Goal: Task Accomplishment & Management: Manage account settings

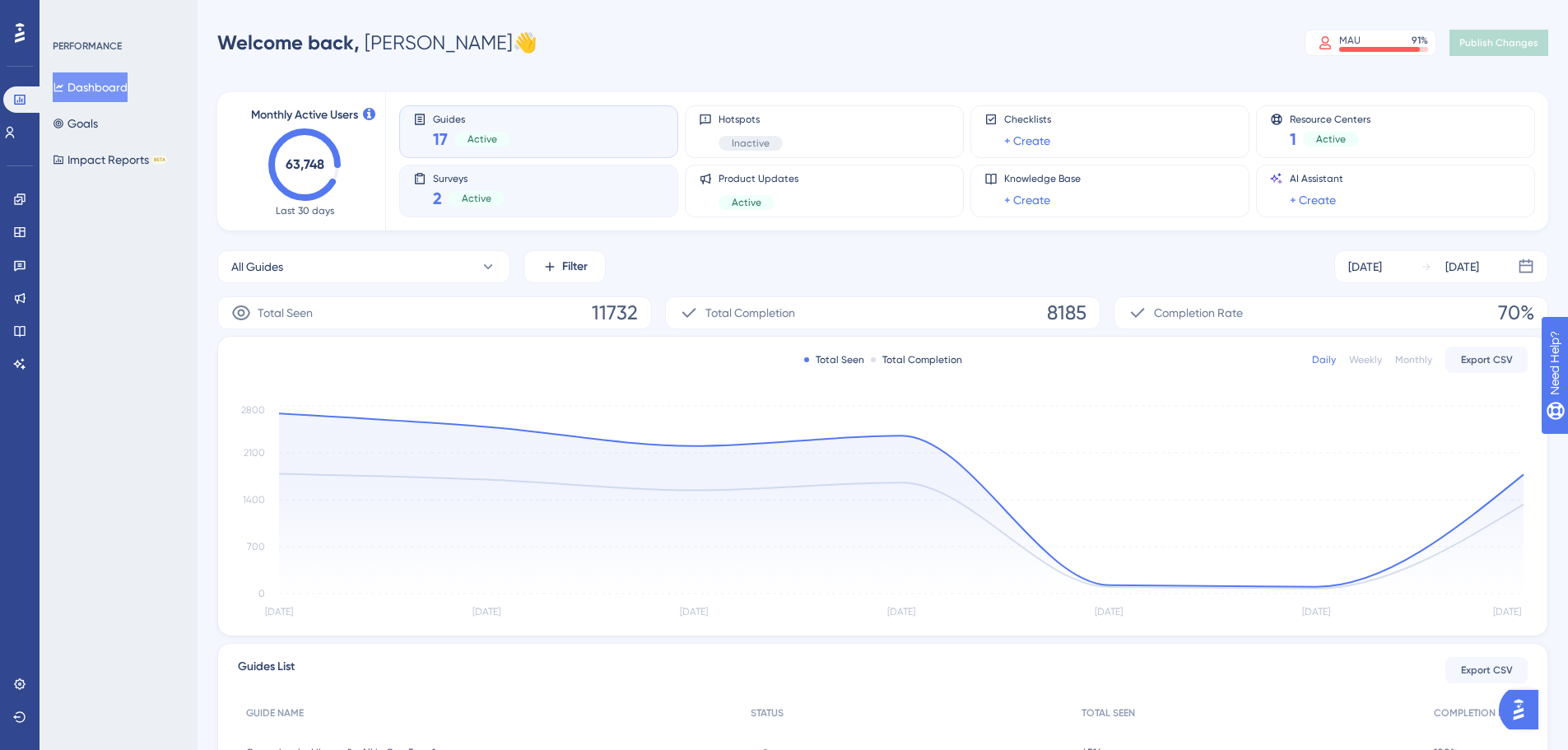
click at [428, 192] on div "Surveys 2 Active" at bounding box center [538, 191] width 251 height 38
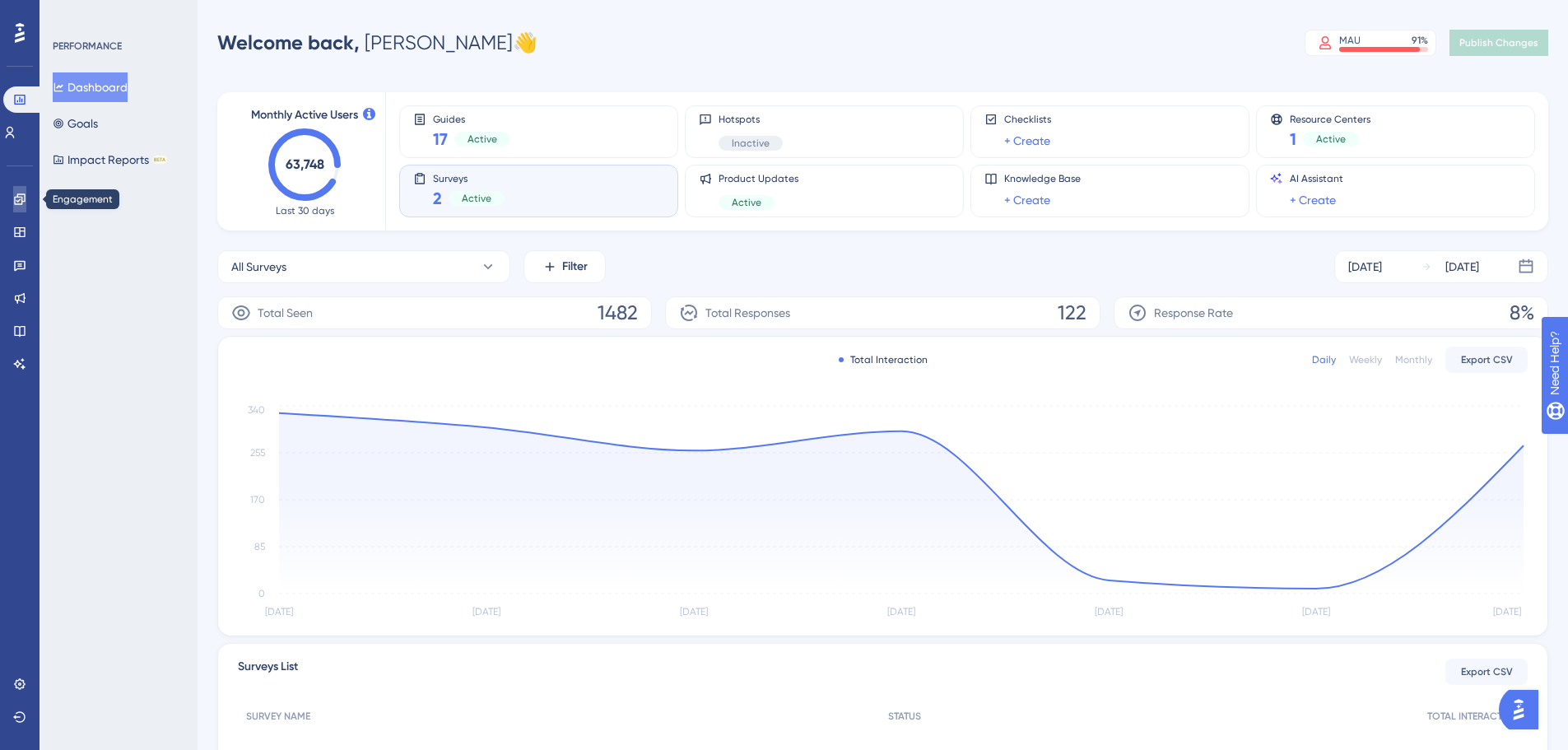
click at [16, 202] on icon at bounding box center [20, 199] width 14 height 14
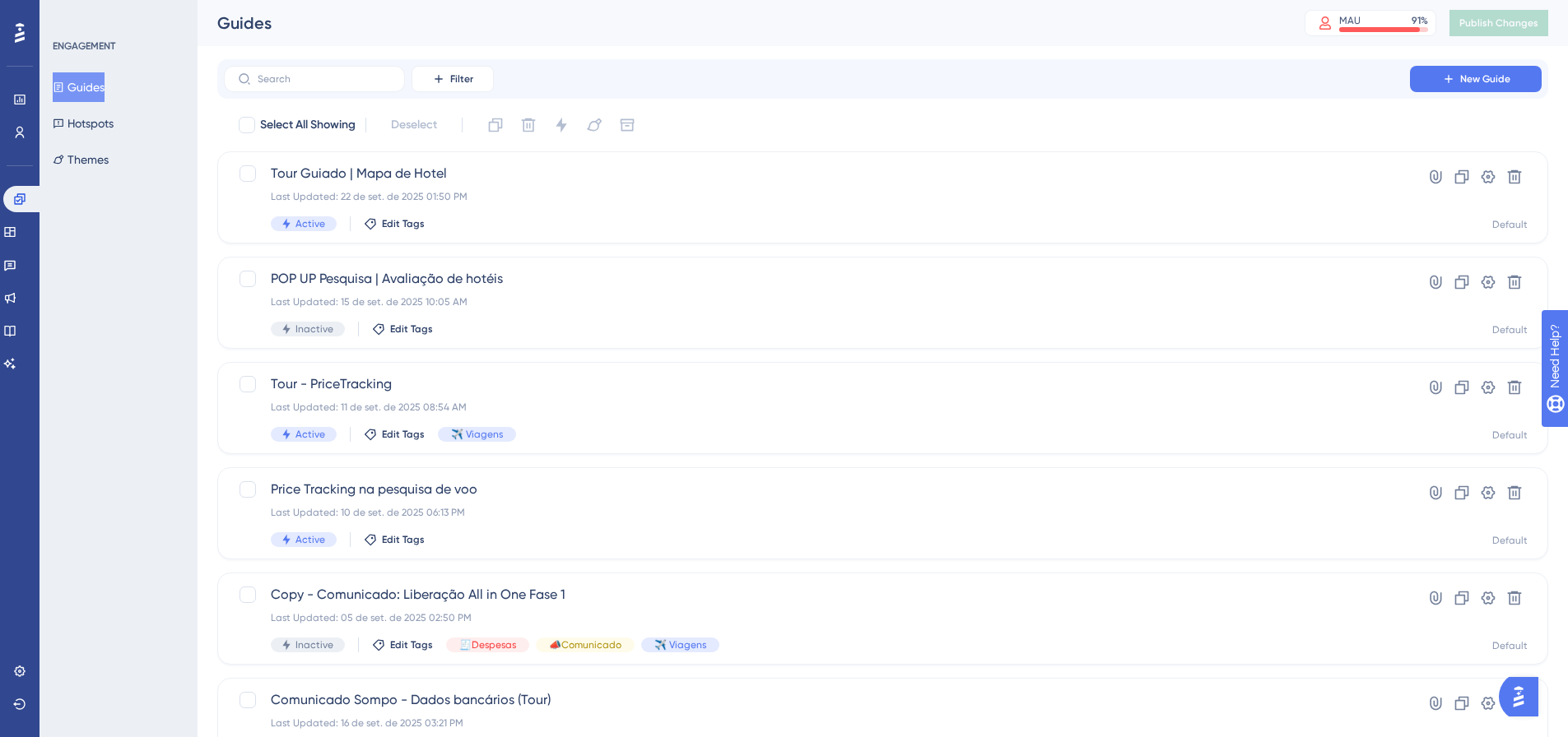
click at [323, 0] on html "✨ INSCREVA-SE AGORA✨" at bounding box center [792, 336] width 1581 height 750
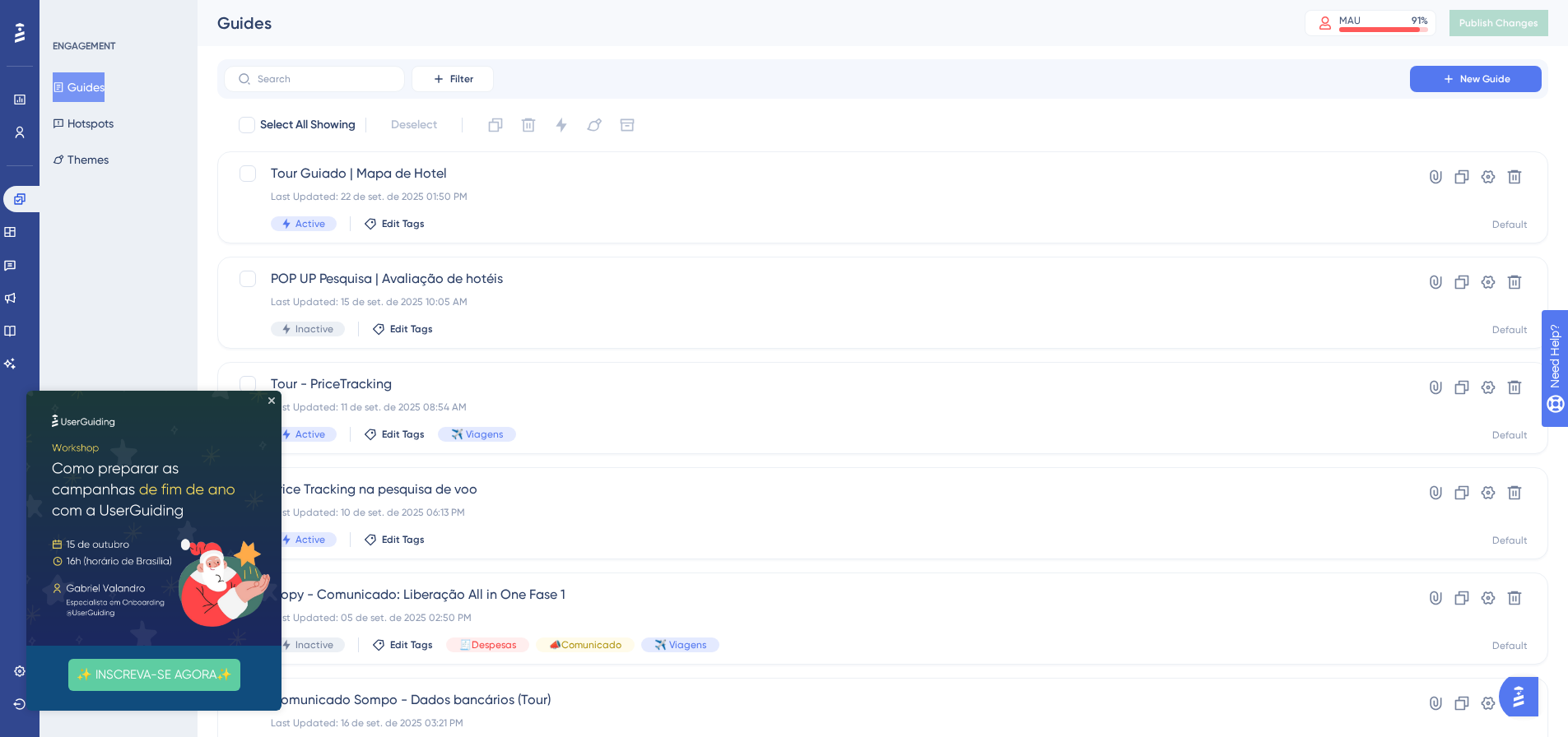
click at [325, 86] on label at bounding box center [314, 78] width 181 height 26
click at [325, 85] on input "text" at bounding box center [324, 78] width 133 height 12
type input "a"
click at [12, 265] on link at bounding box center [10, 265] width 14 height 26
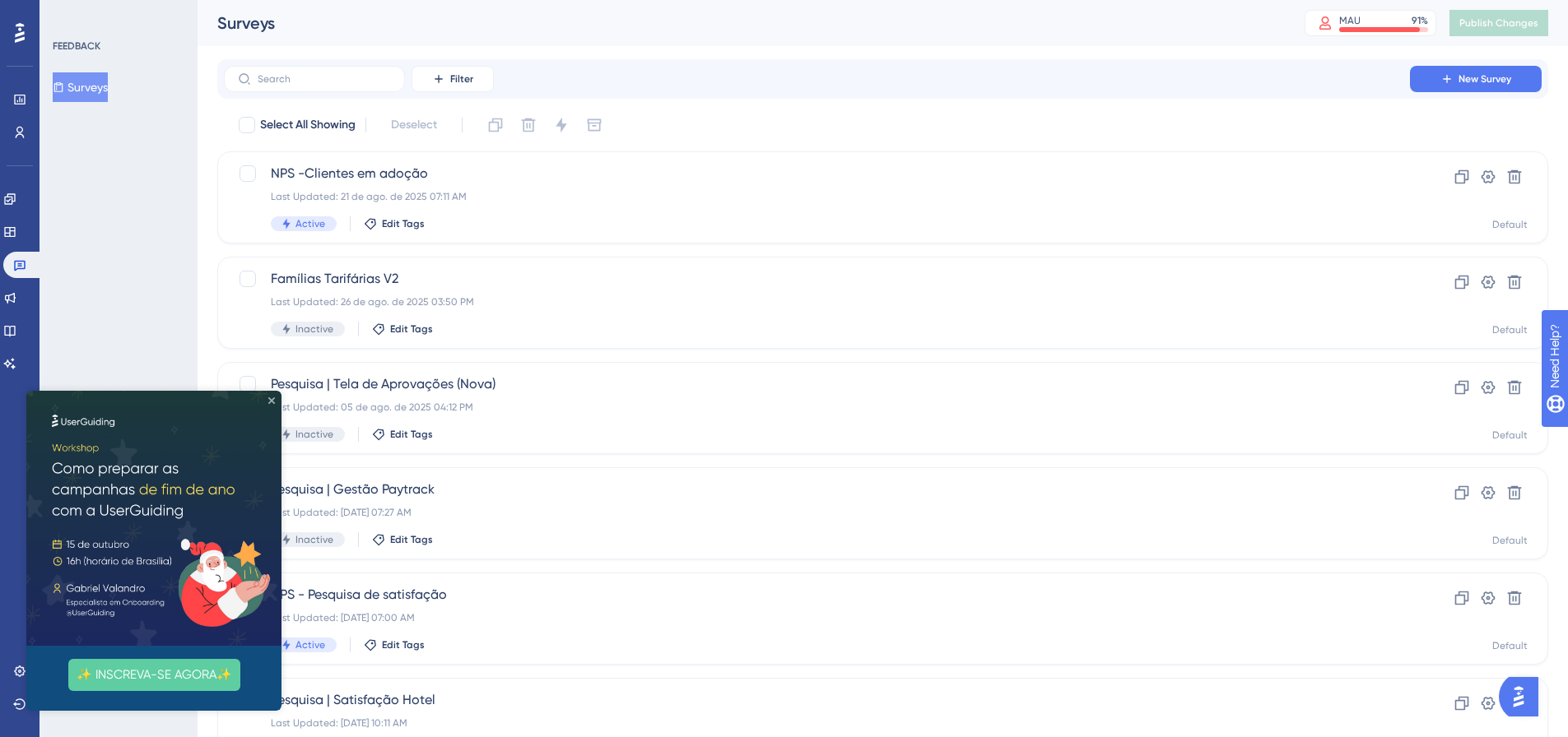
click at [268, 400] on icon "Close Preview" at bounding box center [271, 400] width 6 height 6
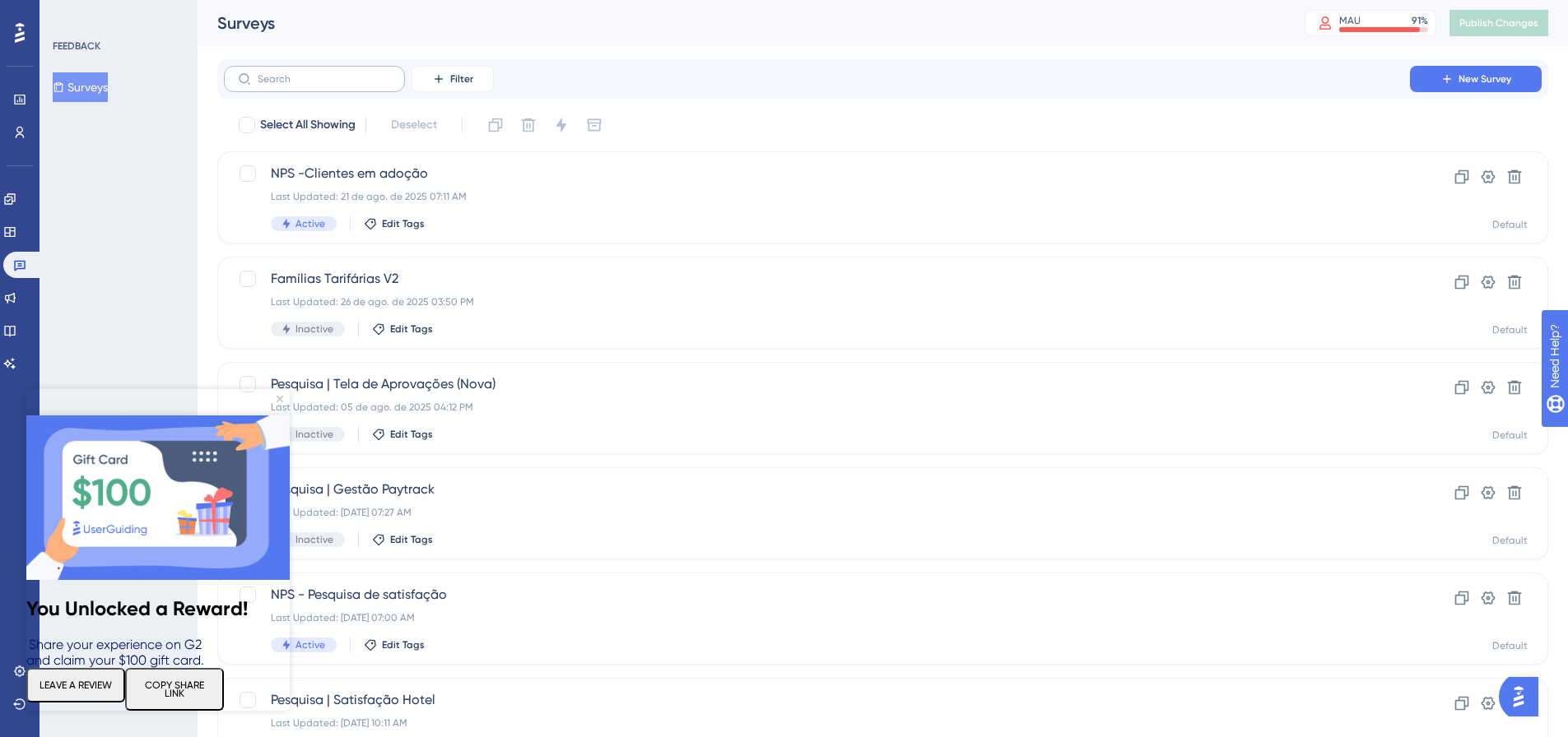
click at [321, 90] on label at bounding box center [314, 78] width 181 height 26
click at [321, 85] on input "text" at bounding box center [324, 78] width 133 height 12
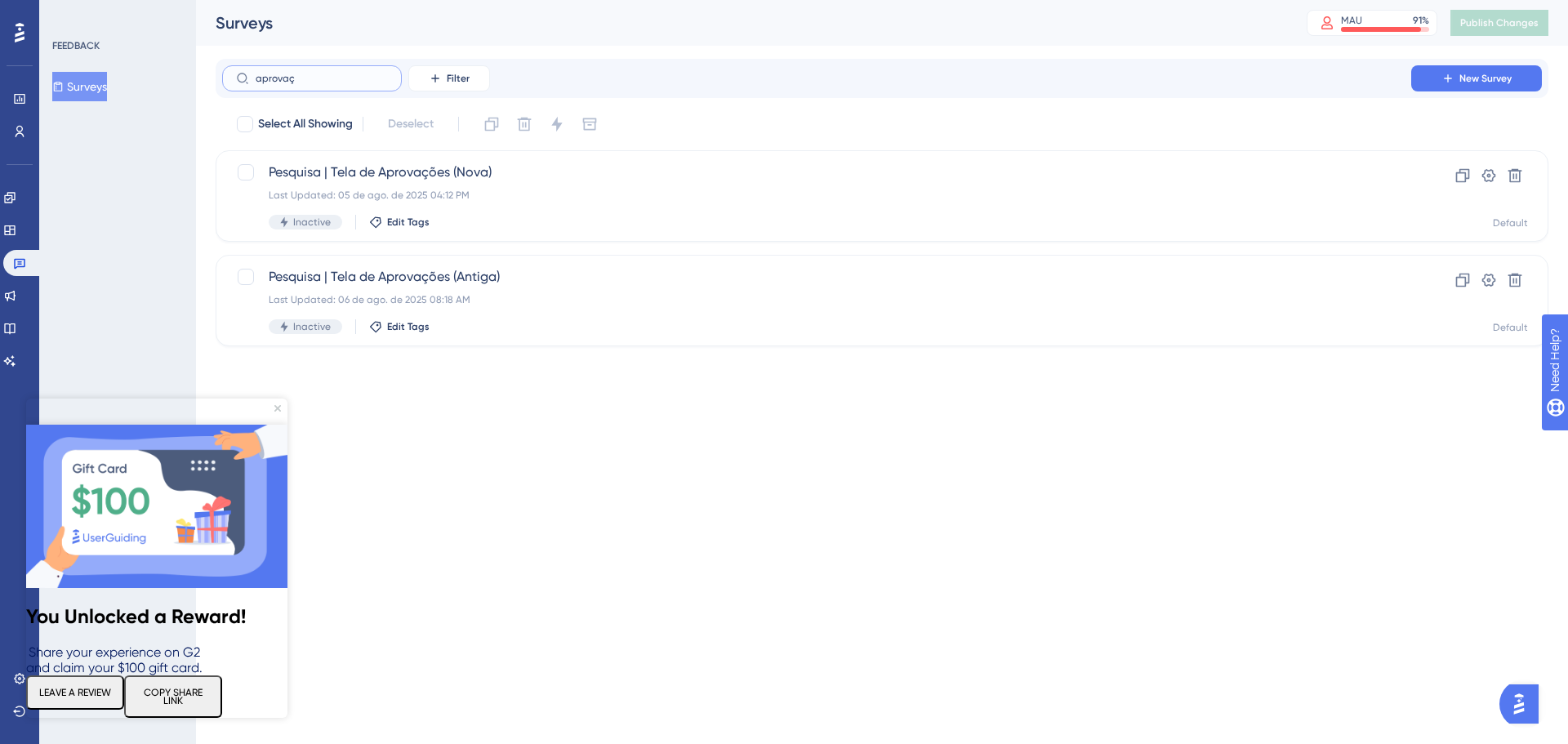
type input "aprovaçã"
checkbox input "true"
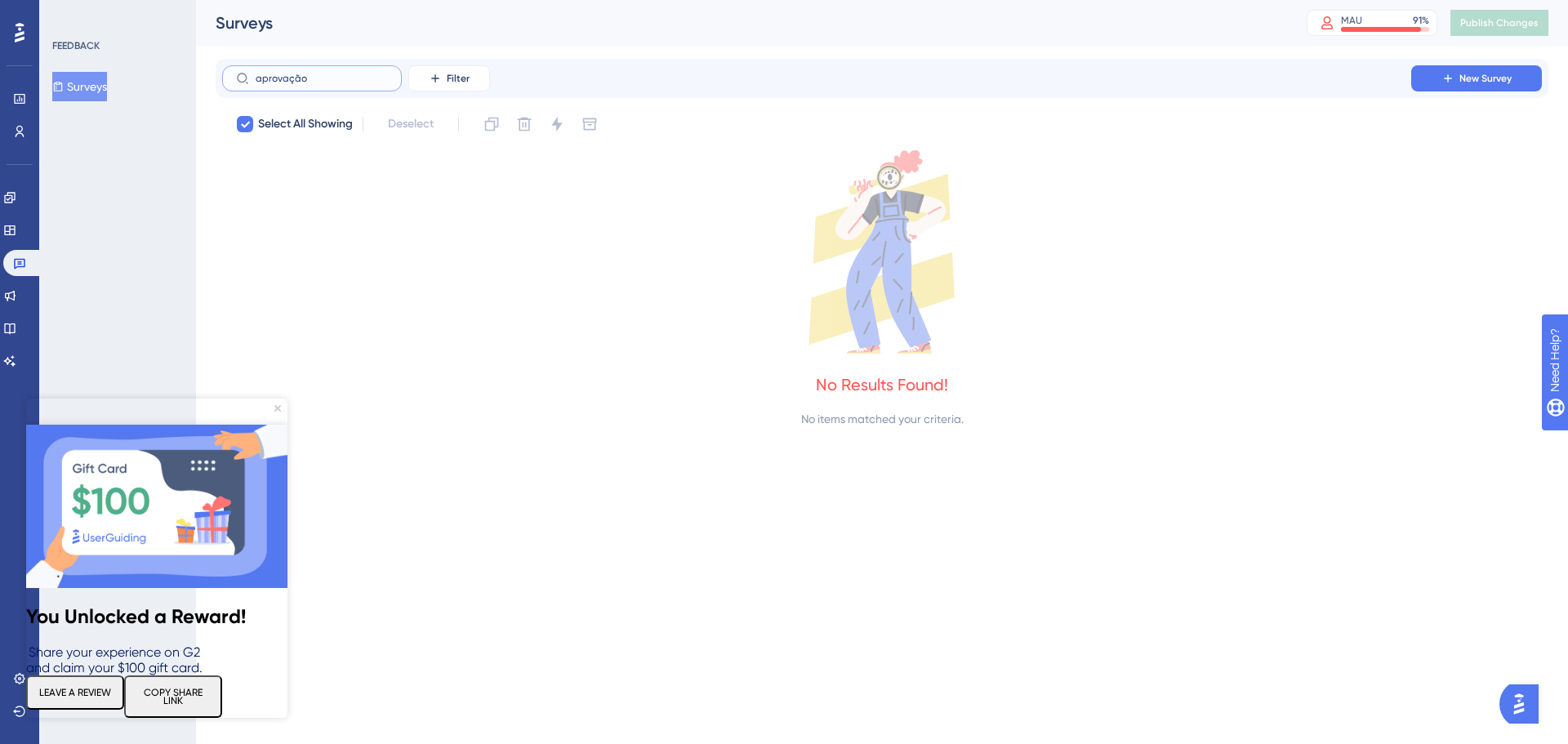
type input "aprovação"
click at [279, 406] on icon "Close Preview" at bounding box center [277, 408] width 6 height 6
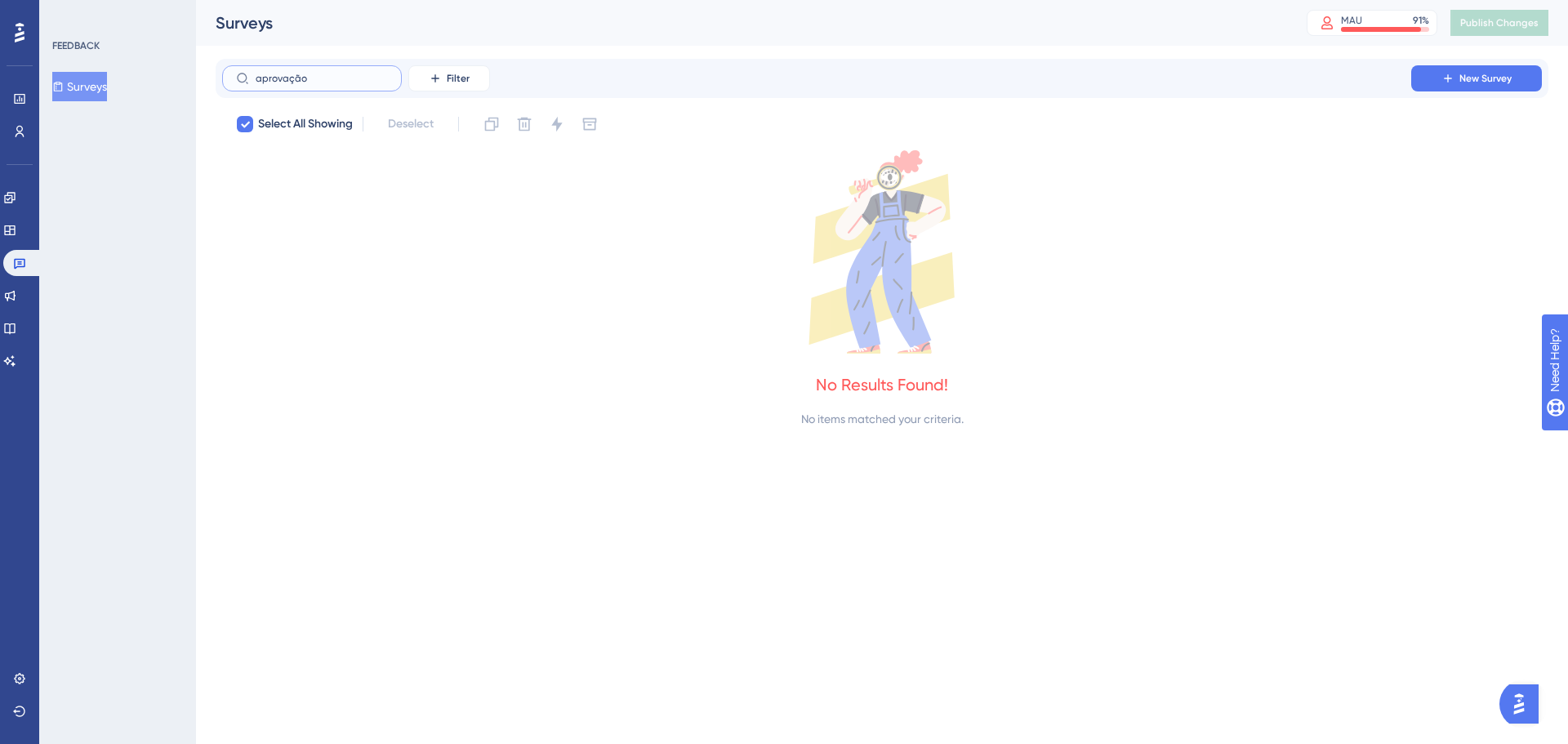
click at [328, 82] on input "aprovação" at bounding box center [321, 78] width 132 height 12
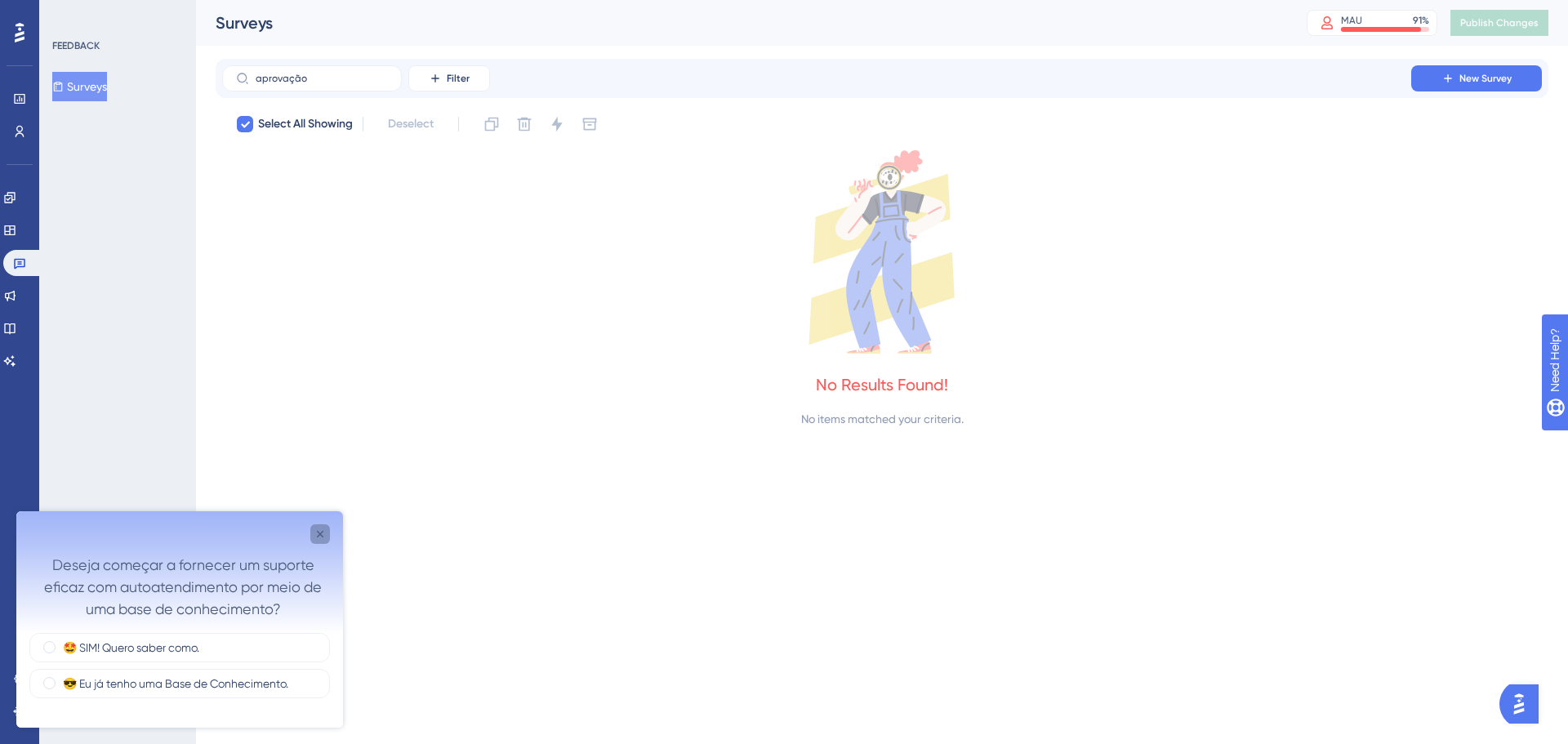
click at [320, 531] on icon "Close survey" at bounding box center [320, 534] width 13 height 13
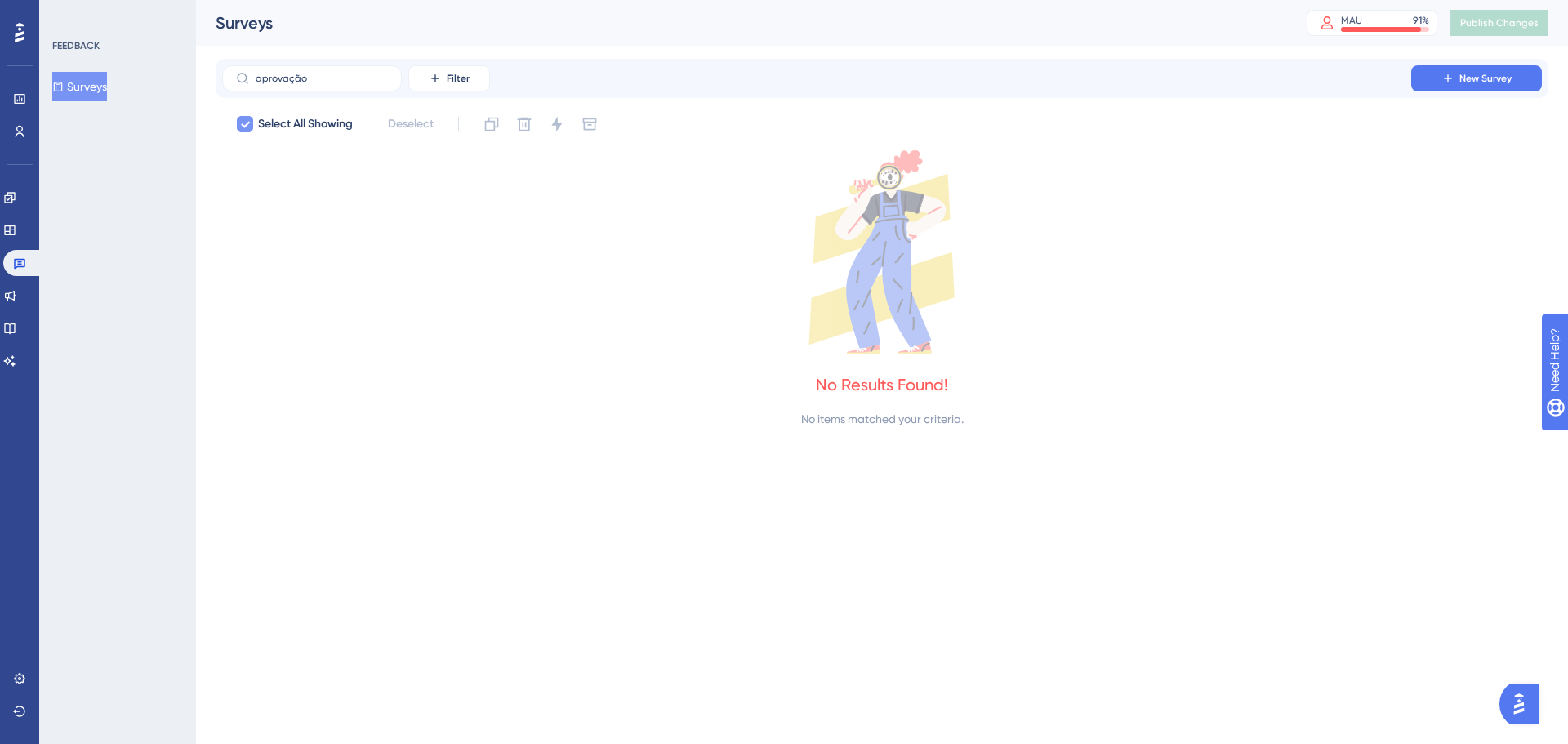
click at [276, 118] on span "Select All Showing" at bounding box center [305, 124] width 95 height 20
click at [246, 130] on div at bounding box center [245, 124] width 16 height 16
click at [332, 79] on input "aprovação" at bounding box center [321, 78] width 132 height 12
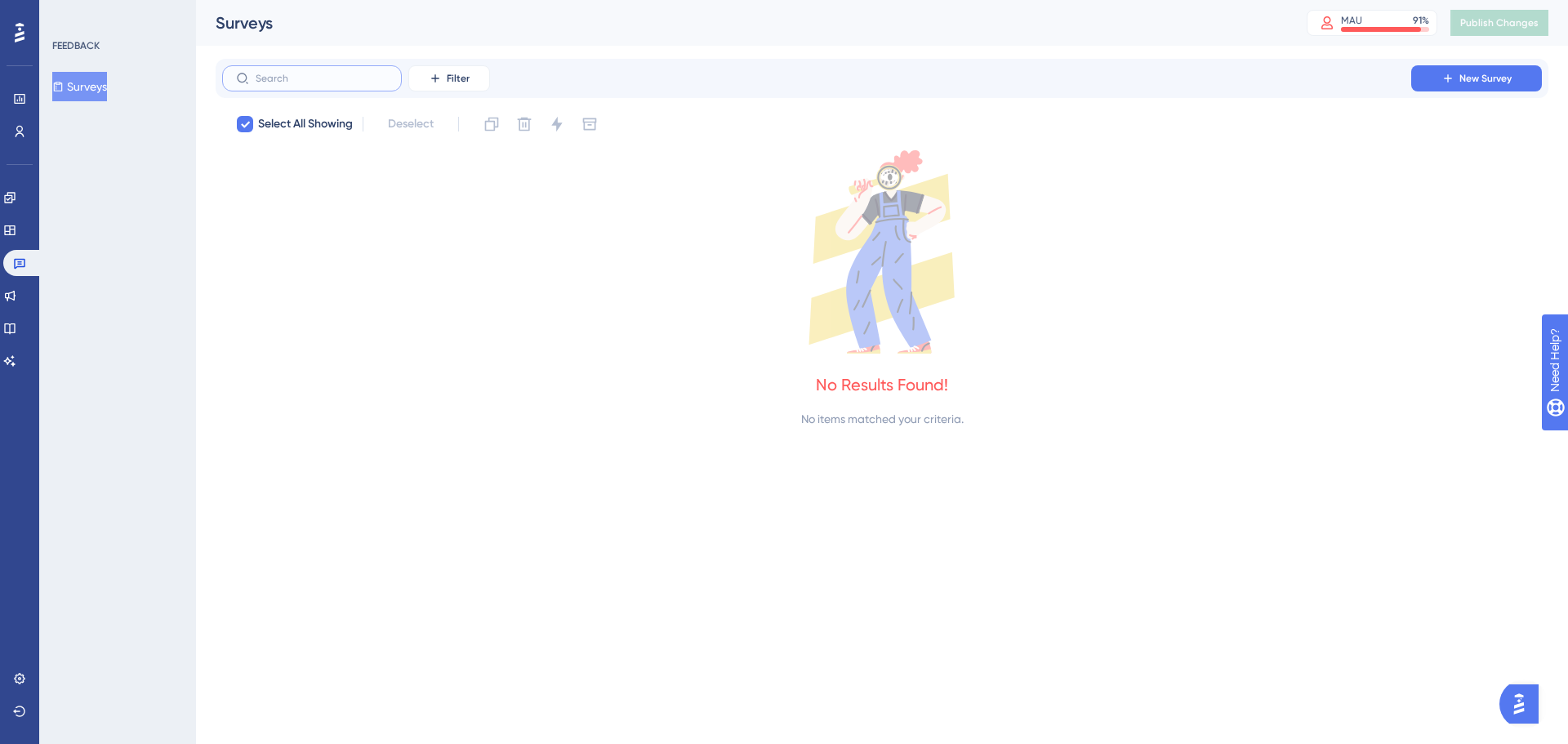
checkbox input "false"
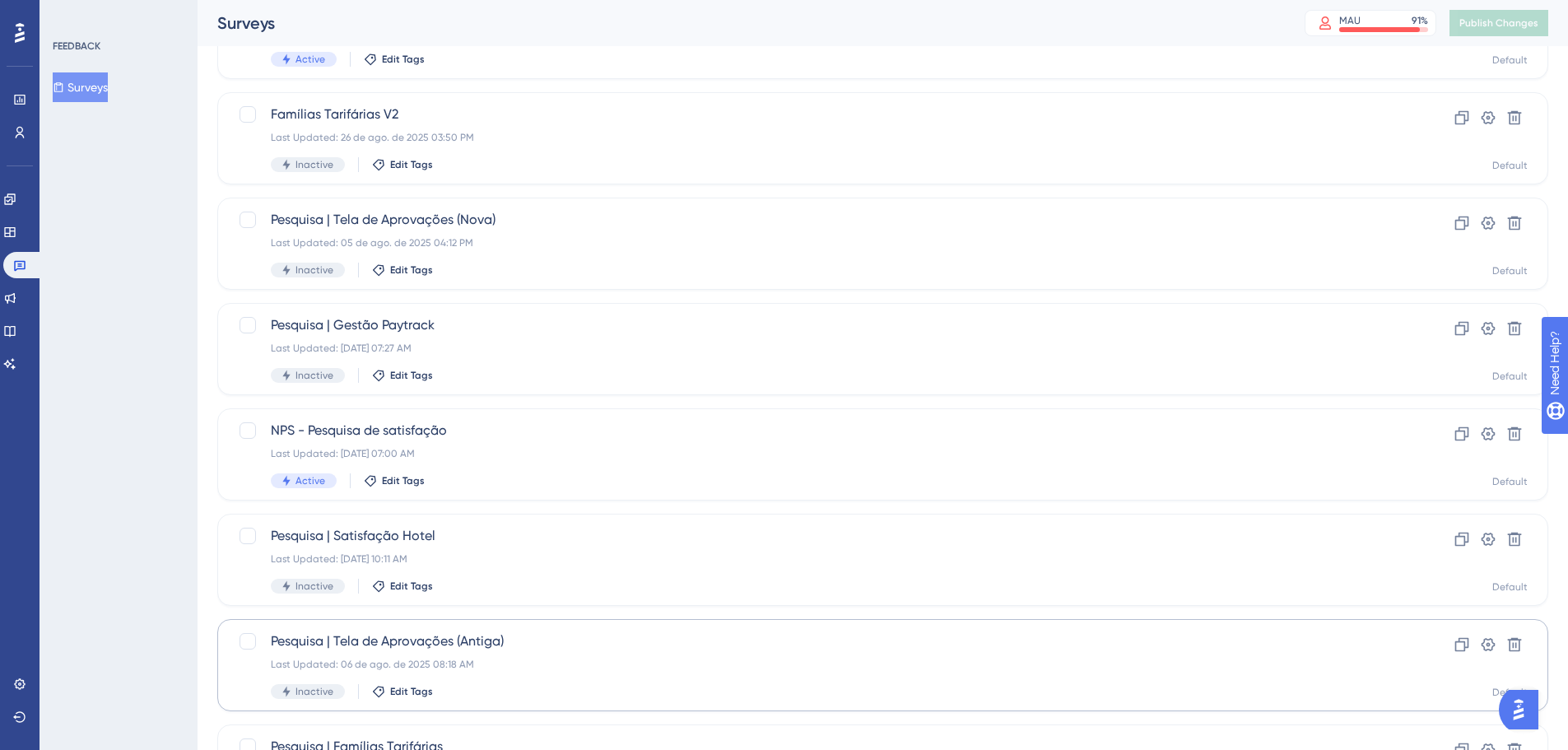
scroll to position [82, 0]
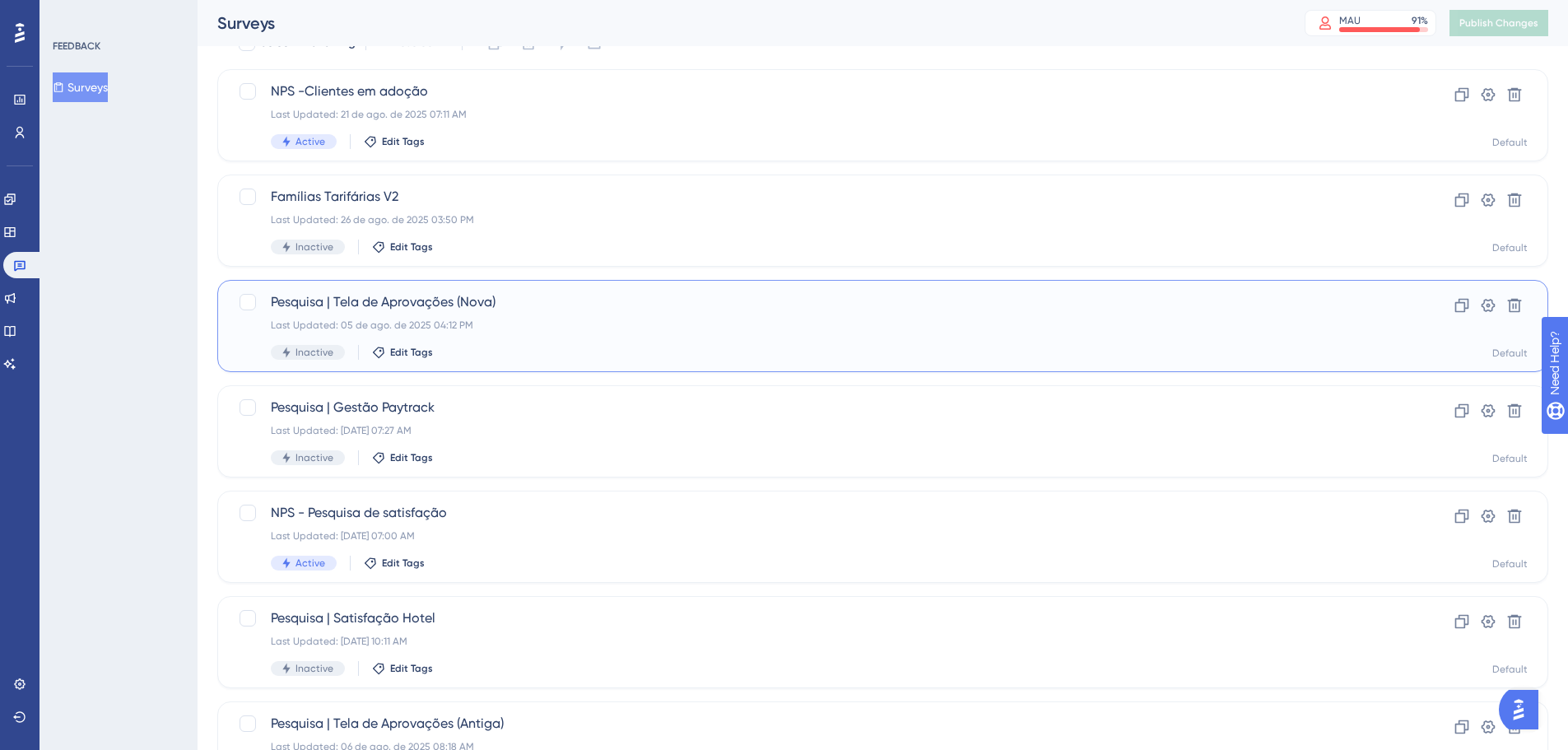
click at [484, 323] on div "Last Updated: 05 de ago. de 2025 04:12 PM" at bounding box center [817, 325] width 1093 height 14
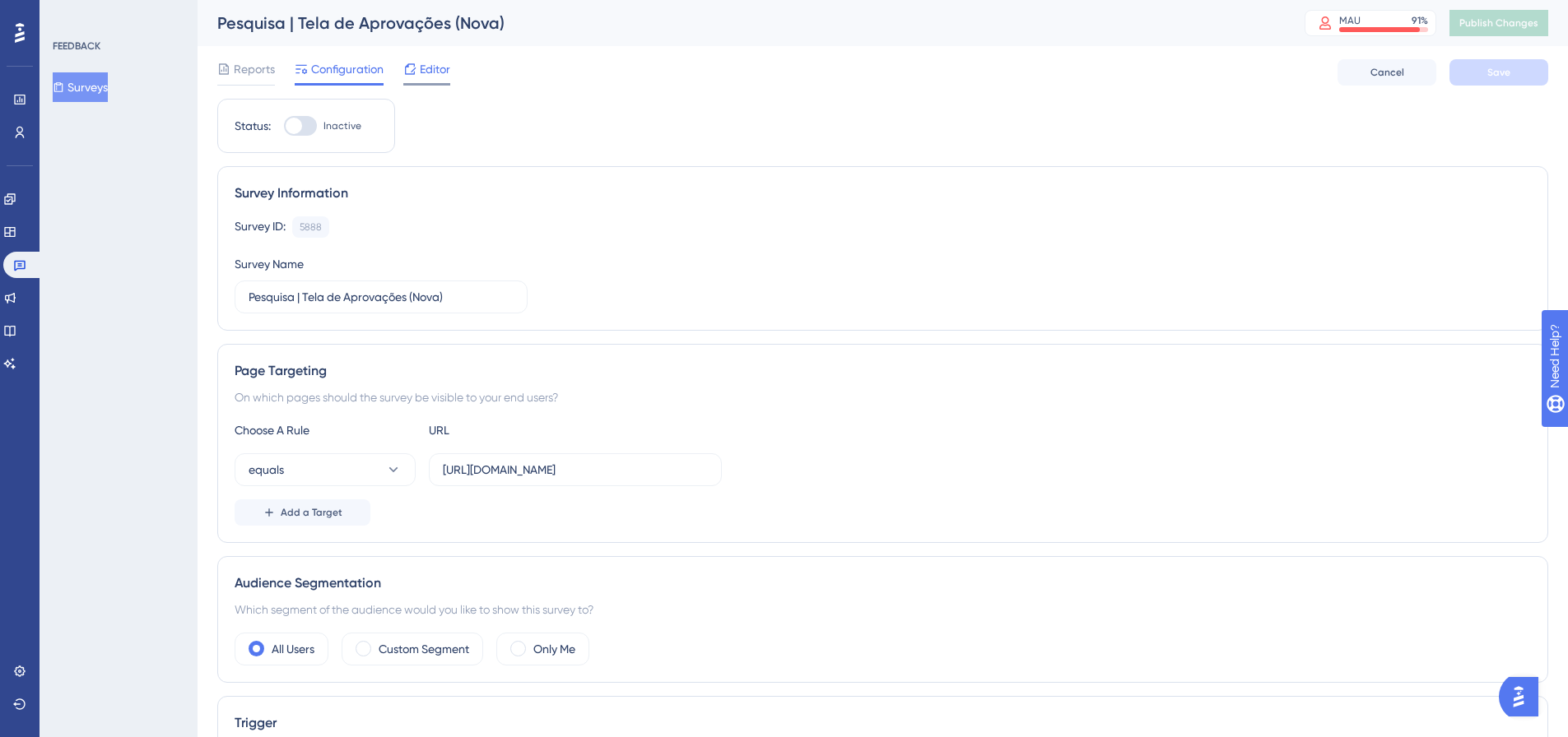
click at [428, 66] on span "Editor" at bounding box center [435, 69] width 31 height 20
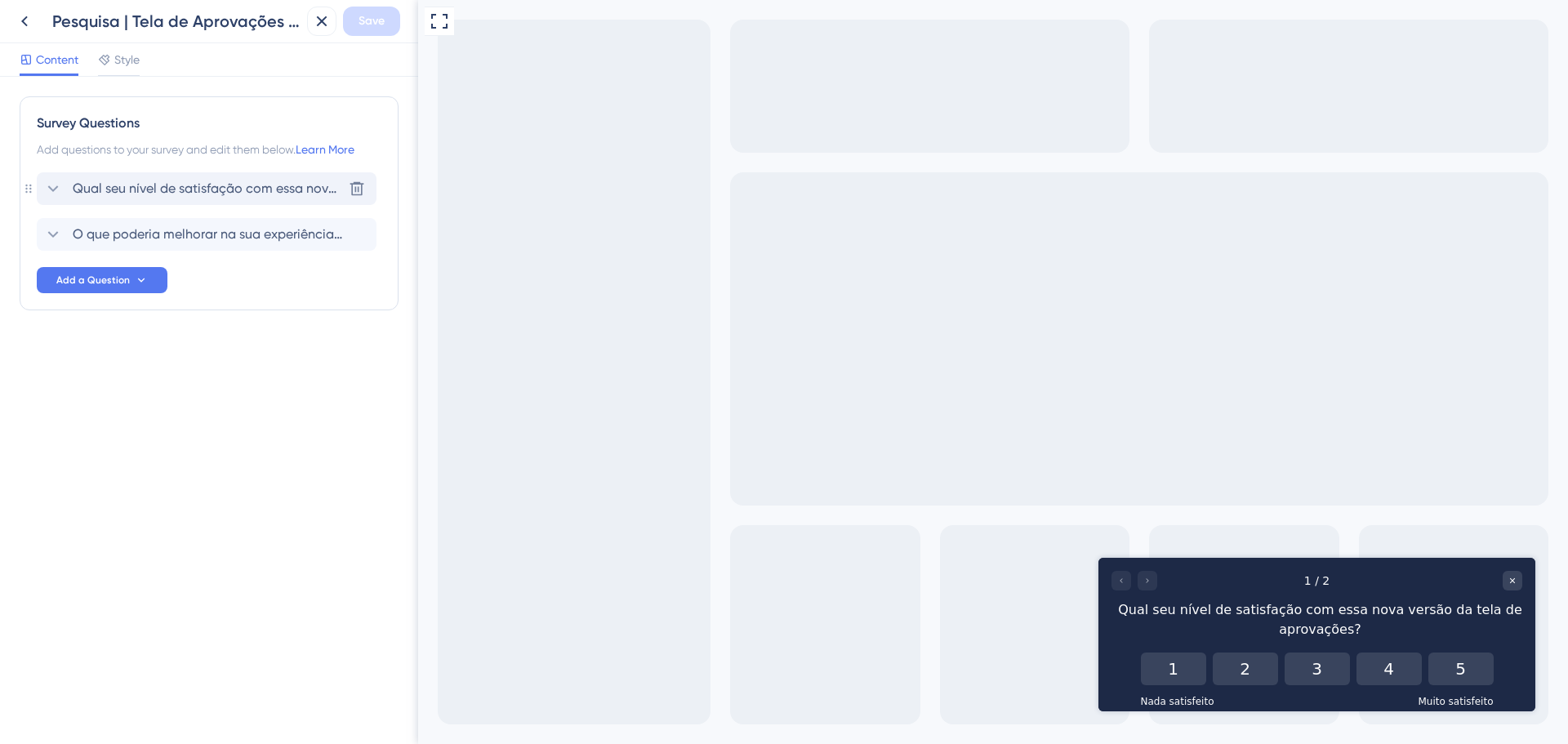
click at [51, 191] on icon at bounding box center [53, 188] width 20 height 20
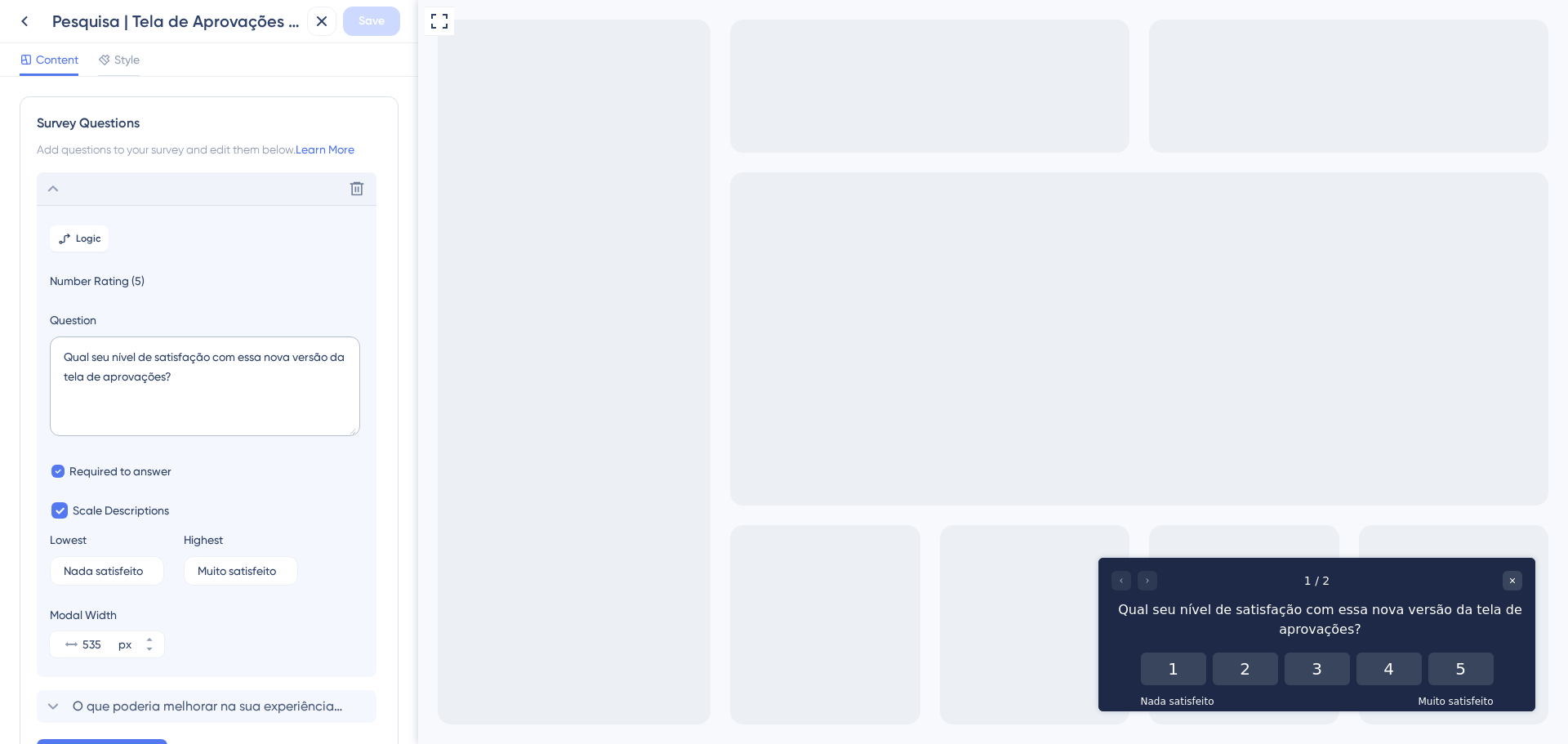
click at [51, 191] on icon at bounding box center [53, 188] width 20 height 20
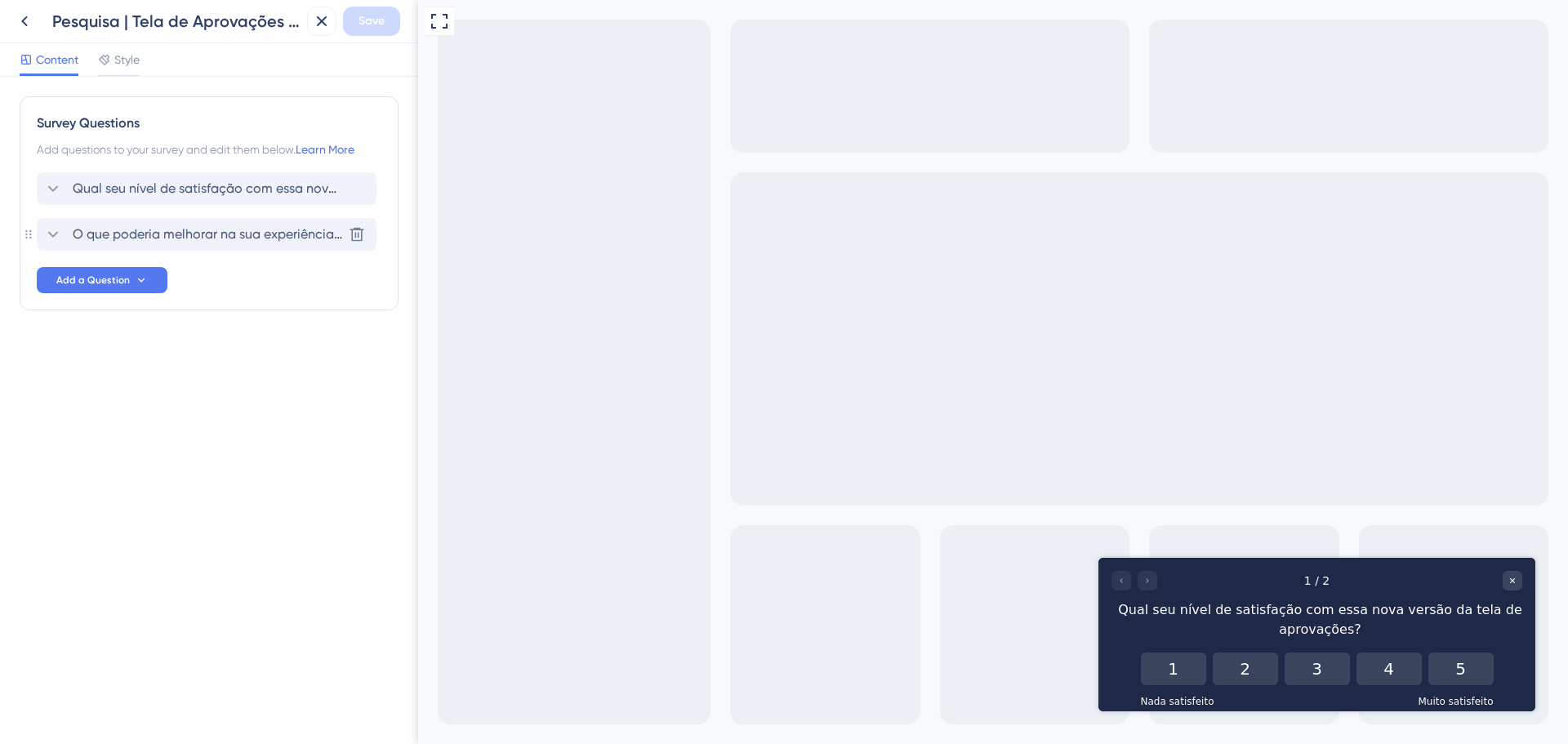
click at [49, 230] on icon at bounding box center [53, 235] width 20 height 20
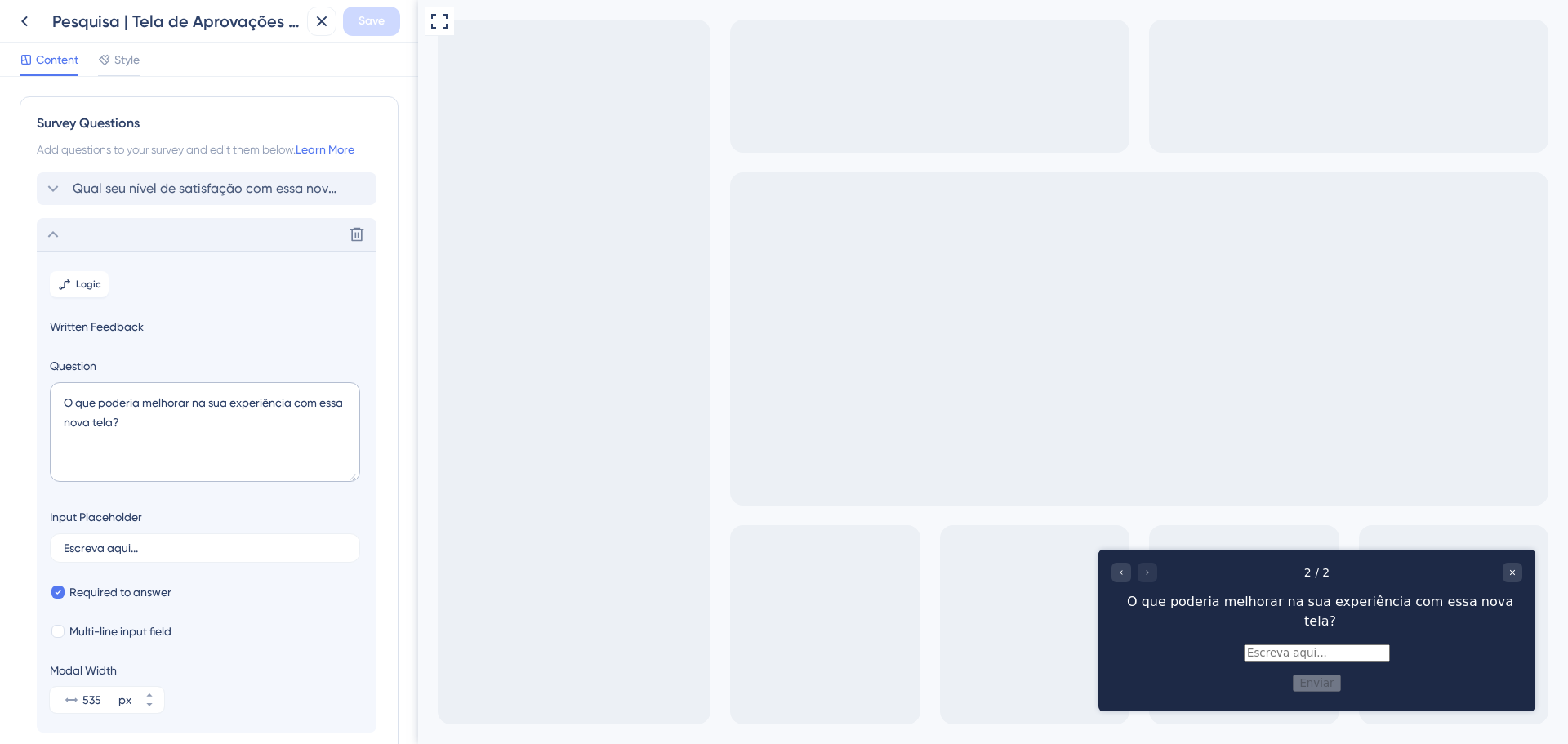
click at [49, 230] on icon at bounding box center [53, 235] width 20 height 20
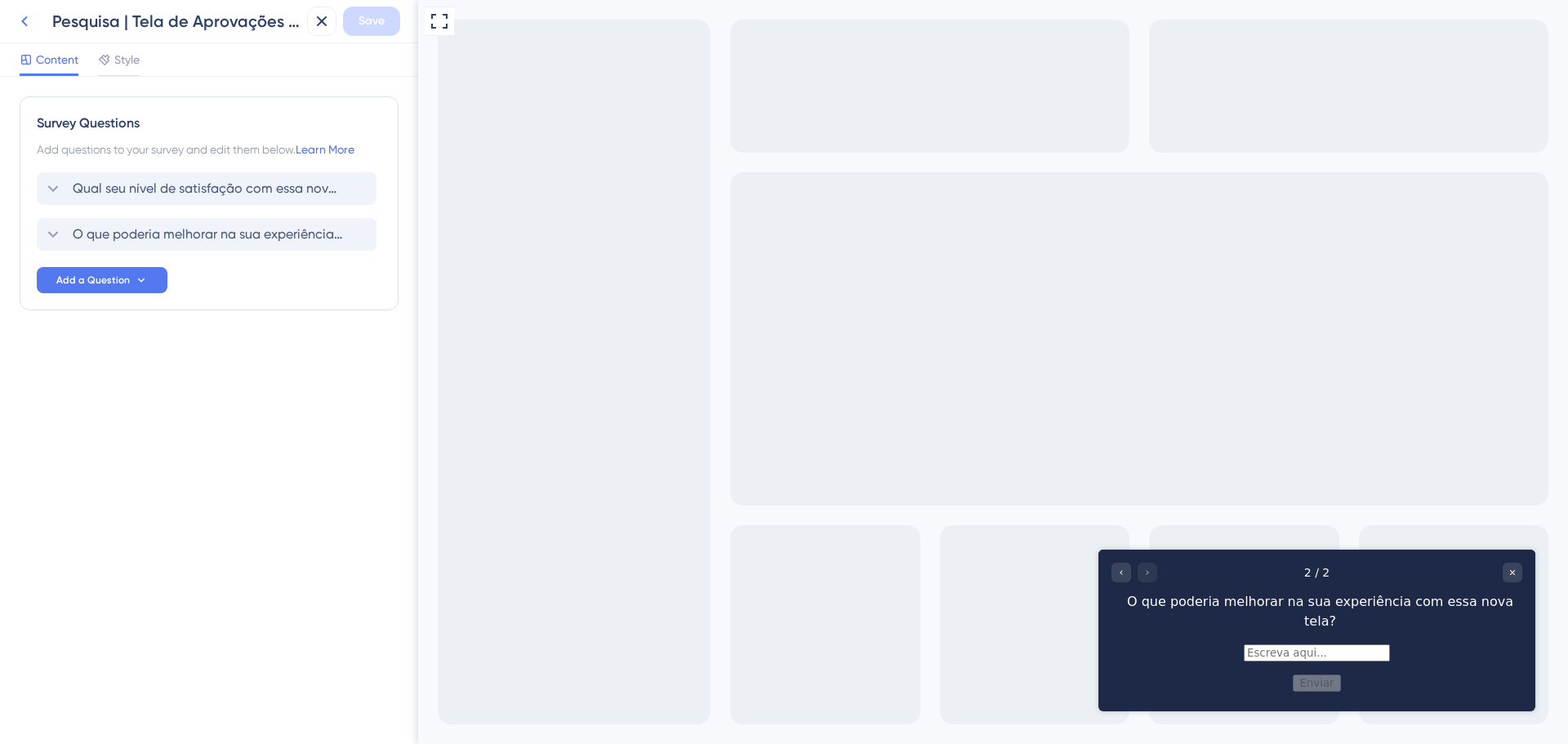
click at [19, 29] on icon at bounding box center [24, 21] width 20 height 20
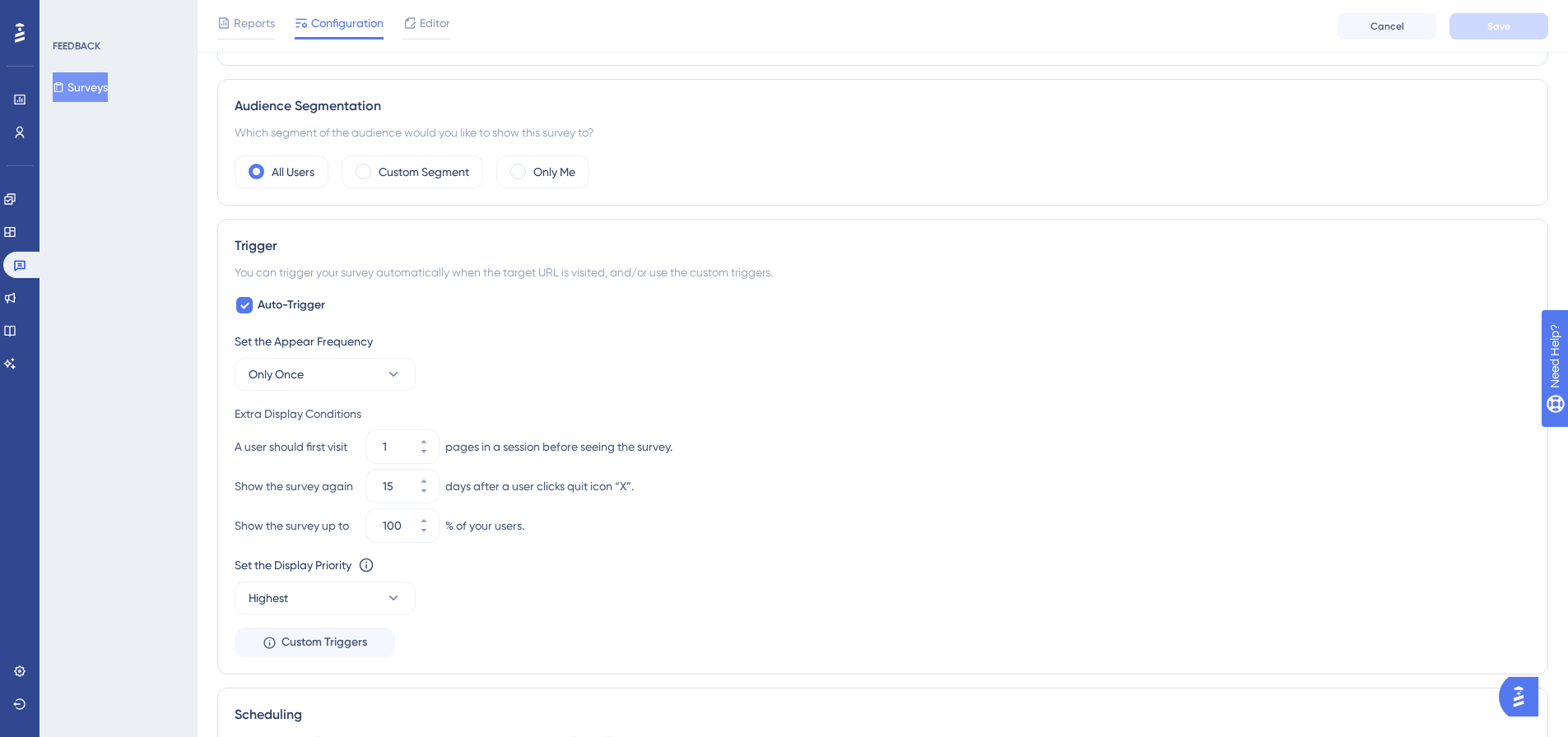
scroll to position [247, 0]
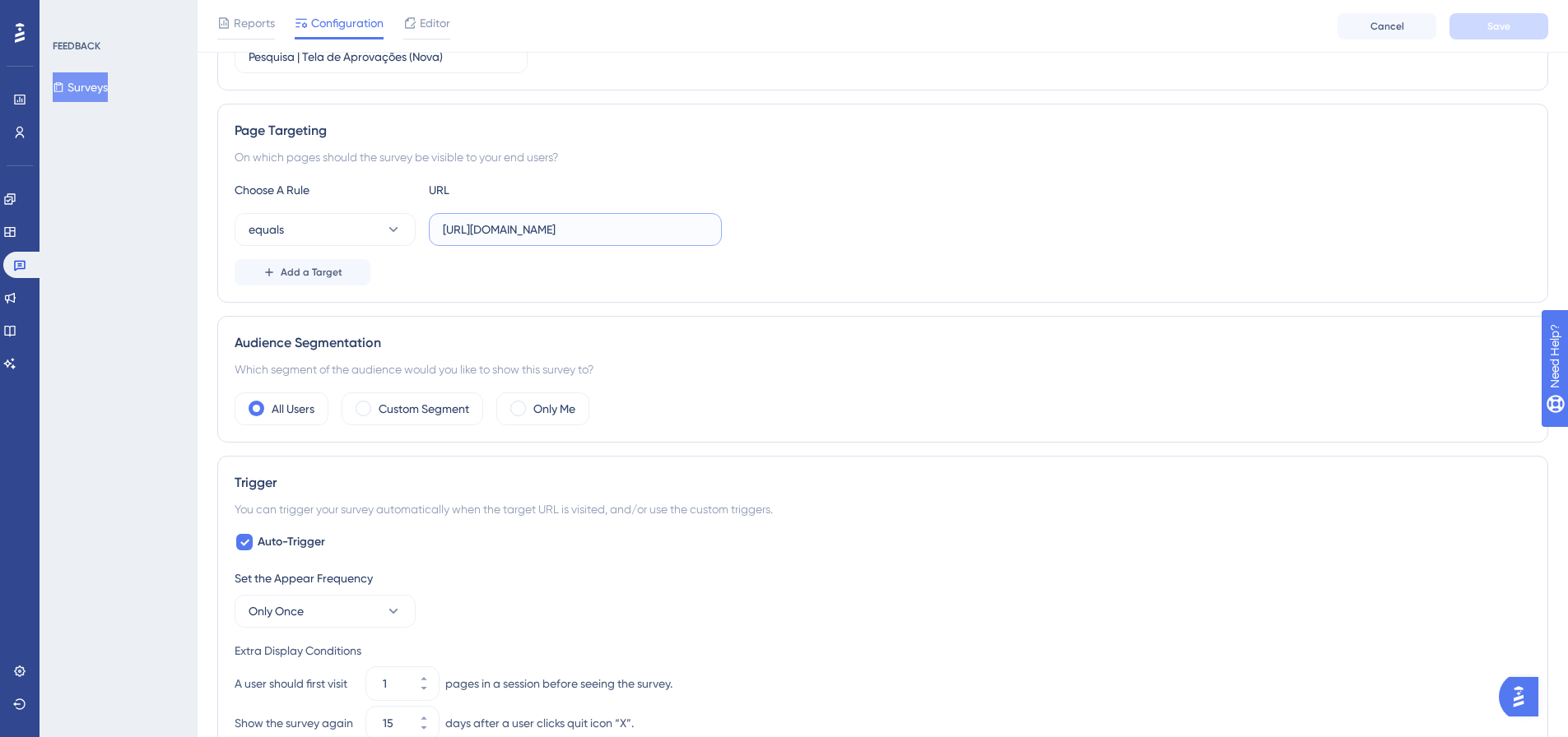
click at [635, 234] on input "https://app.paytrack.com.br/#/gerenciamento/aprovacoes" at bounding box center [575, 229] width 265 height 18
click at [936, 239] on div "equals https://app.paytrack.com.br/#/gerenciamento/aprovacoes" at bounding box center [883, 229] width 1296 height 33
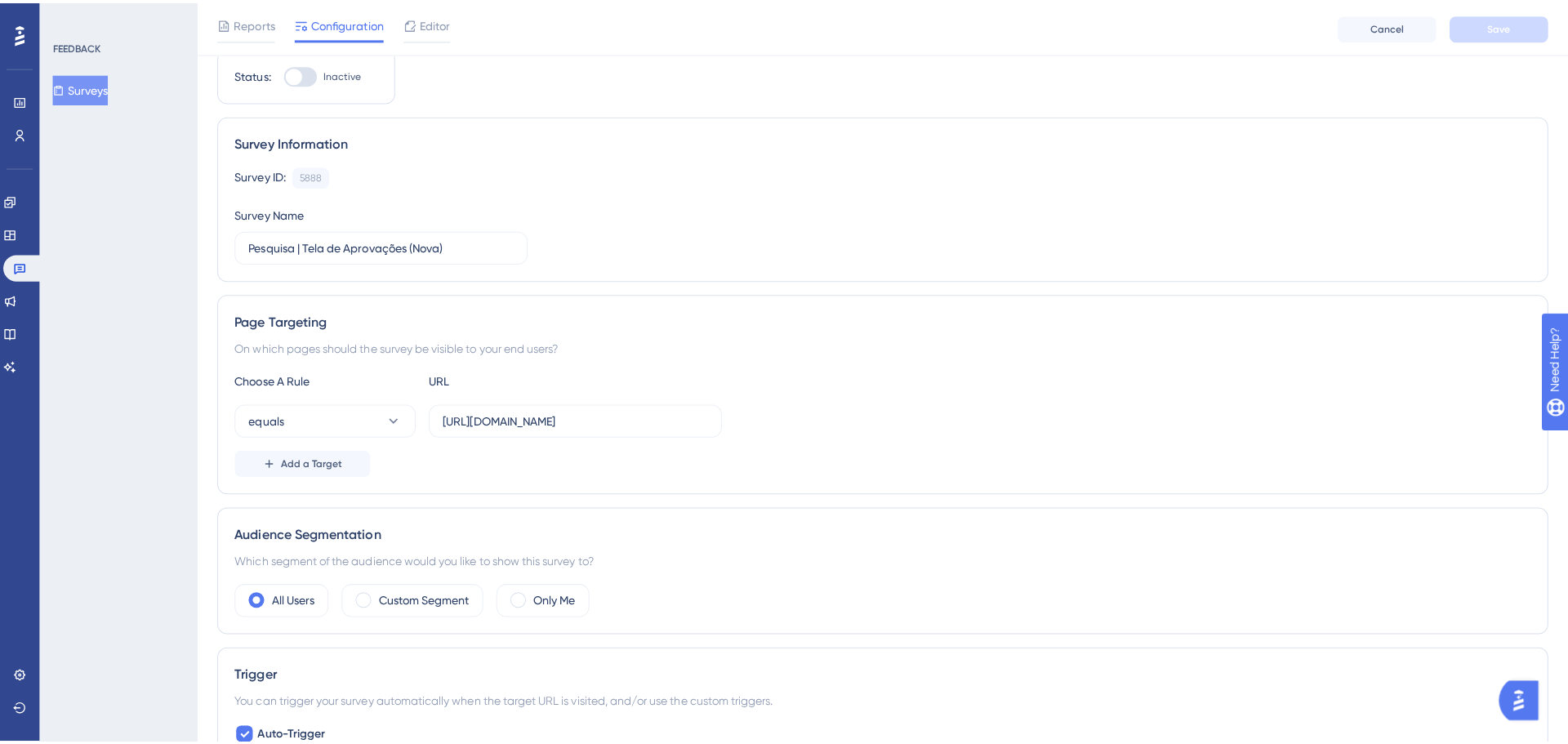
scroll to position [0, 0]
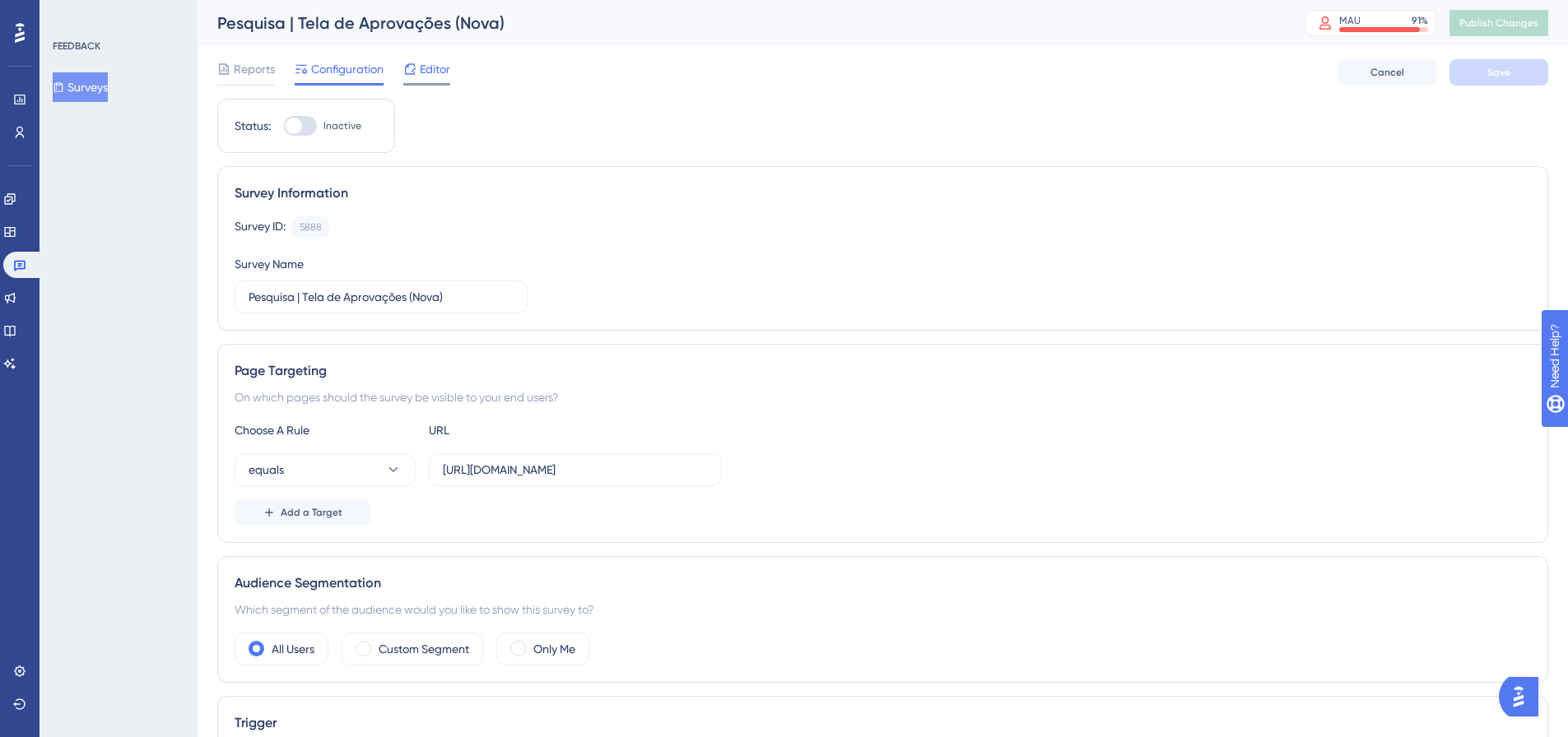
click at [429, 75] on span "Editor" at bounding box center [435, 69] width 31 height 20
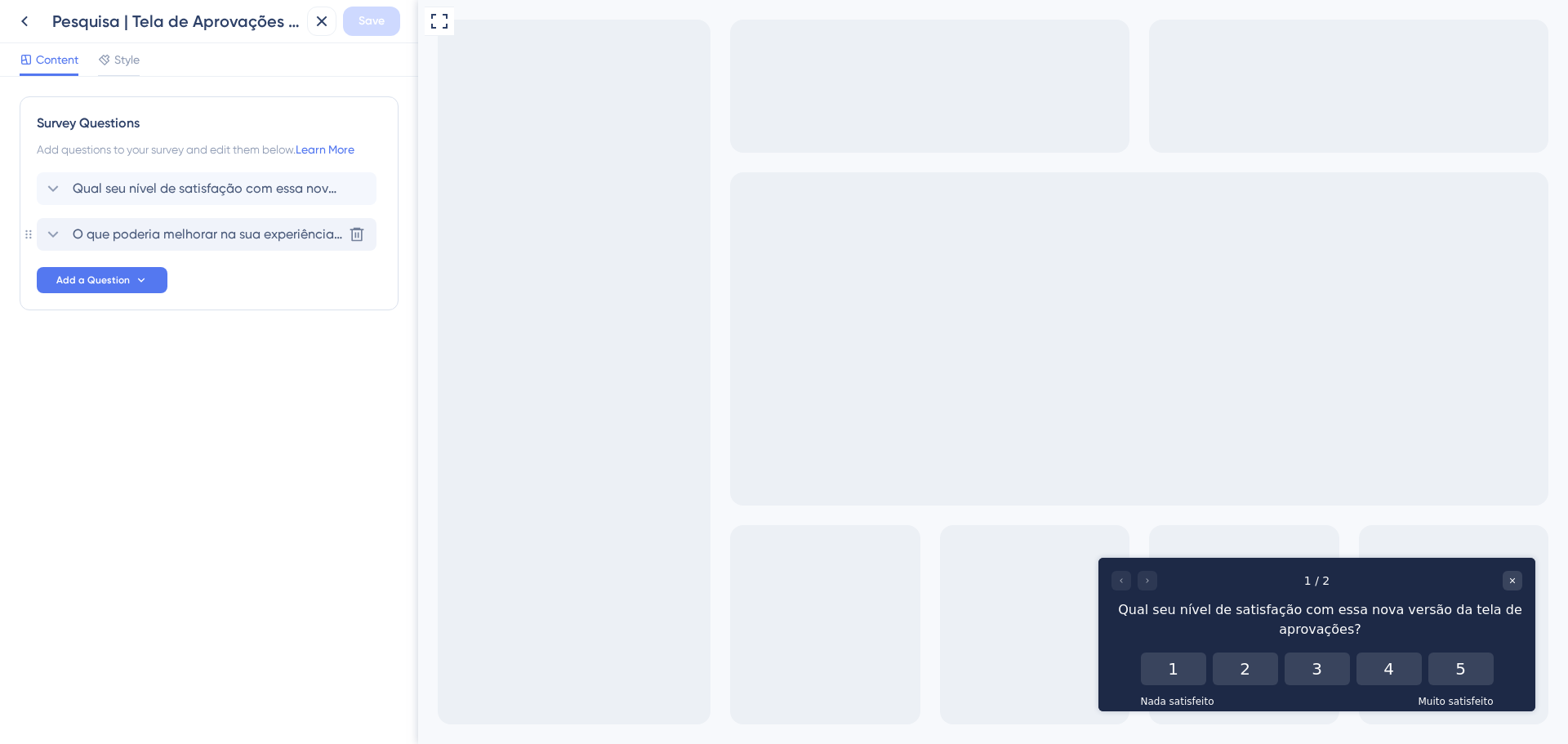
click at [154, 235] on span "O que poderia melhorar na sua experiência com essa nova tela?" at bounding box center [207, 235] width 270 height 20
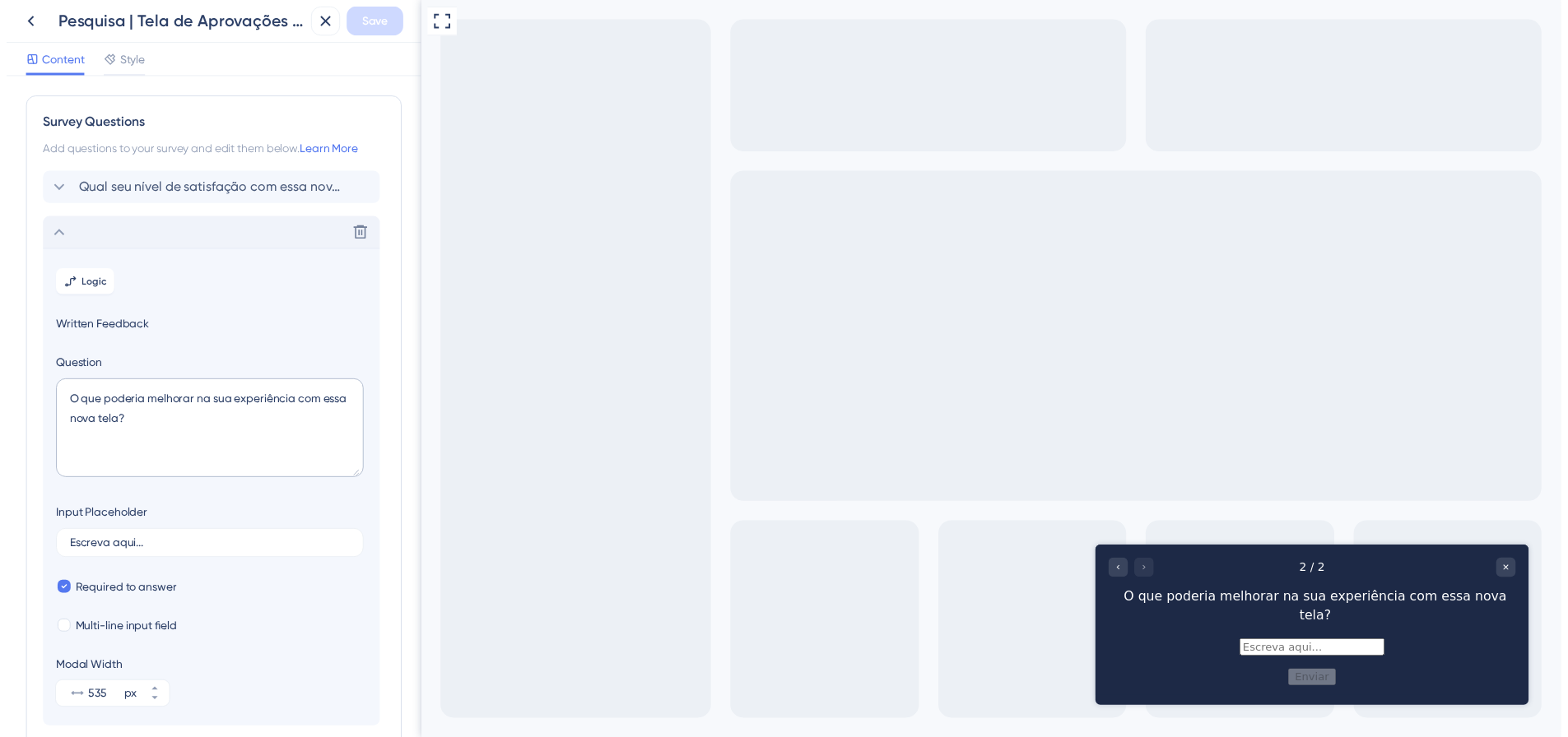
scroll to position [134, 0]
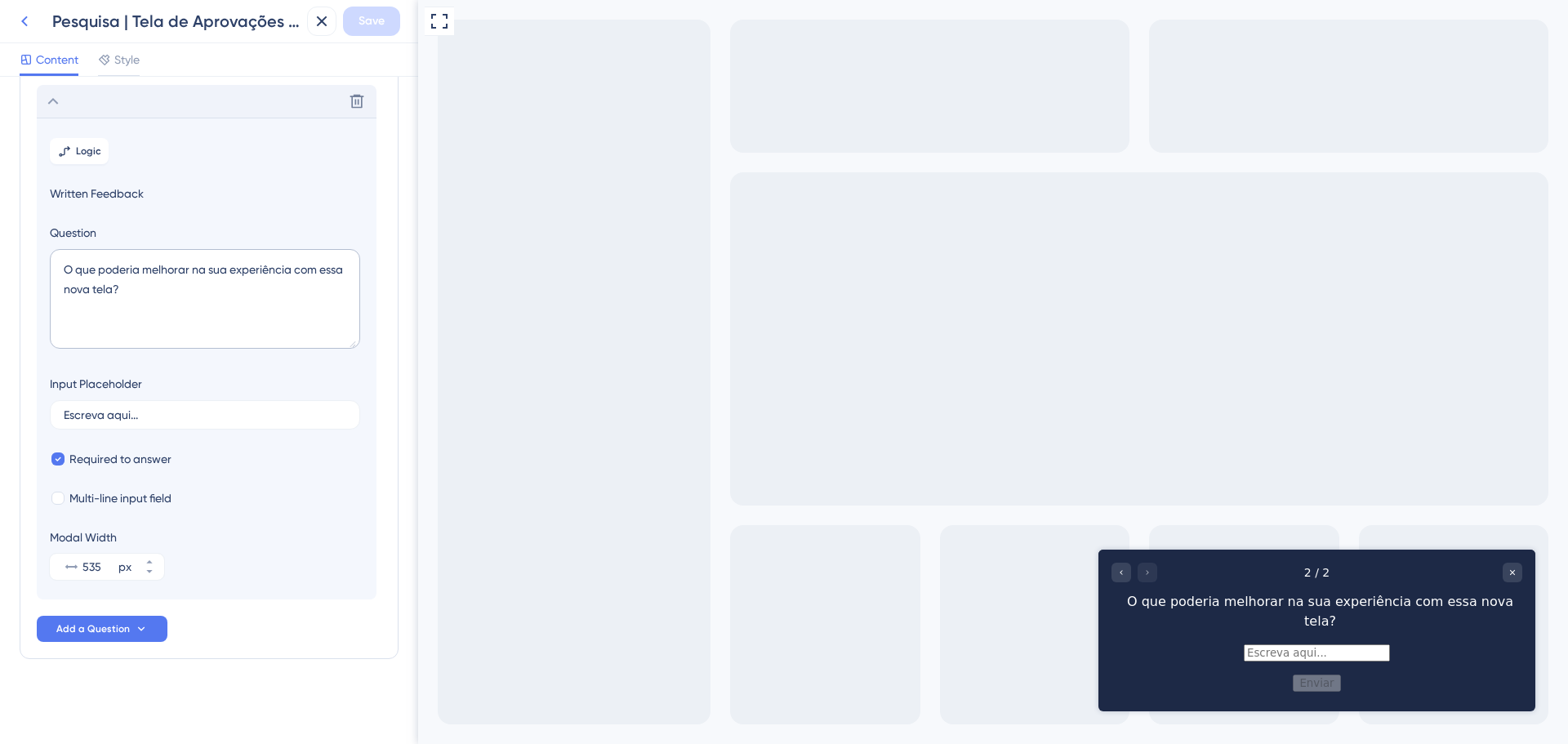
click at [21, 7] on button at bounding box center [24, 21] width 29 height 29
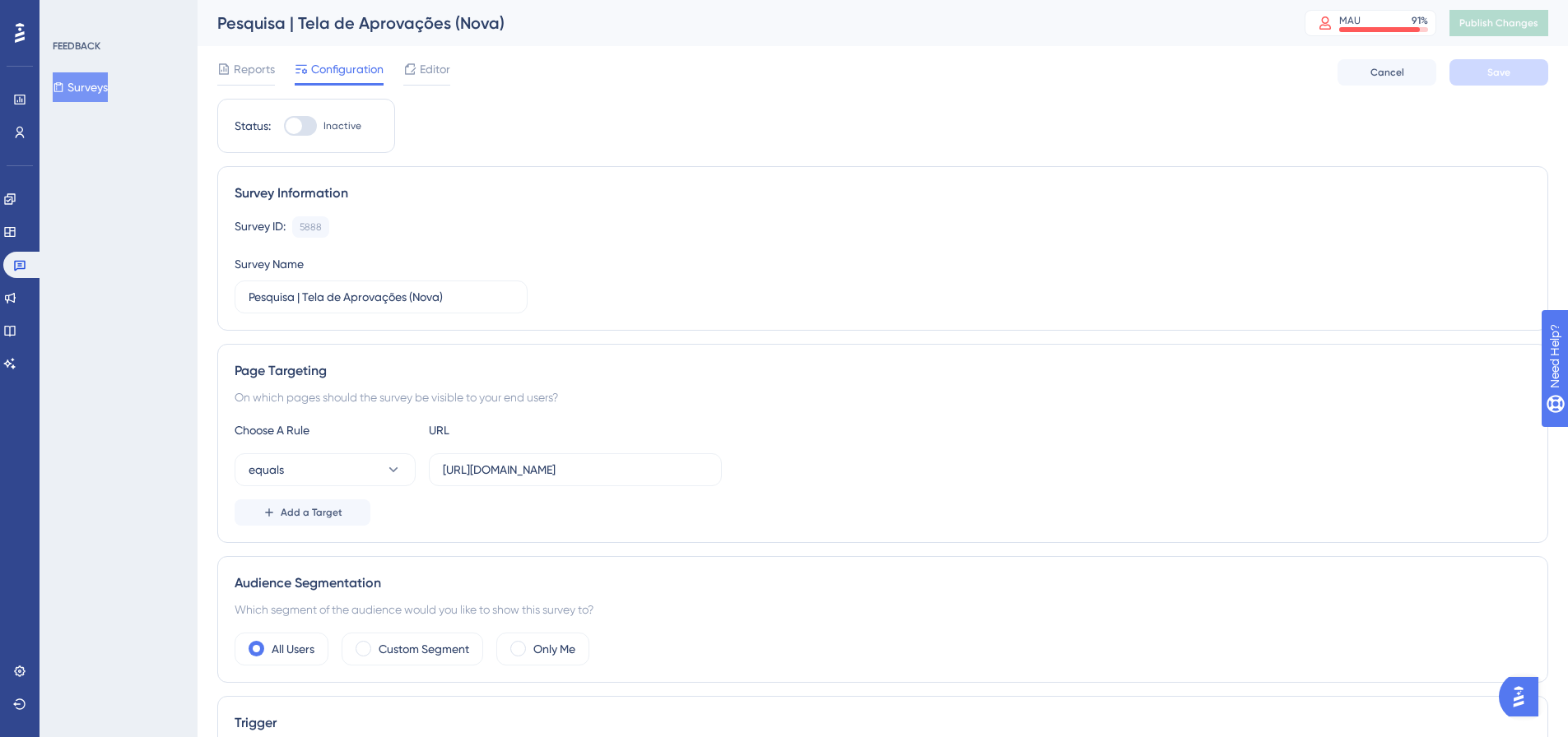
click at [239, 73] on span "Reports" at bounding box center [255, 69] width 41 height 20
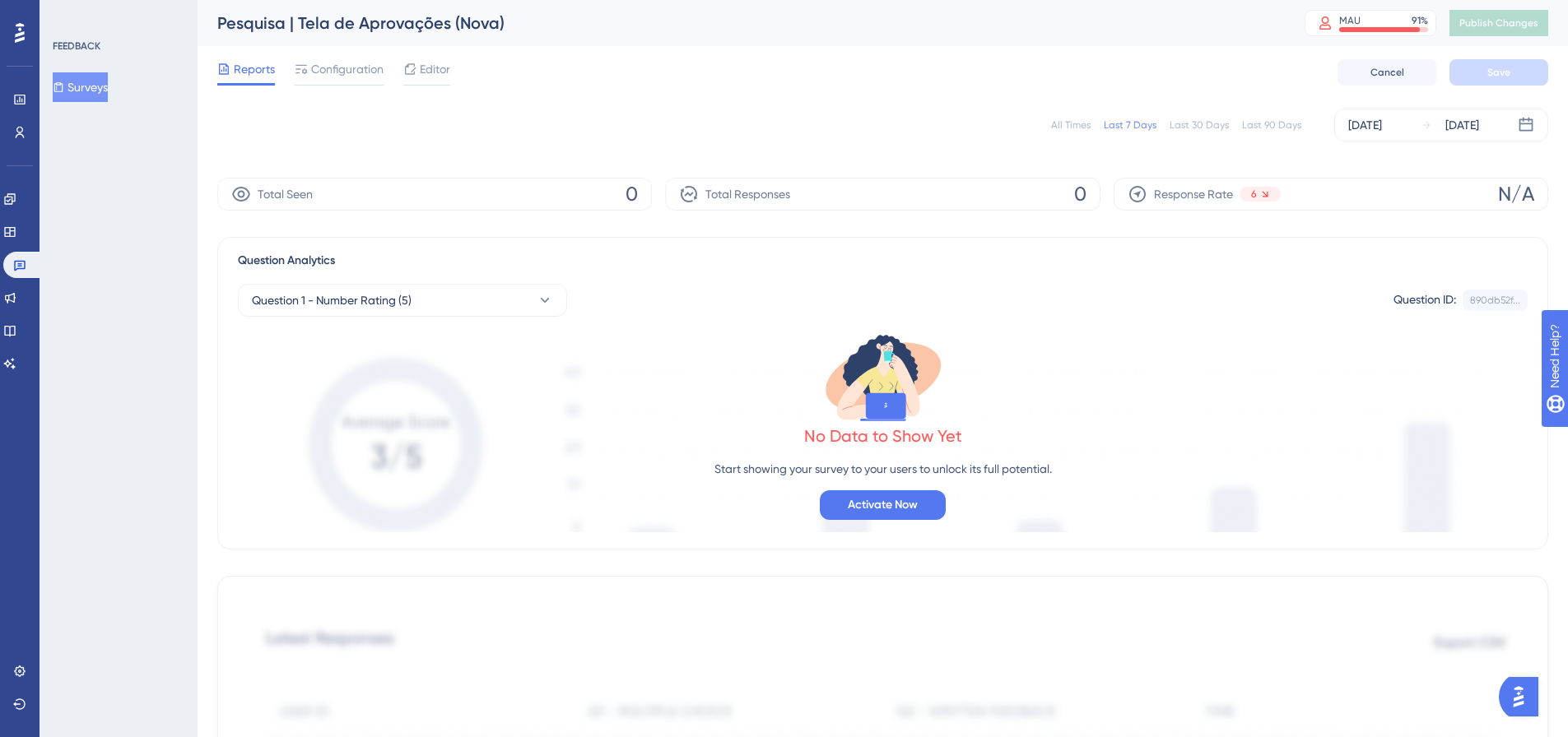
click at [331, 22] on div "Pesquisa | Tela de Aprovações (Nova)" at bounding box center [740, 23] width 1046 height 23
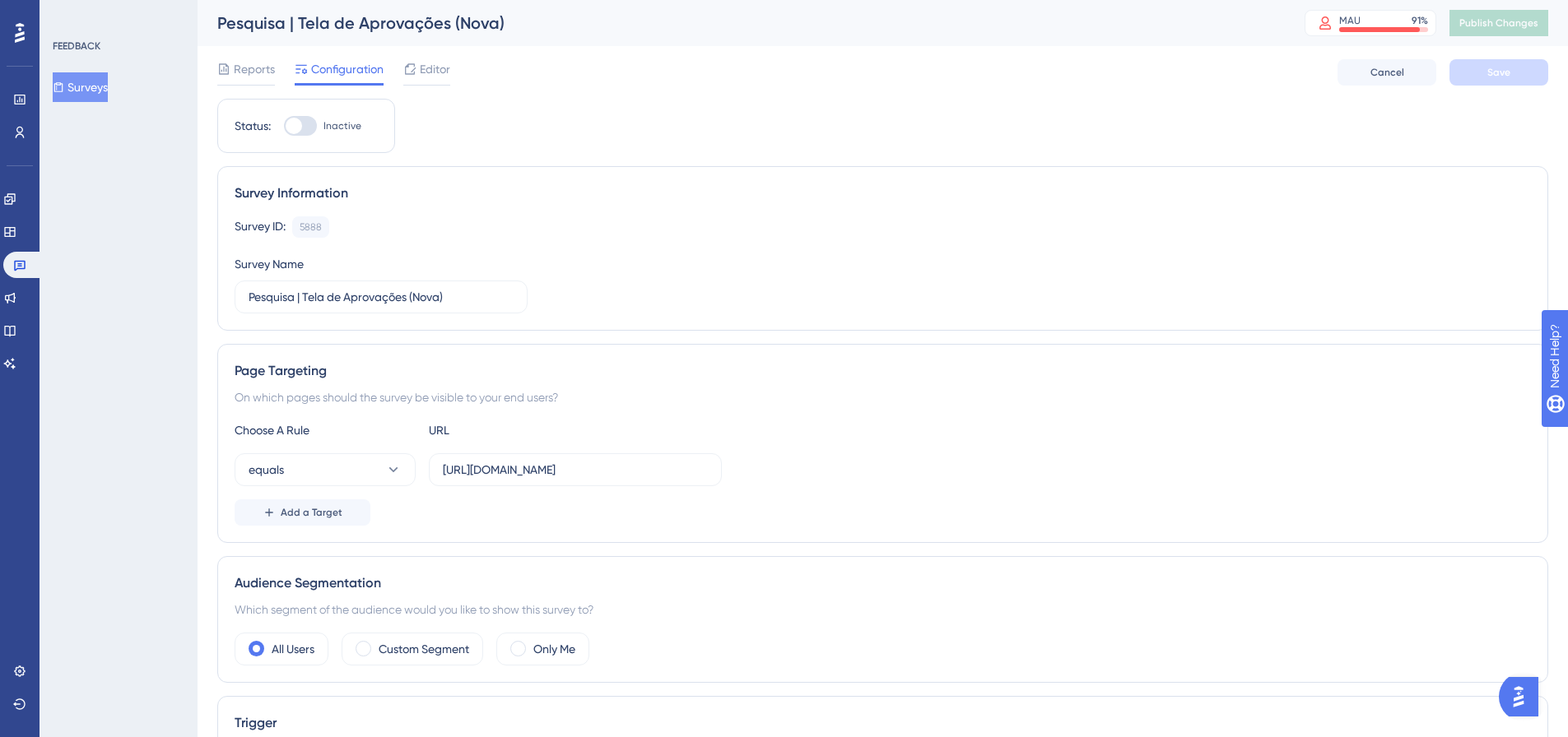
click at [81, 85] on button "Surveys" at bounding box center [80, 86] width 55 height 30
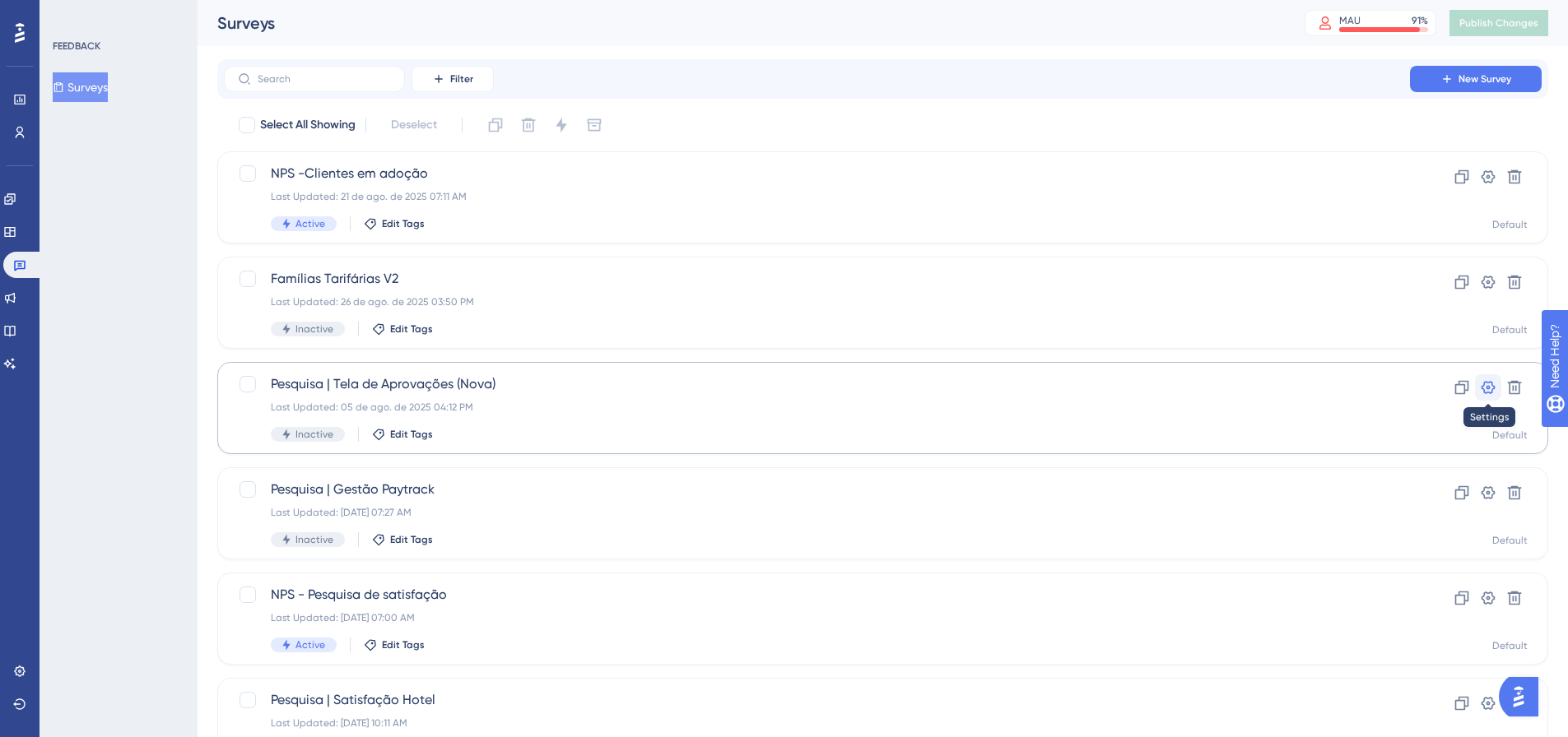
click at [1491, 390] on icon at bounding box center [1488, 388] width 16 height 16
click at [1464, 393] on icon at bounding box center [1463, 388] width 14 height 14
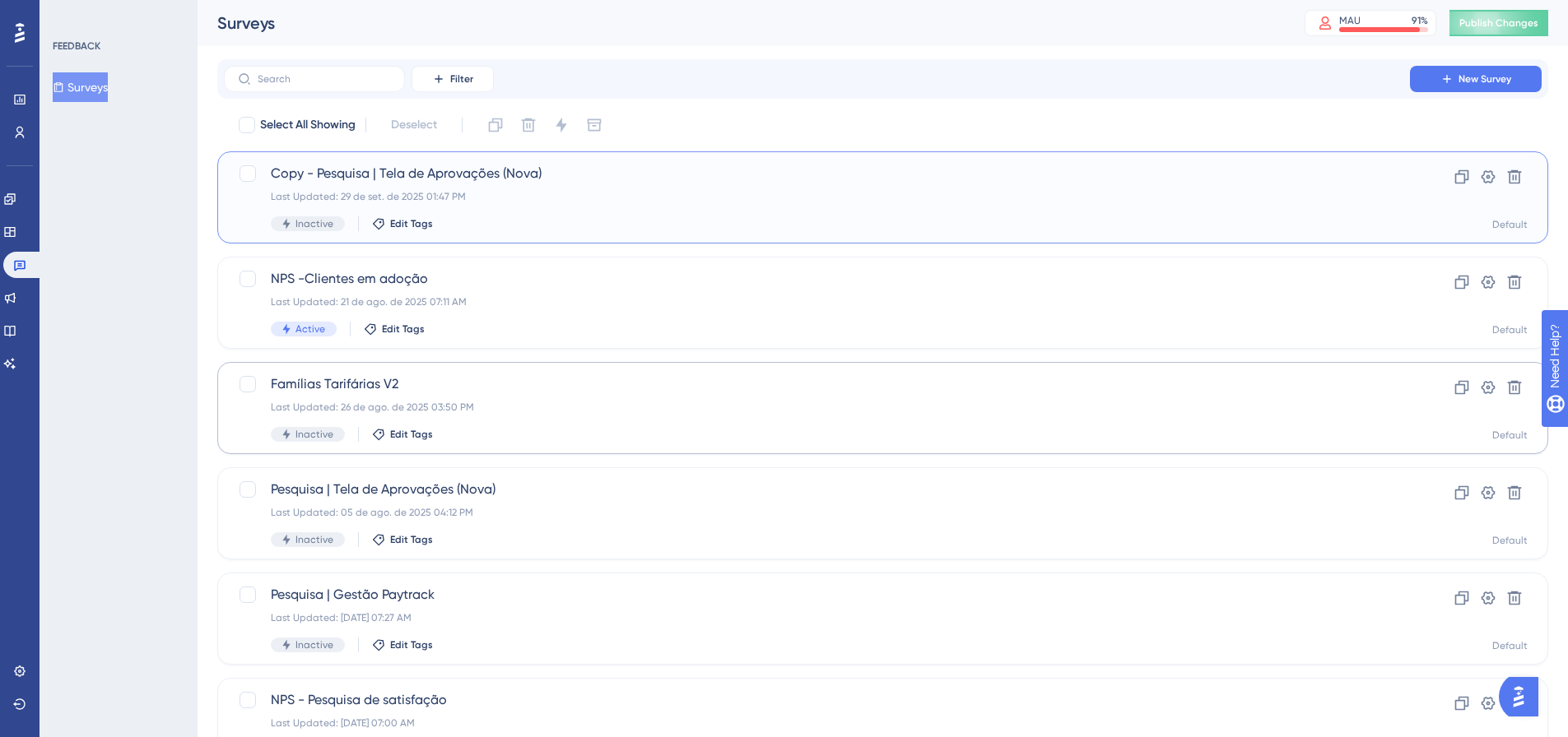
click at [484, 195] on div "Last Updated: 29 de set. de 2025 01:47 PM" at bounding box center [817, 196] width 1093 height 13
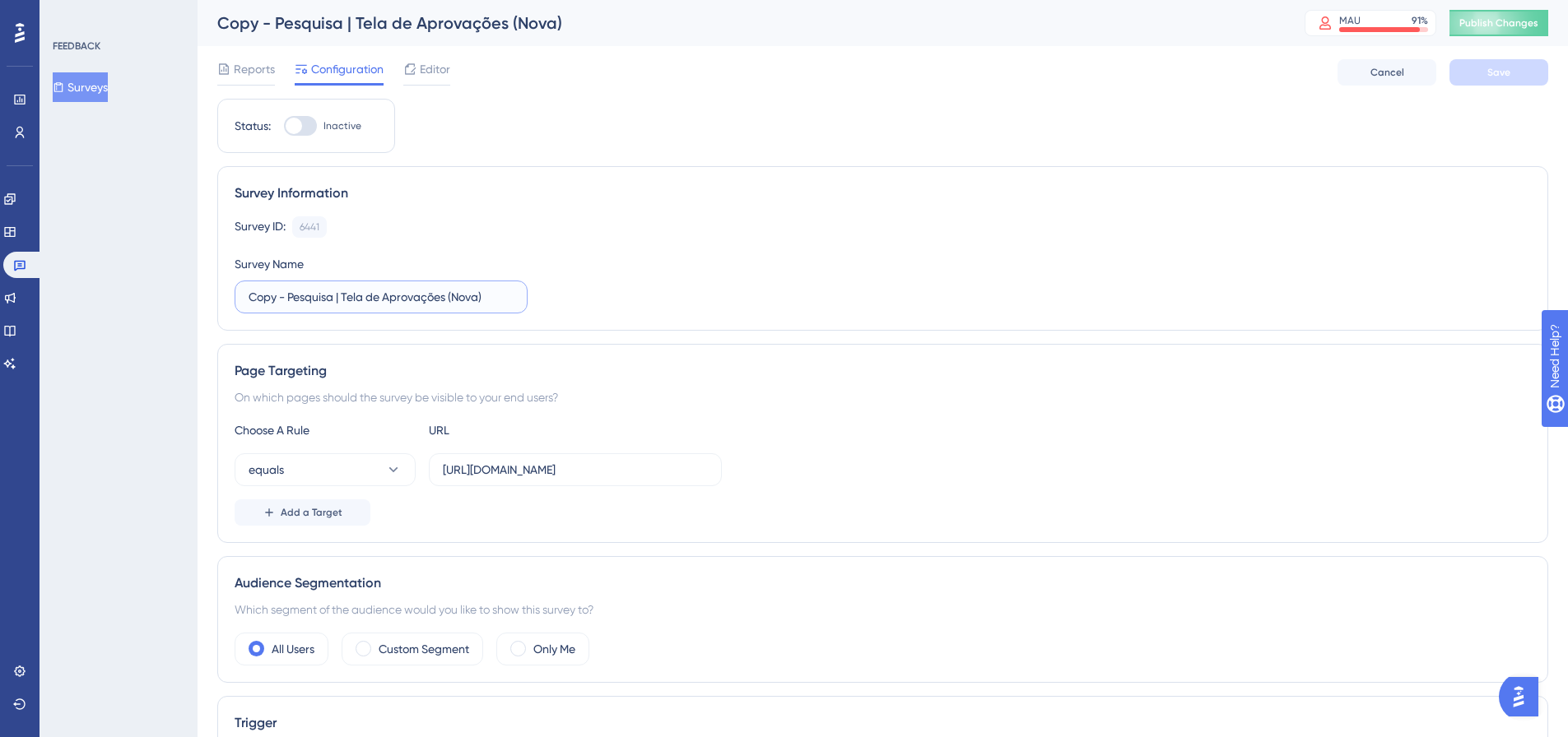
drag, startPoint x: 291, startPoint y: 293, endPoint x: 185, endPoint y: 297, distance: 106.1
click at [428, 297] on input "Pesquisa | Tela de Aprovações (Nova)" at bounding box center [381, 297] width 265 height 18
click at [444, 302] on input "Pesquisa | Tela de Aprovações (Nova)" at bounding box center [381, 297] width 265 height 18
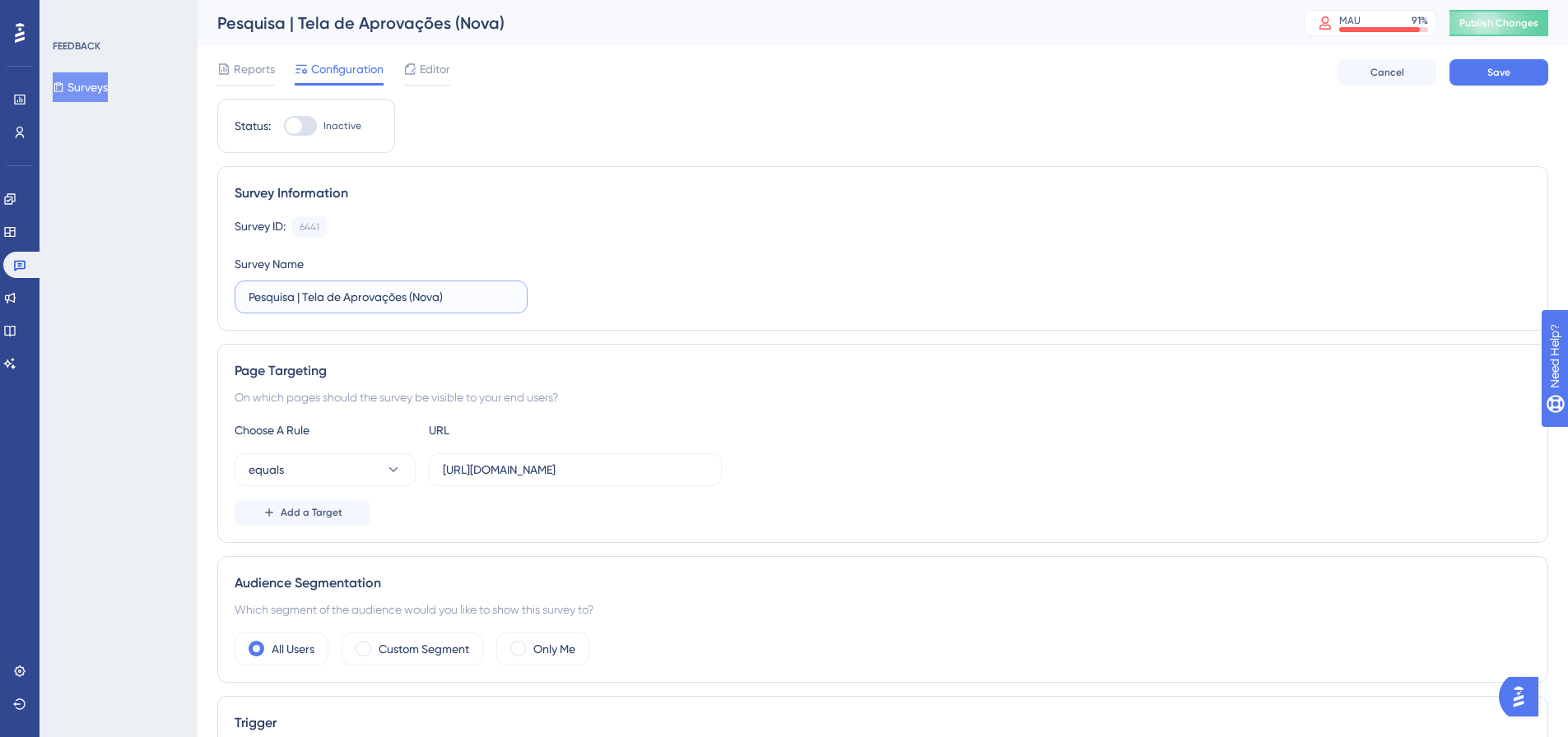
click at [438, 294] on input "Pesquisa | Tela de Aprovações (Nova)" at bounding box center [381, 297] width 265 height 18
click at [459, 299] on input "Pesquisa | Tela de Aprovações (Nova)" at bounding box center [381, 297] width 265 height 18
click at [439, 299] on input "Pesquisa | Tela de Aprovações (Nova)" at bounding box center [381, 297] width 265 height 18
click at [511, 289] on input "Pesquisa | Tela de Aprovações (Nova/Outubro)" at bounding box center [381, 297] width 265 height 18
type input "Pesquisa | Tela de Aprovações (Nova/Outubro)"
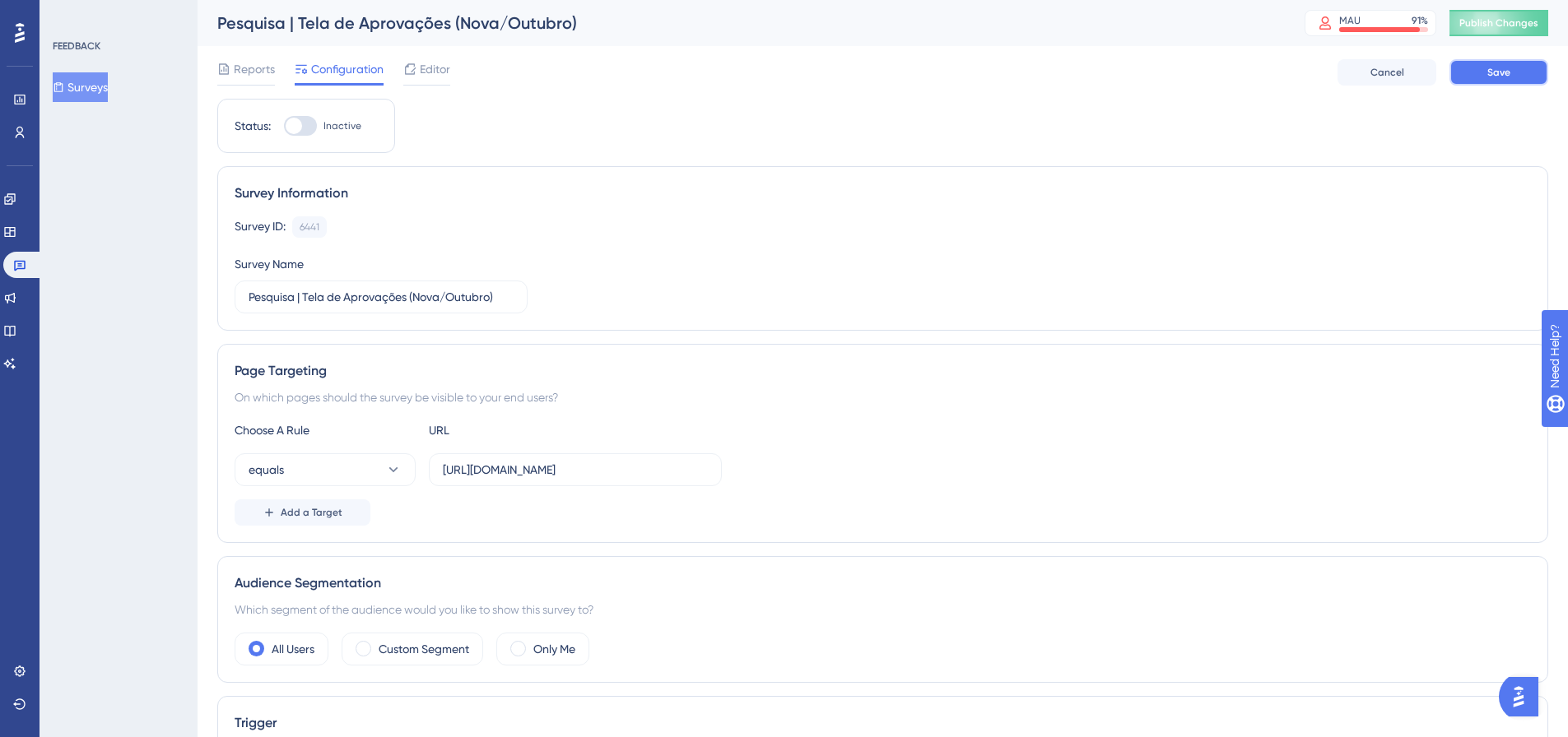
click at [1499, 73] on span "Save" at bounding box center [1500, 72] width 23 height 13
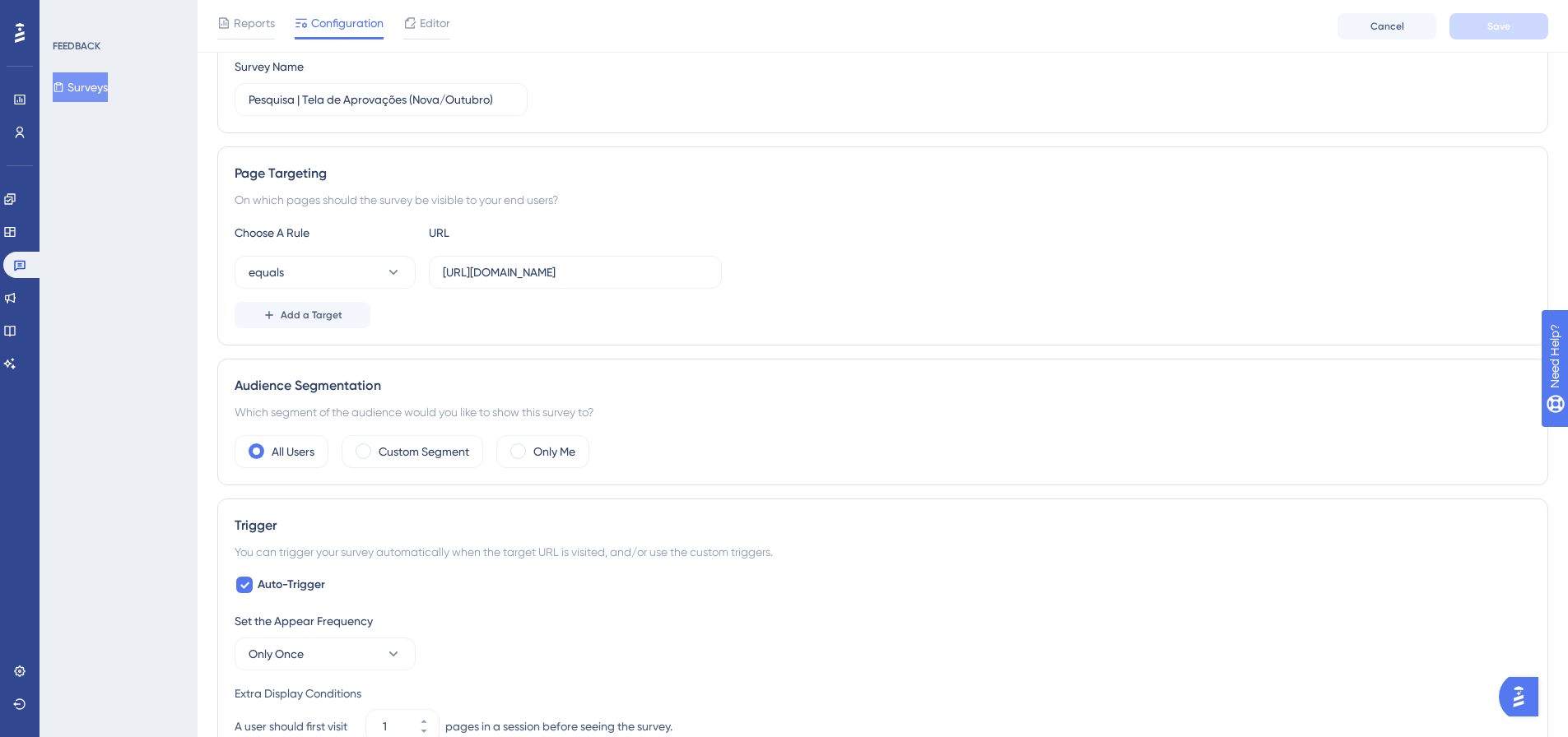
scroll to position [82, 0]
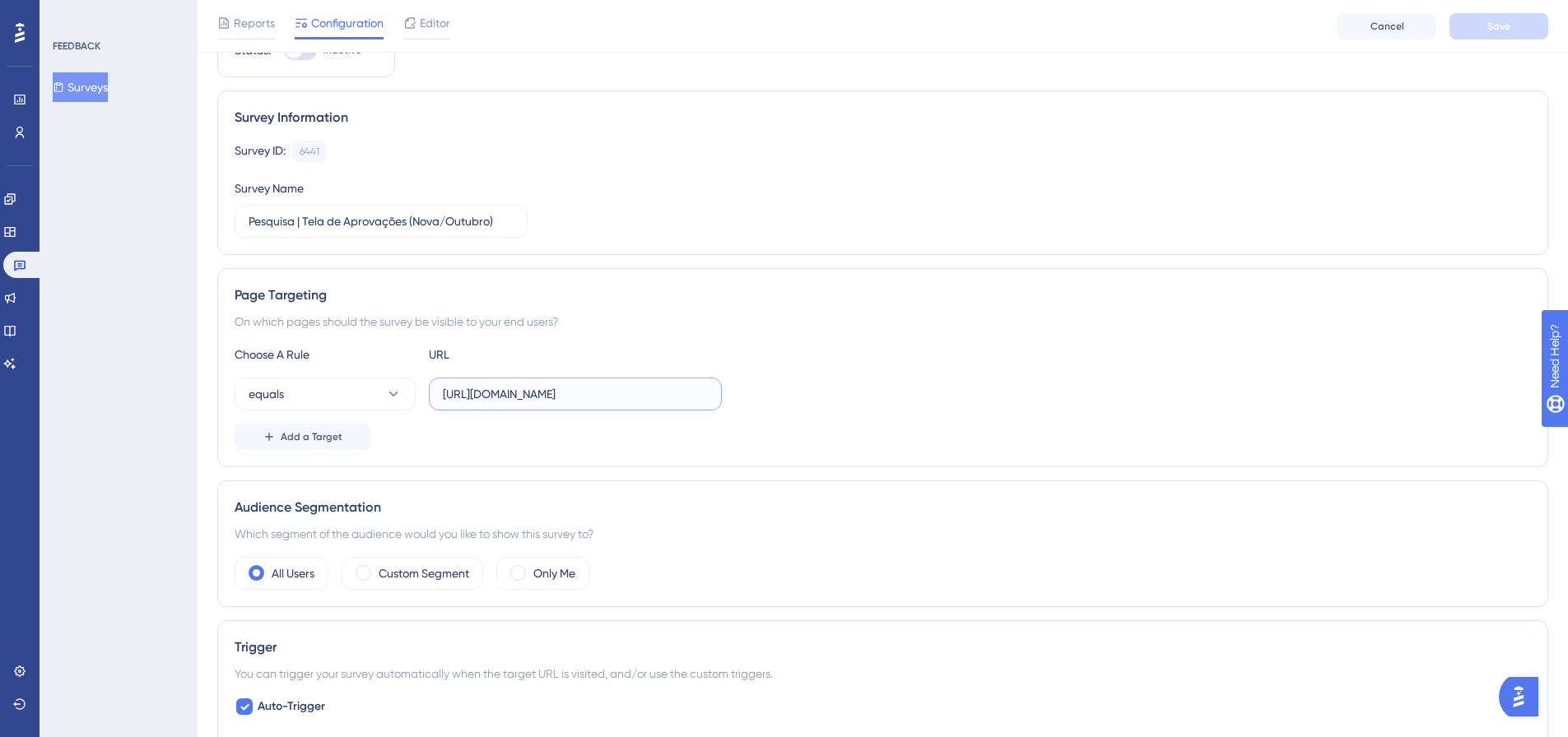
click at [607, 395] on input "https://app.paytrack.com.br/#/gerenciamento/aprovacoes" at bounding box center [575, 394] width 265 height 18
click at [1003, 379] on div "equals https://app.paytrack.com.br/#/gerenciamento/aprovacoes" at bounding box center [883, 394] width 1296 height 33
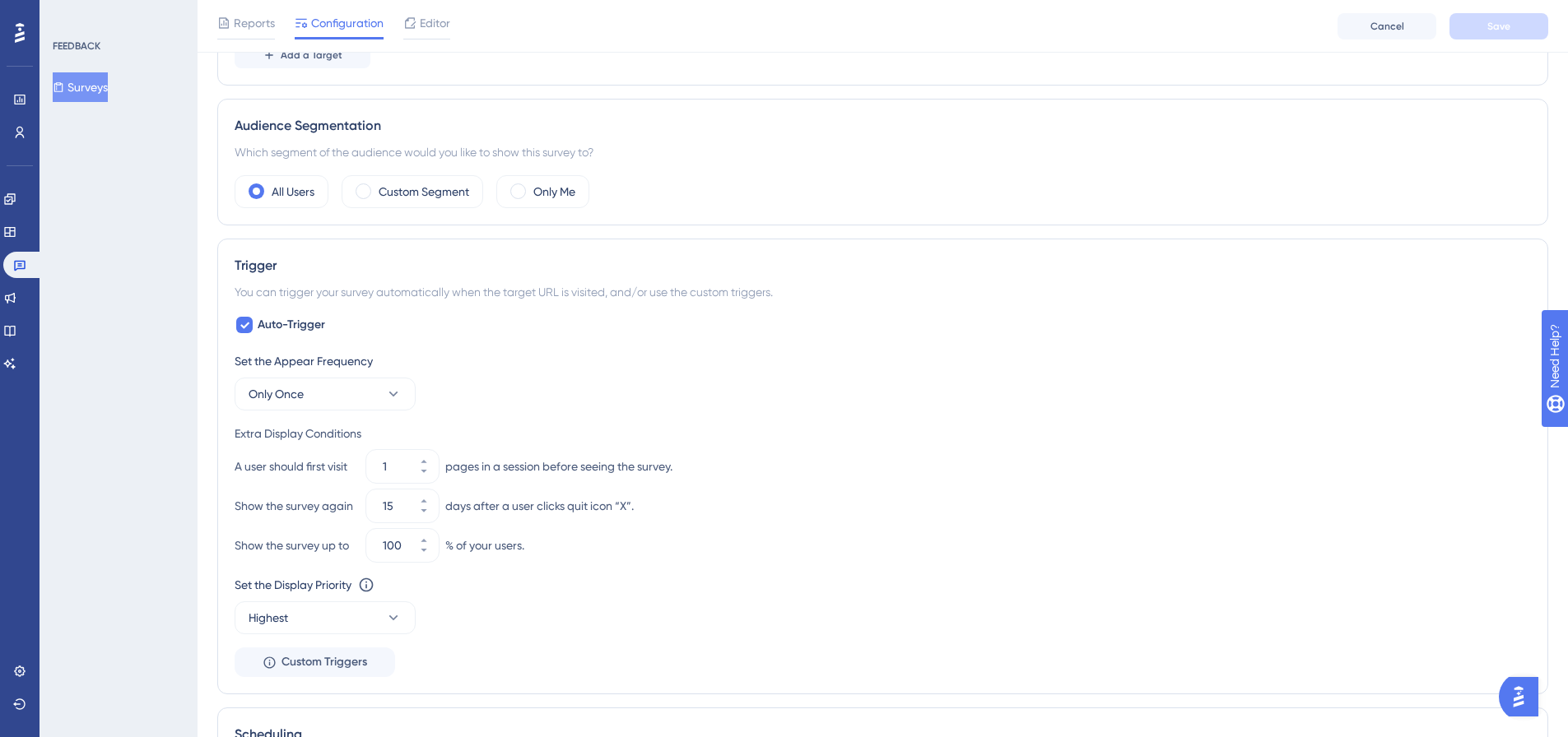
scroll to position [494, 0]
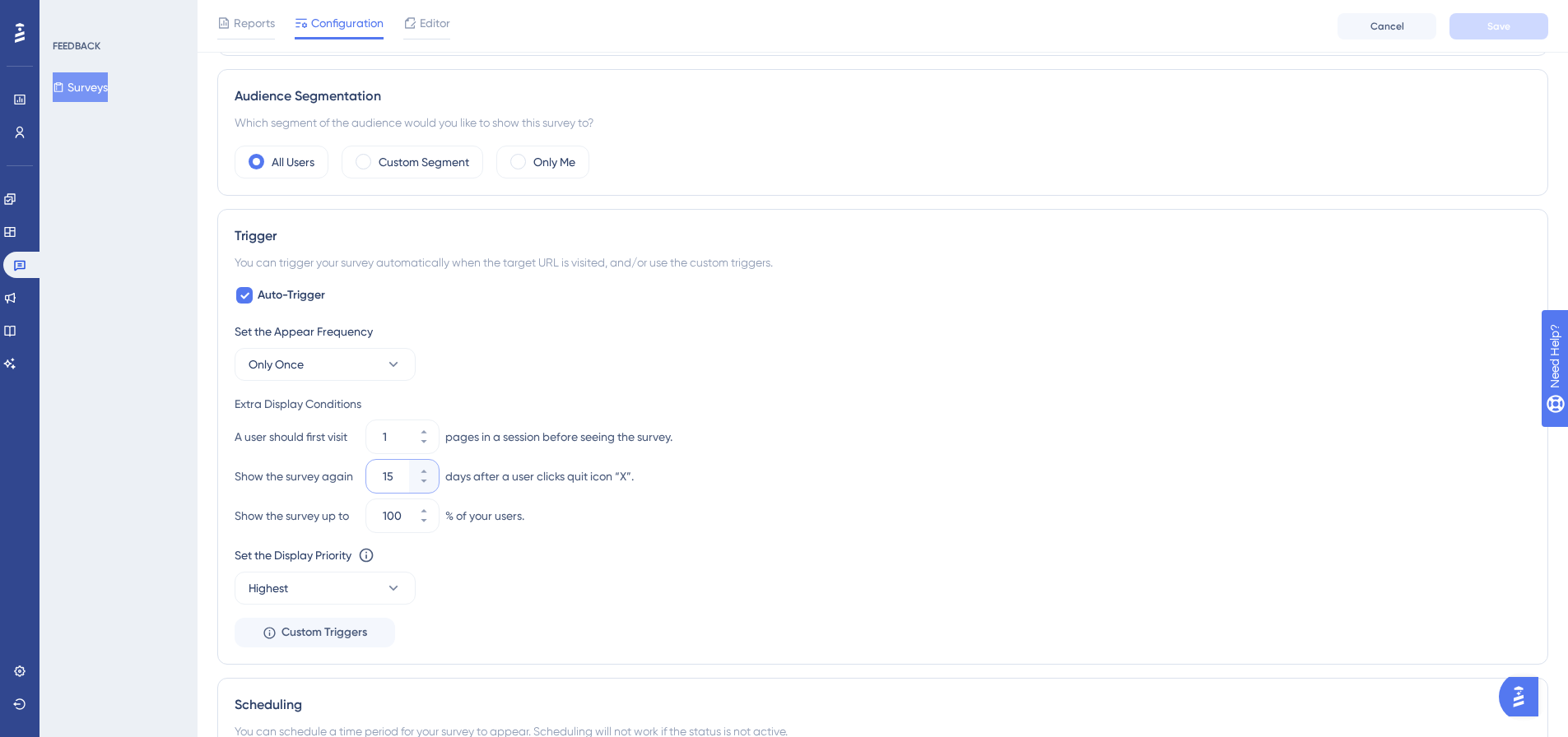
click at [401, 478] on input "15" at bounding box center [394, 477] width 23 height 20
type input "7"
click at [752, 485] on div "Show the survey again 7 days after a user clicks quit icon “X”." at bounding box center [883, 476] width 1296 height 33
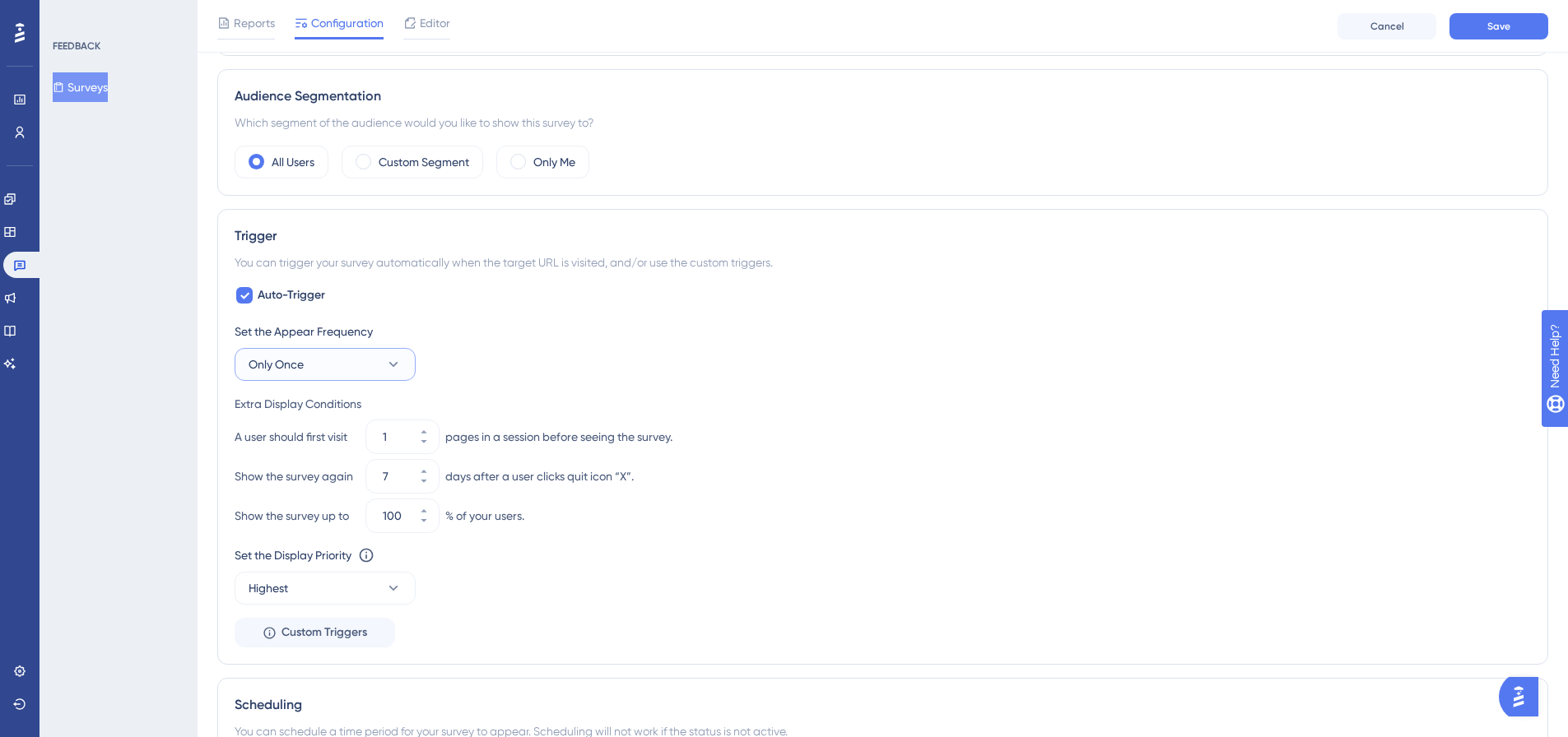
click at [310, 375] on button "Only Once" at bounding box center [325, 364] width 181 height 33
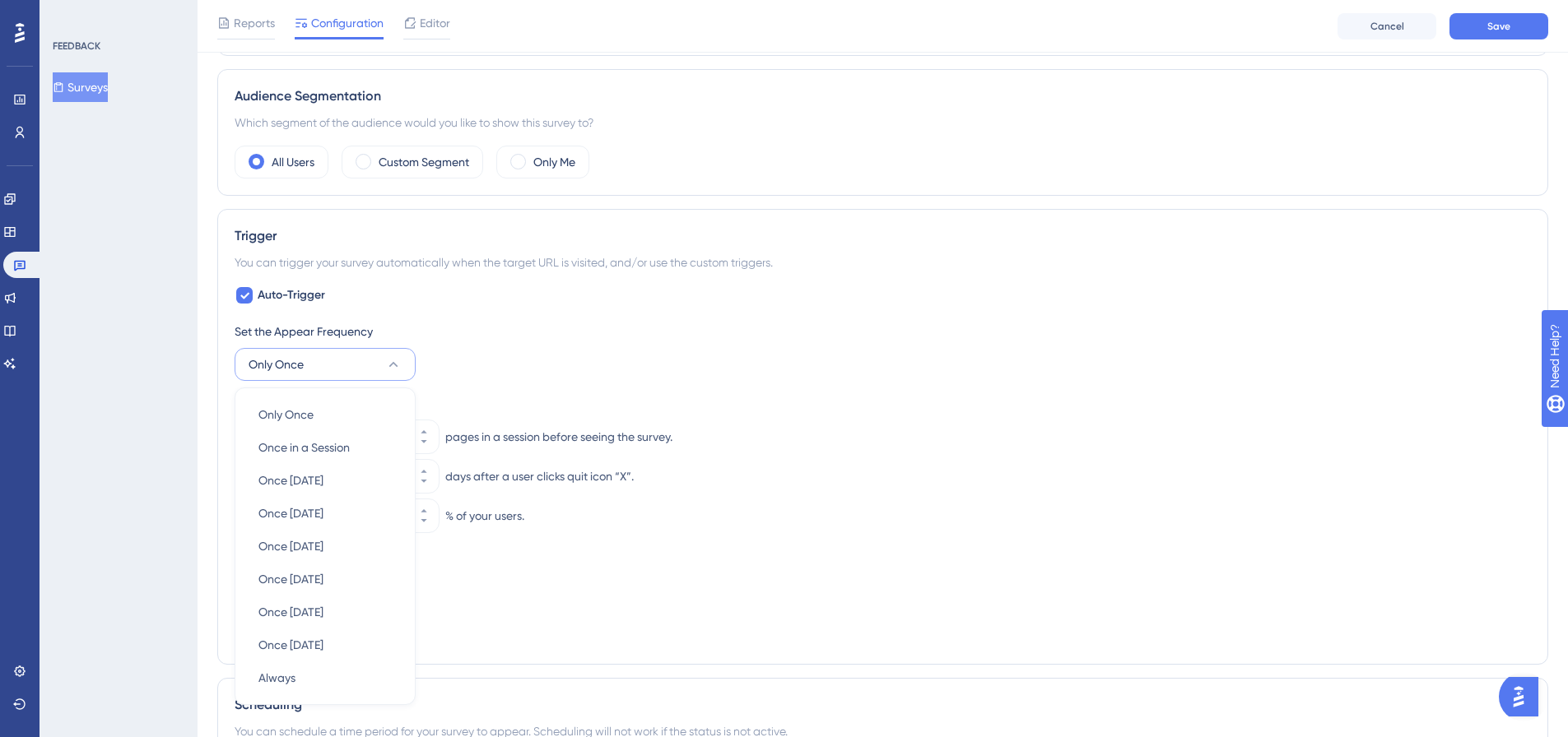
scroll to position [671, 0]
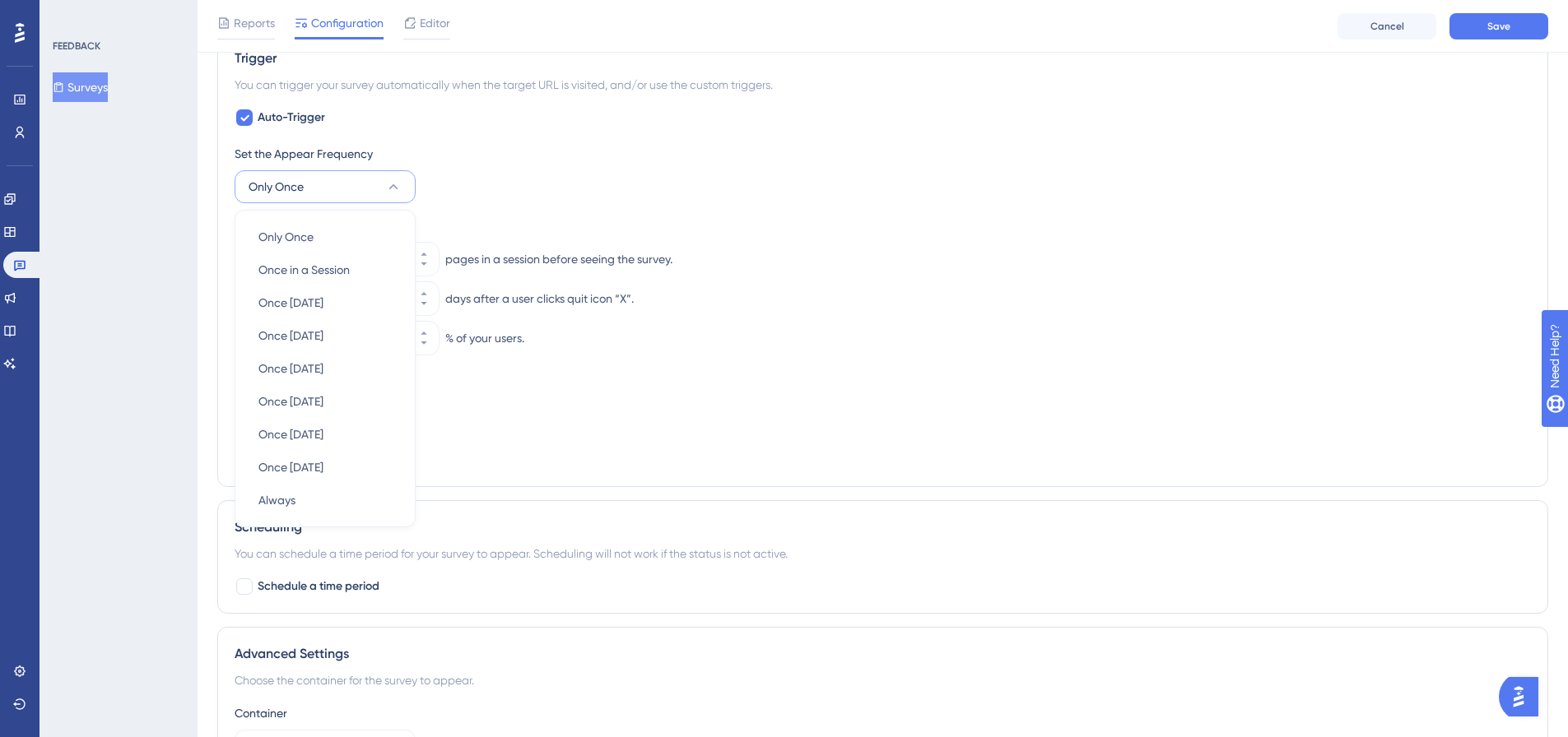
click at [597, 217] on div "Extra Display Conditions" at bounding box center [883, 227] width 1296 height 20
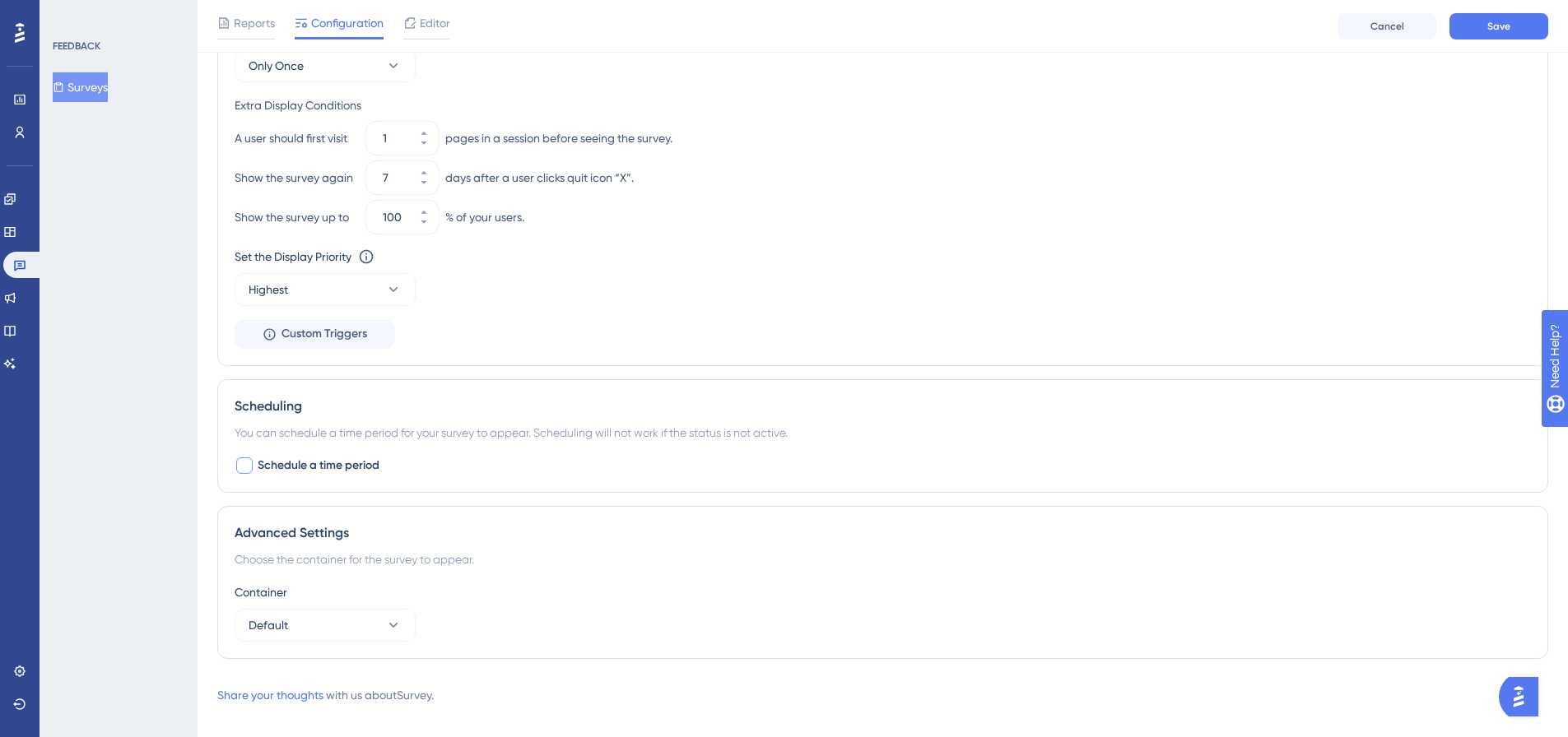
scroll to position [813, 0]
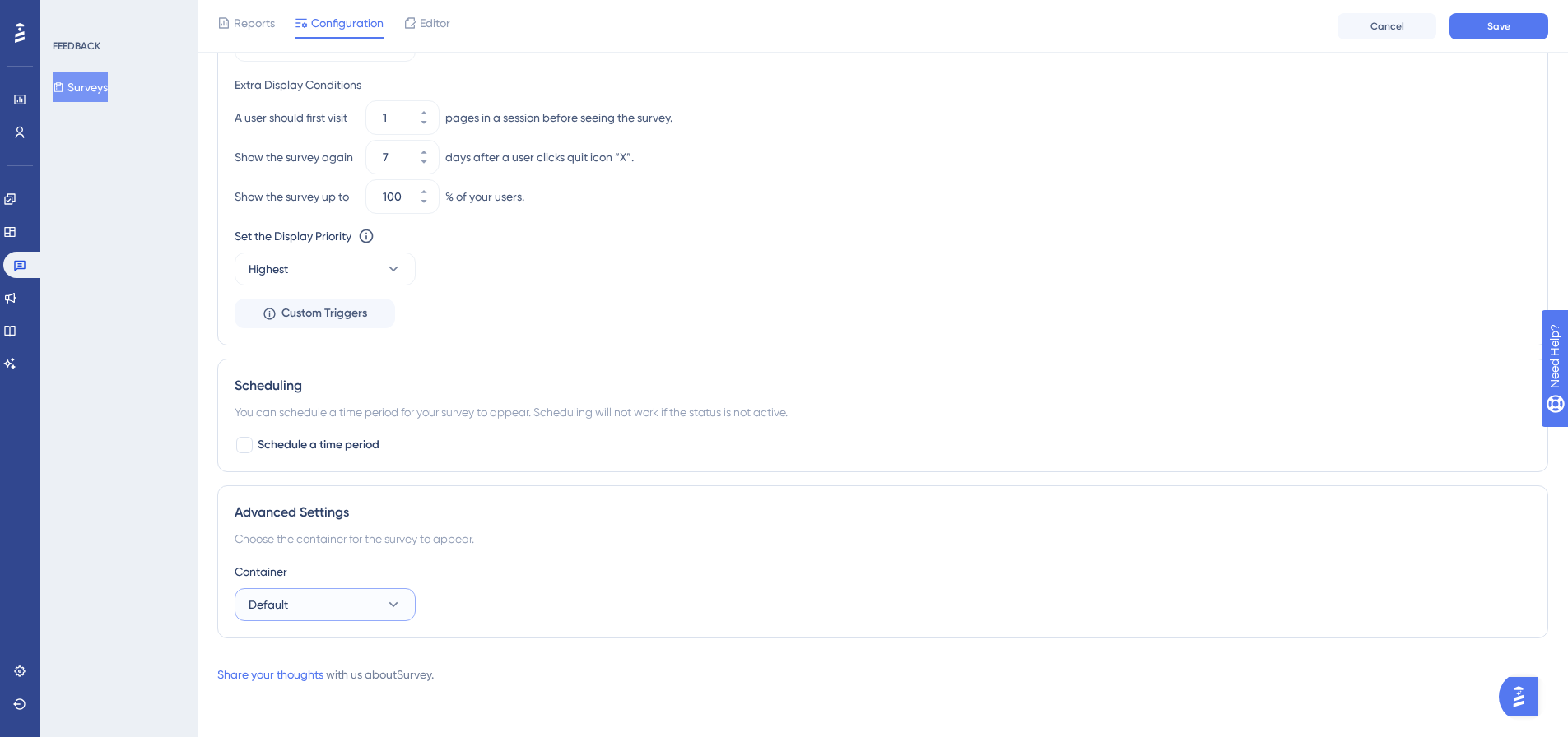
click at [306, 616] on button "Default" at bounding box center [325, 605] width 181 height 33
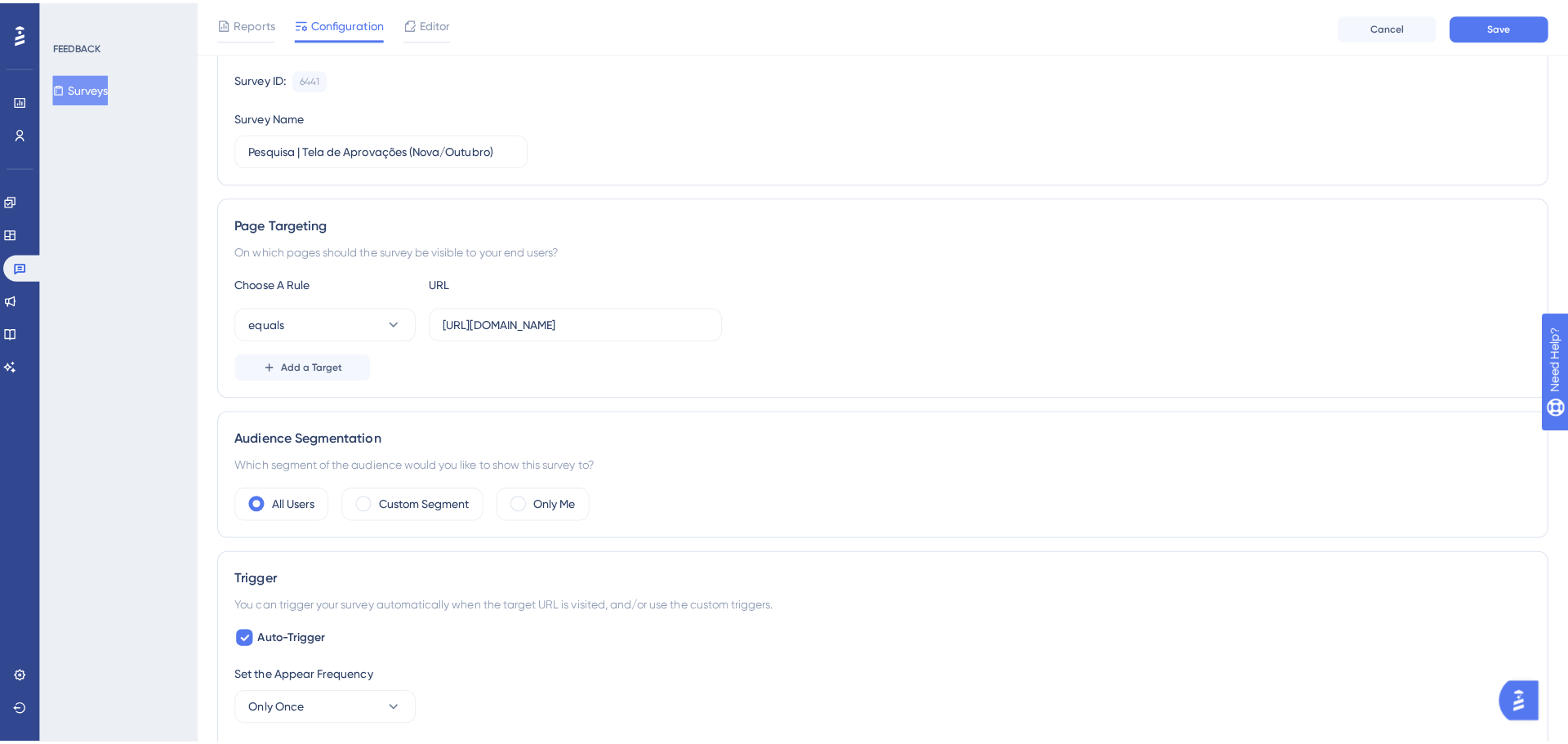
scroll to position [0, 0]
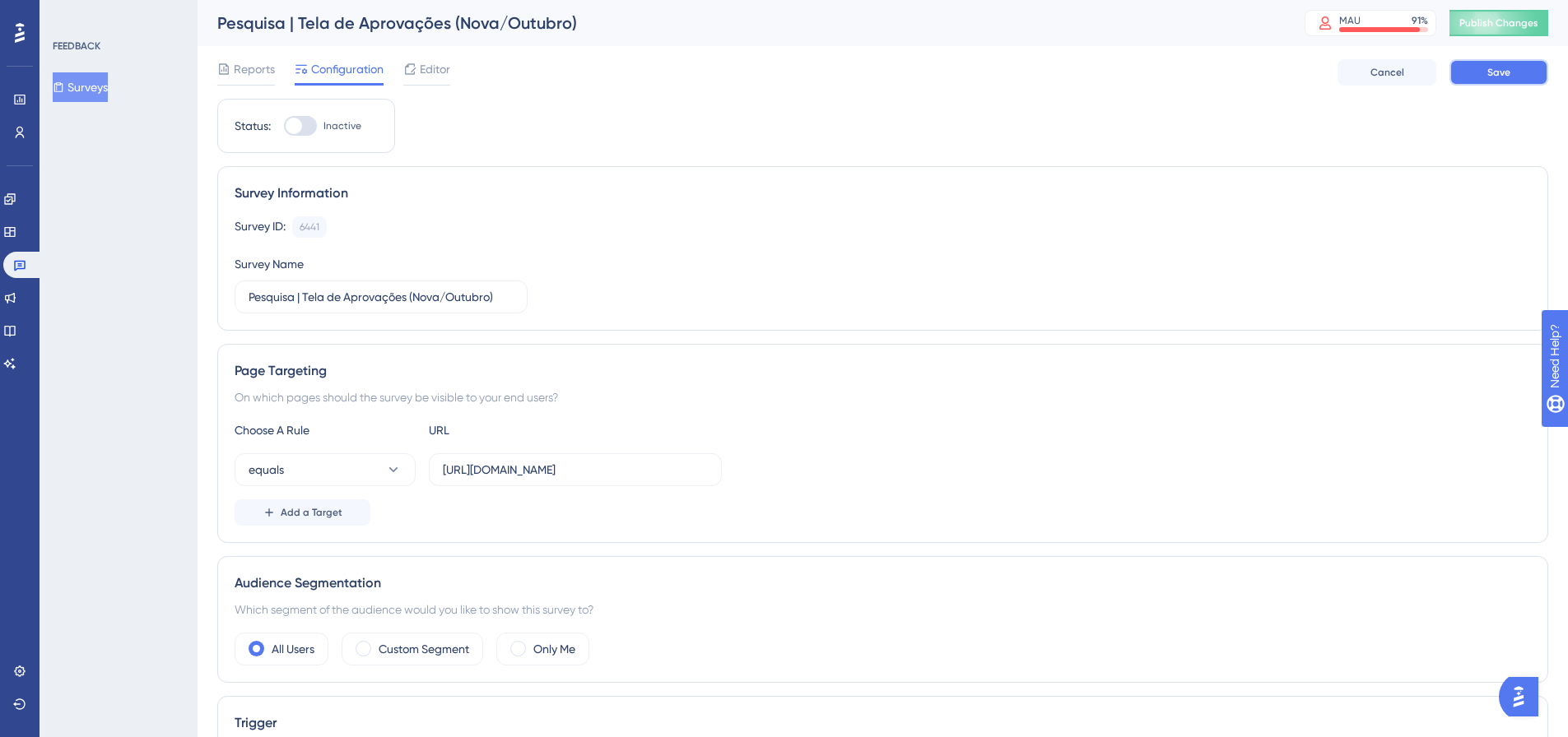
click at [1493, 63] on button "Save" at bounding box center [1500, 72] width 99 height 26
click at [419, 73] on span "Editor" at bounding box center [435, 69] width 31 height 20
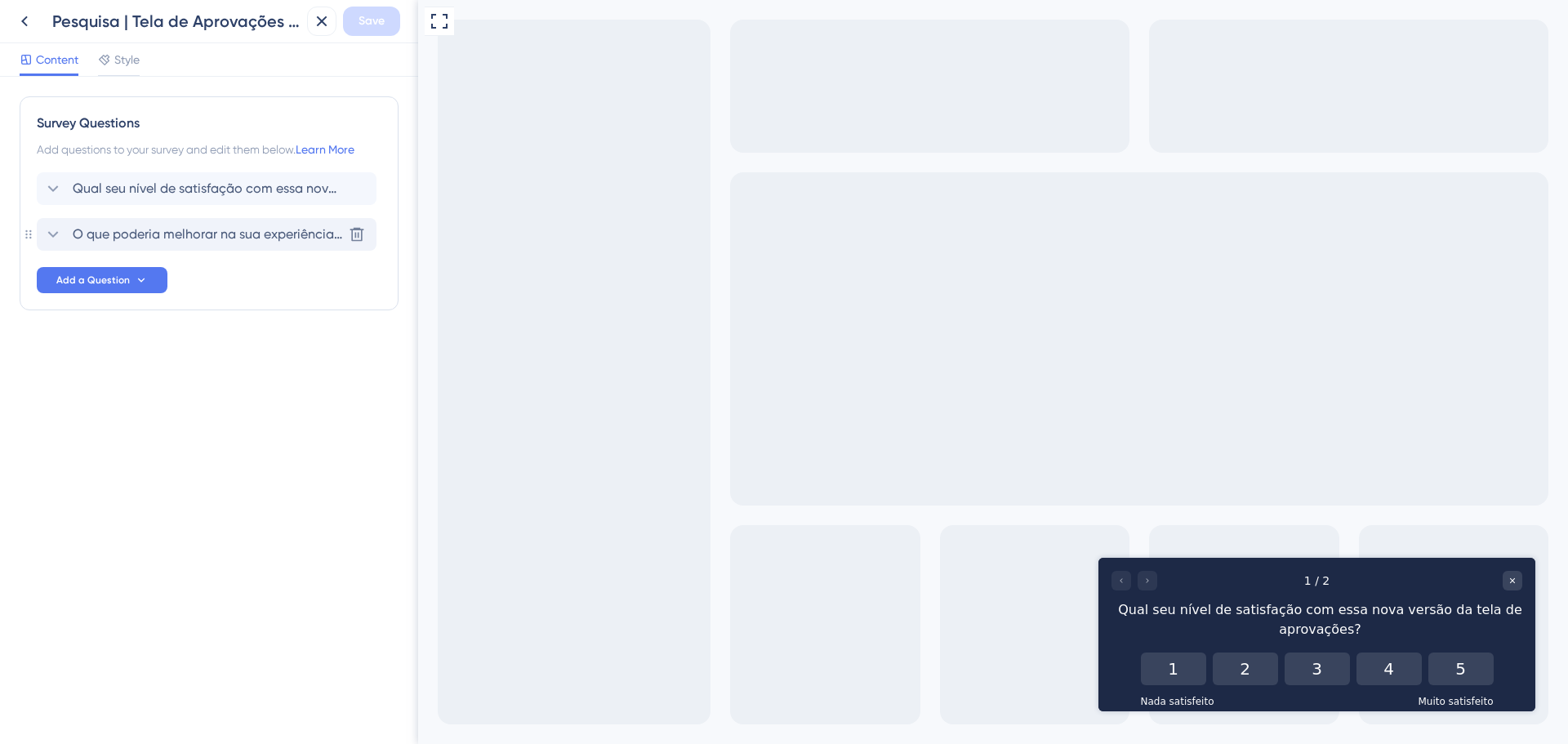
click at [100, 230] on span "O que poderia melhorar na sua experiência com essa nova tela?" at bounding box center [207, 235] width 270 height 20
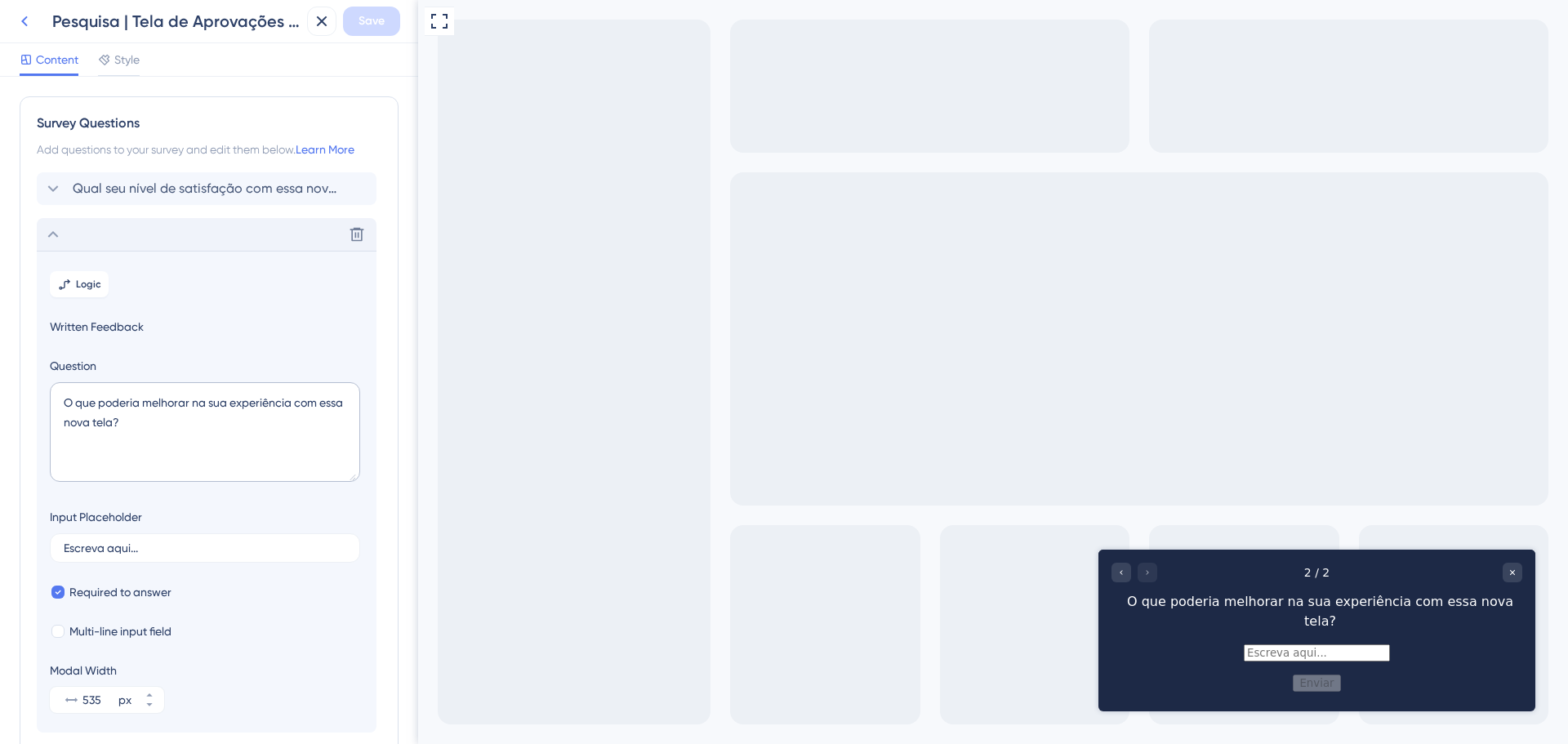
click at [34, 21] on button at bounding box center [24, 21] width 29 height 29
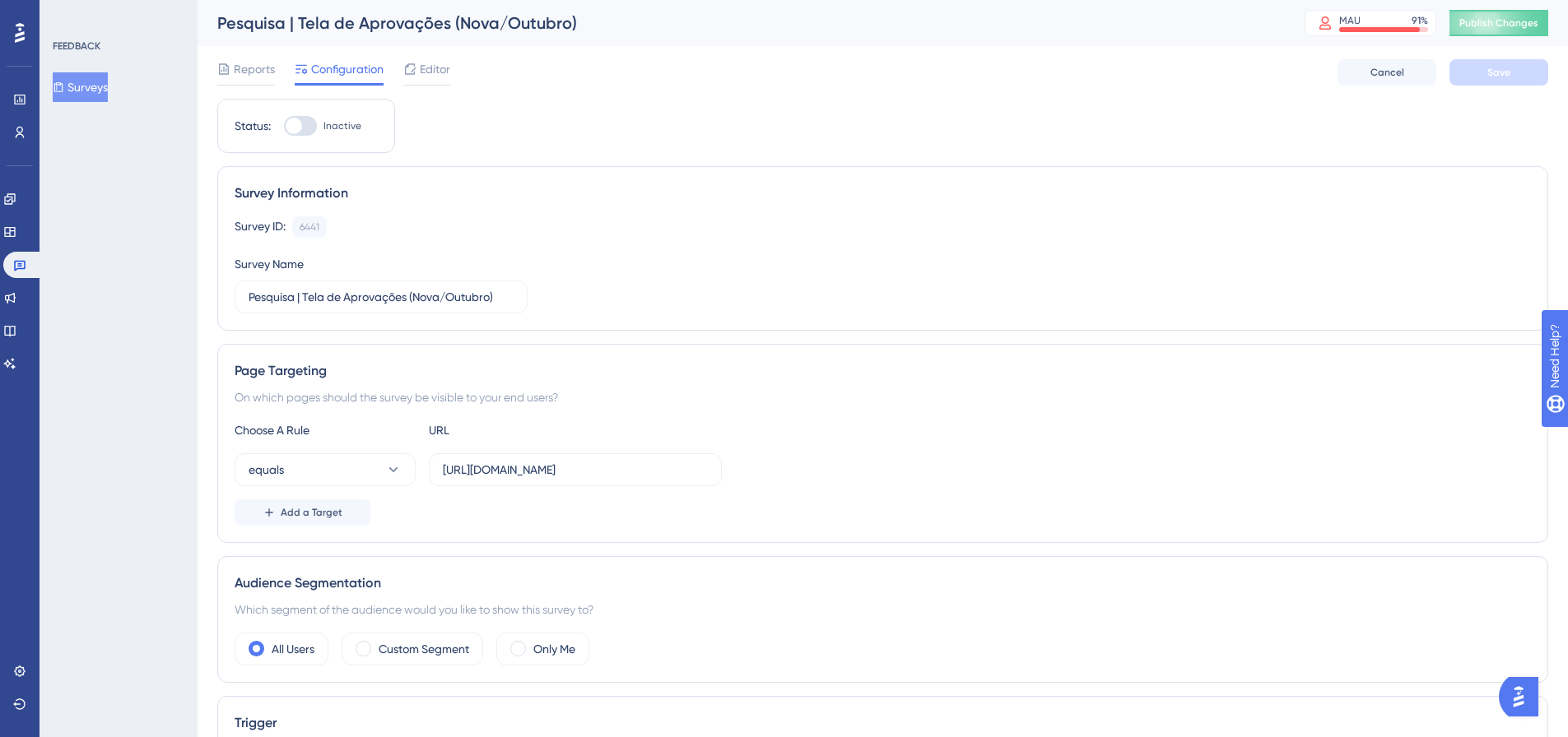
click at [302, 130] on div at bounding box center [293, 126] width 16 height 16
click at [284, 127] on input "Inactive" at bounding box center [284, 126] width 1 height 1
checkbox input "true"
click at [1500, 66] on span "Save" at bounding box center [1500, 72] width 23 height 13
click at [1488, 25] on span "Publish Changes" at bounding box center [1499, 22] width 79 height 13
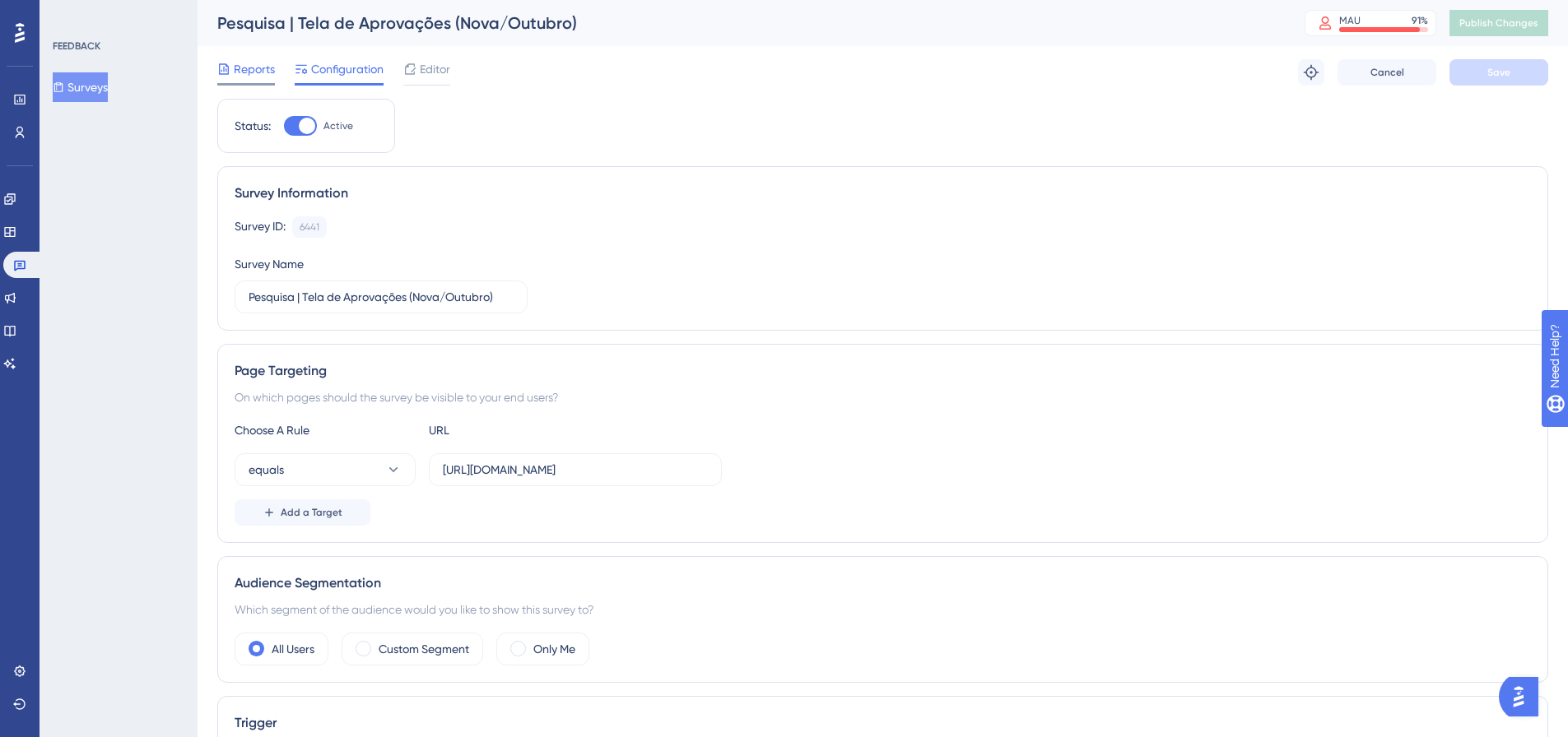
click at [267, 63] on span "Reports" at bounding box center [255, 69] width 41 height 20
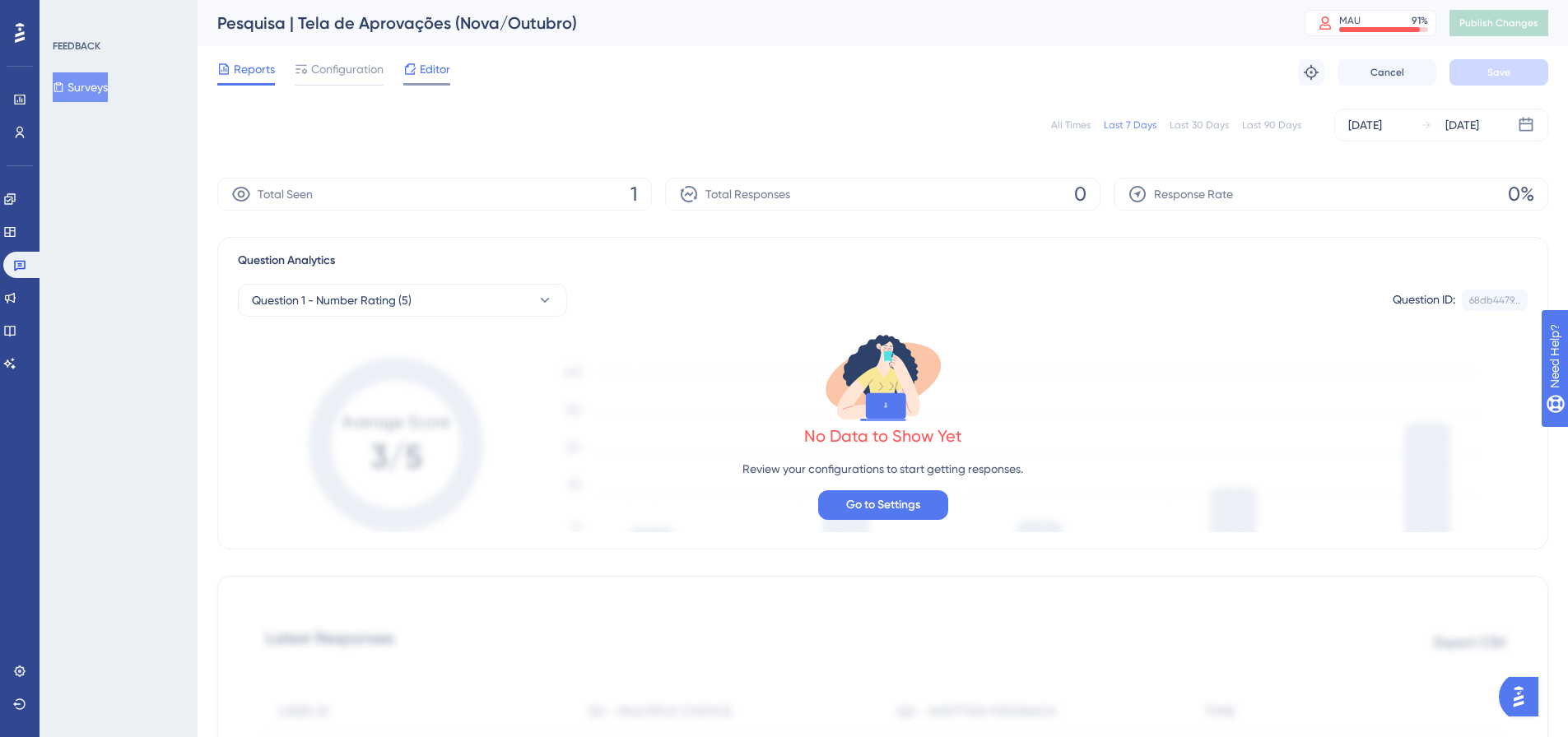
click at [441, 74] on span "Editor" at bounding box center [435, 69] width 31 height 20
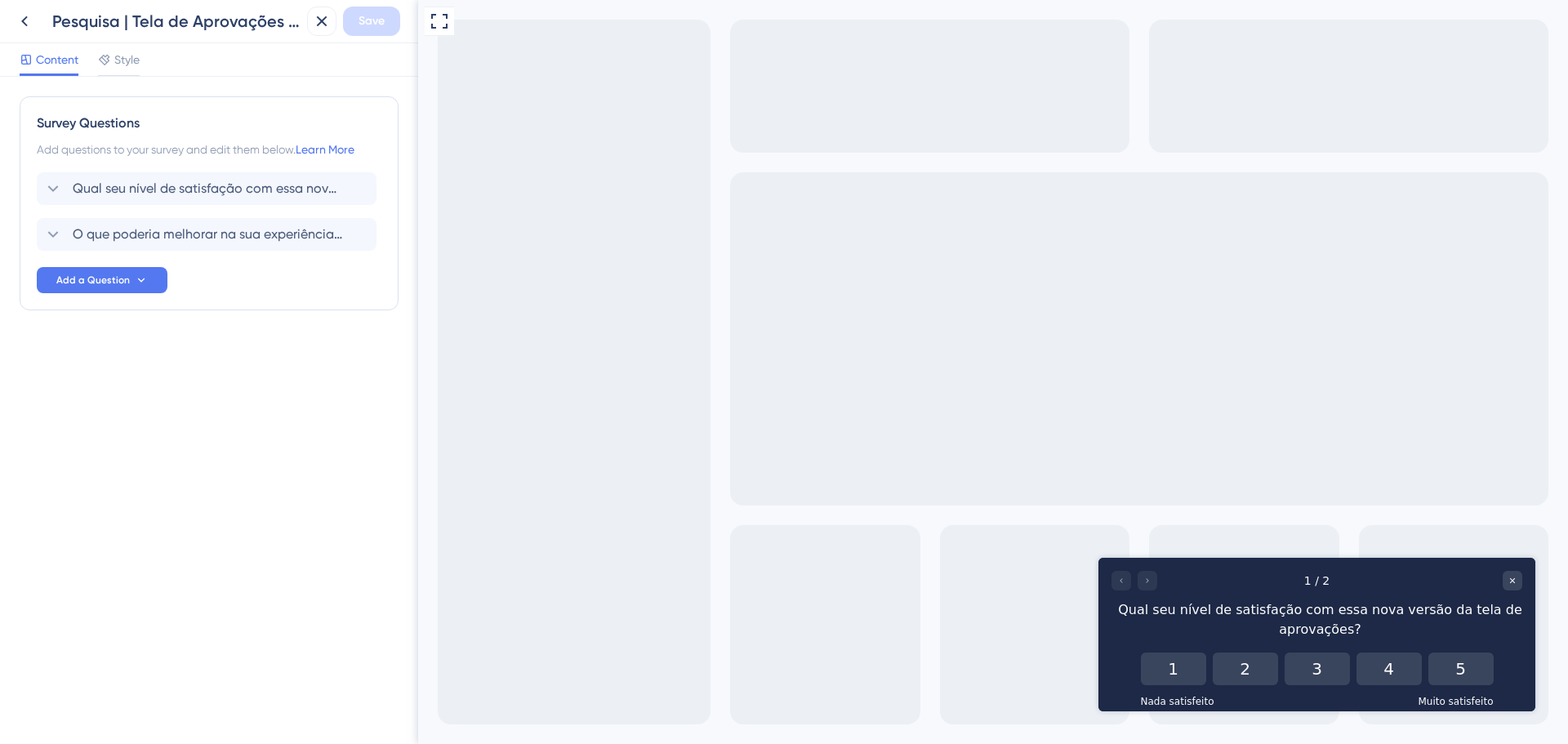
click at [1147, 583] on div at bounding box center [1134, 581] width 46 height 20
click at [24, 20] on icon at bounding box center [24, 21] width 6 height 11
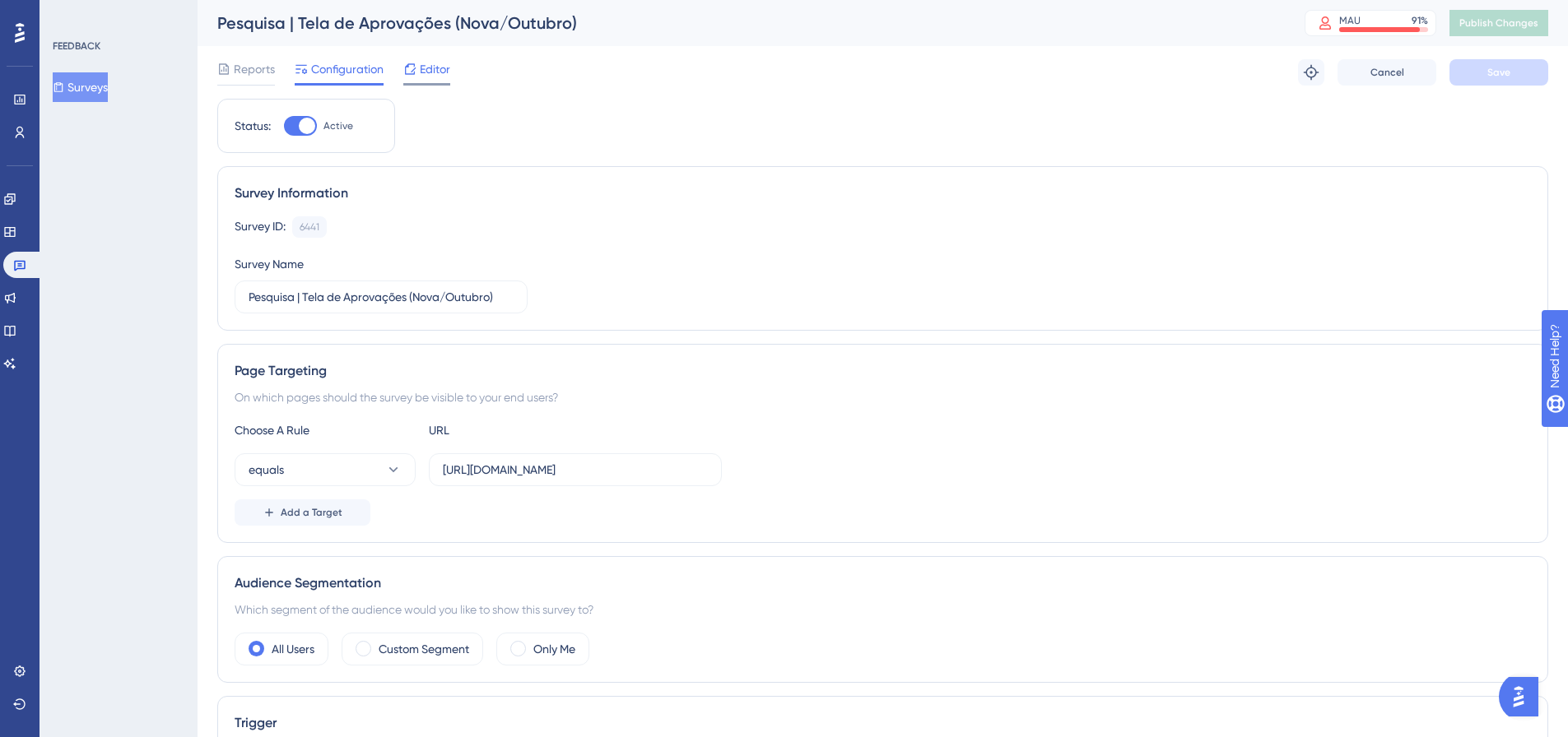
click at [437, 72] on span "Editor" at bounding box center [435, 69] width 31 height 20
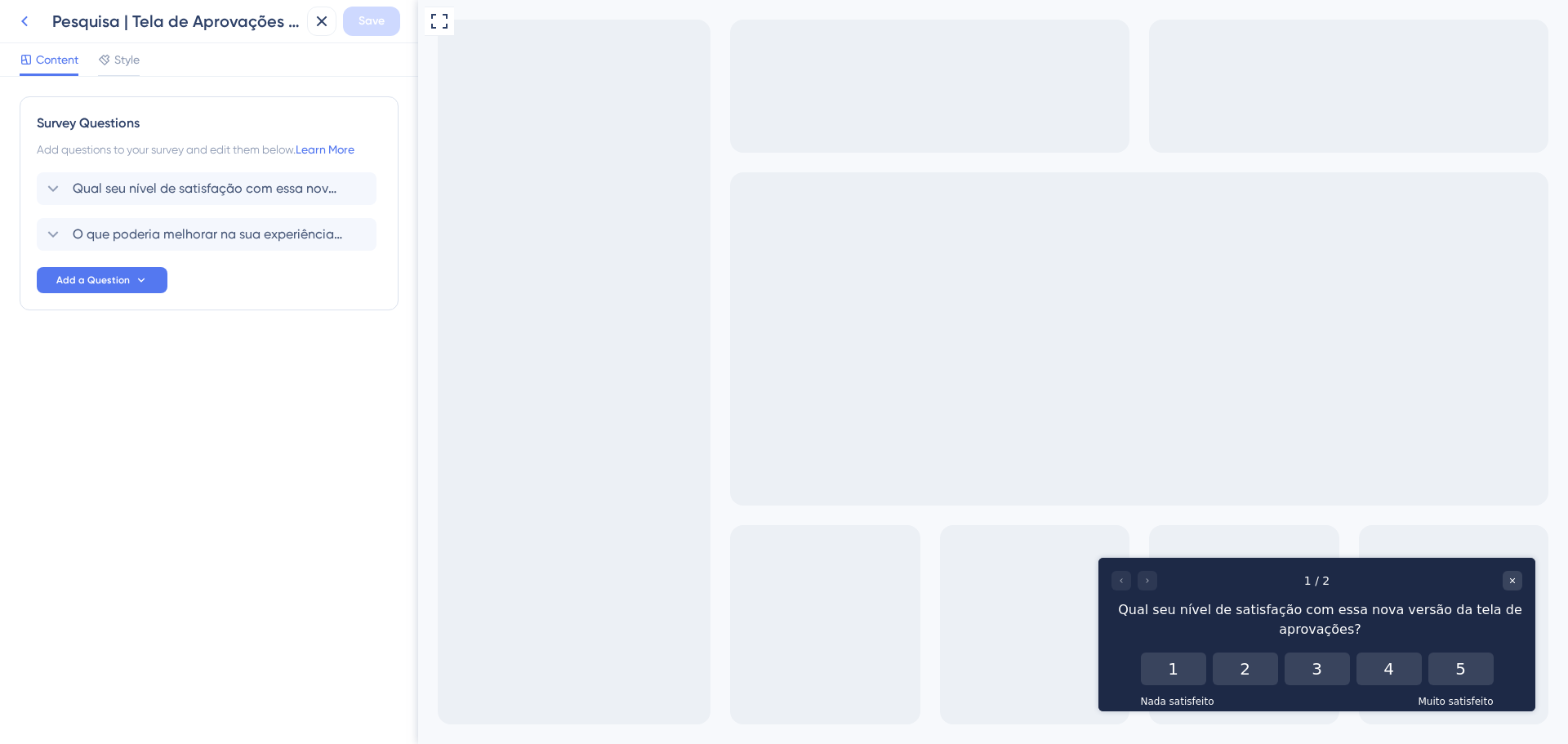
click at [26, 21] on icon at bounding box center [24, 21] width 20 height 20
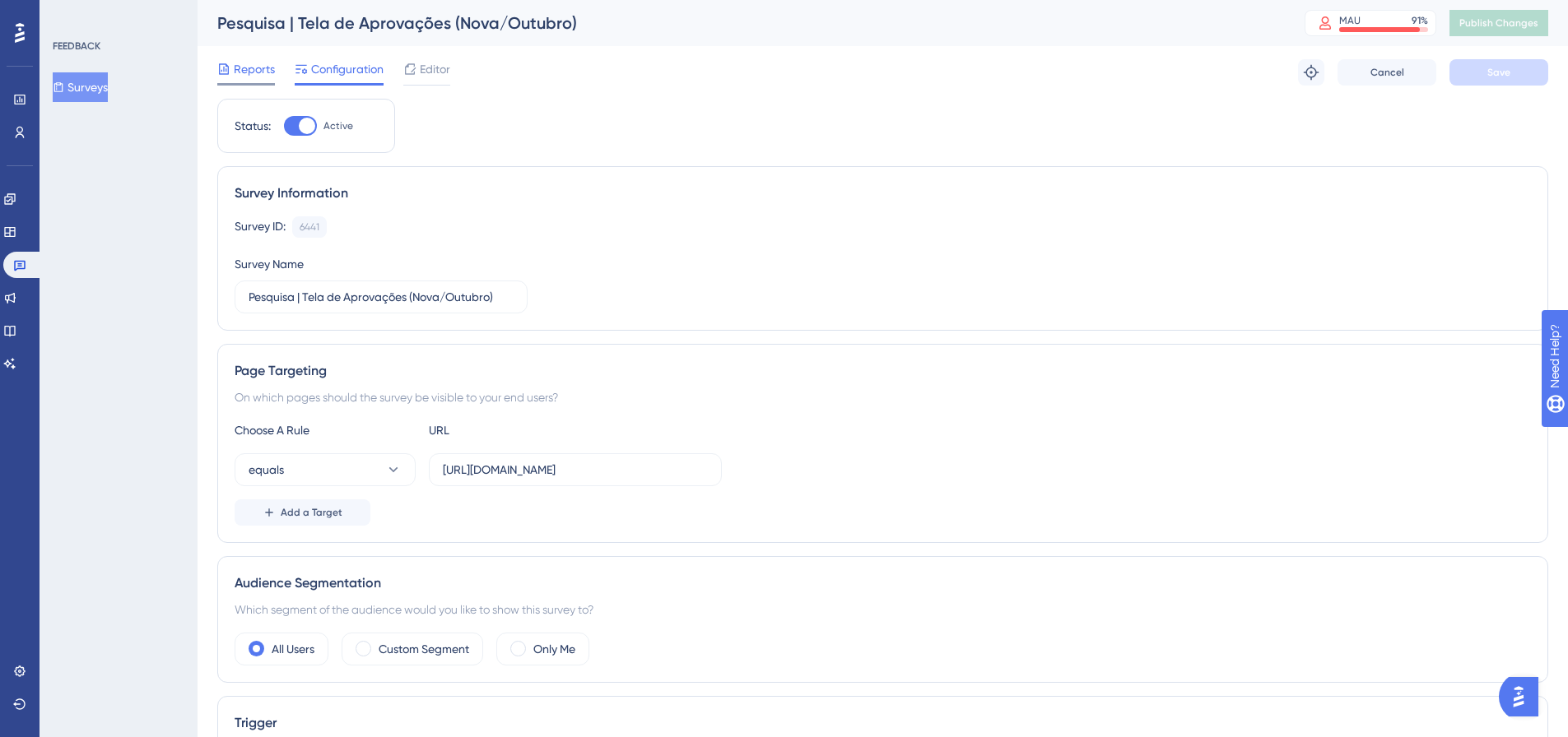
click at [250, 65] on span "Reports" at bounding box center [255, 69] width 41 height 20
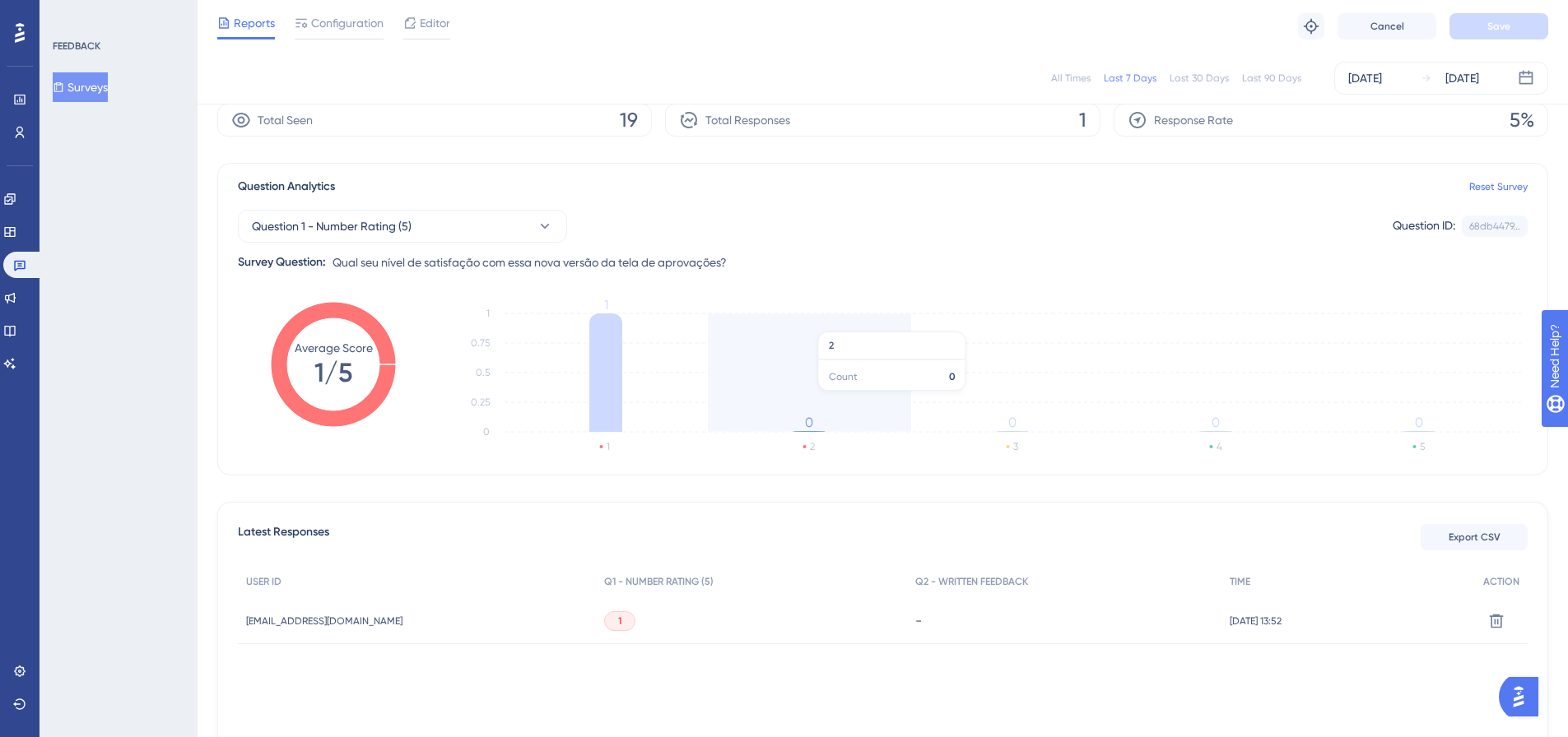
scroll to position [166, 0]
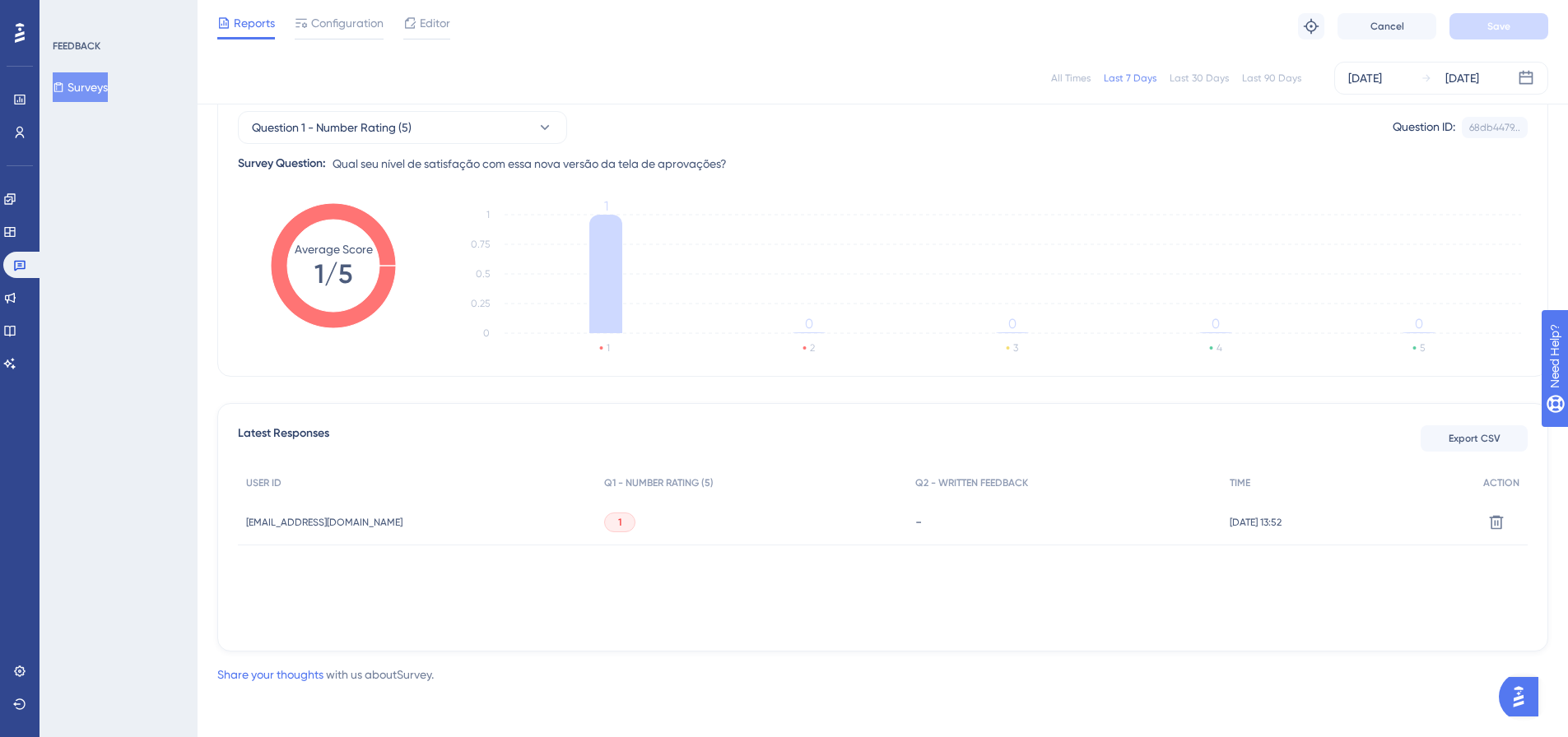
click at [631, 526] on div "1" at bounding box center [752, 522] width 311 height 46
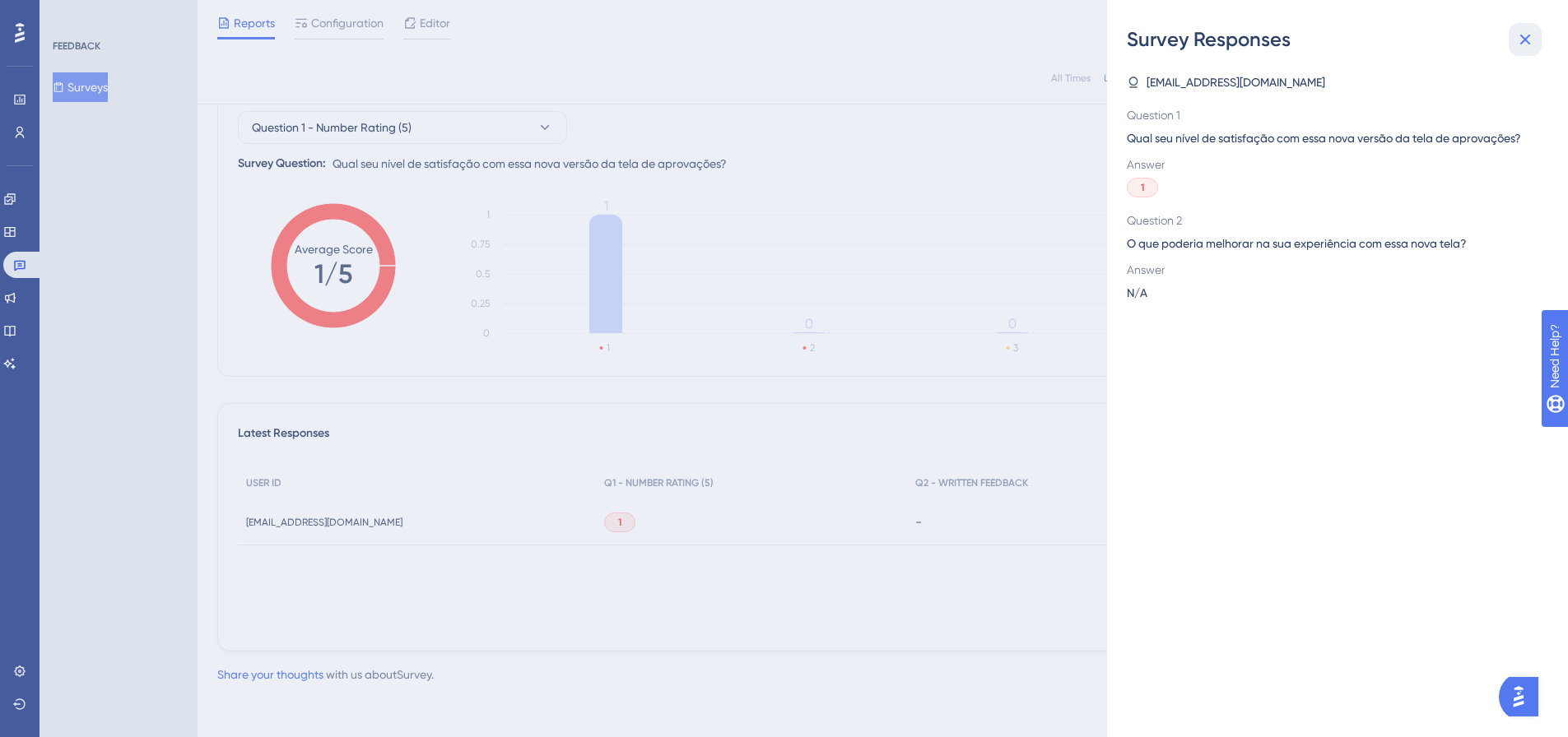
click at [1520, 42] on icon at bounding box center [1526, 40] width 20 height 20
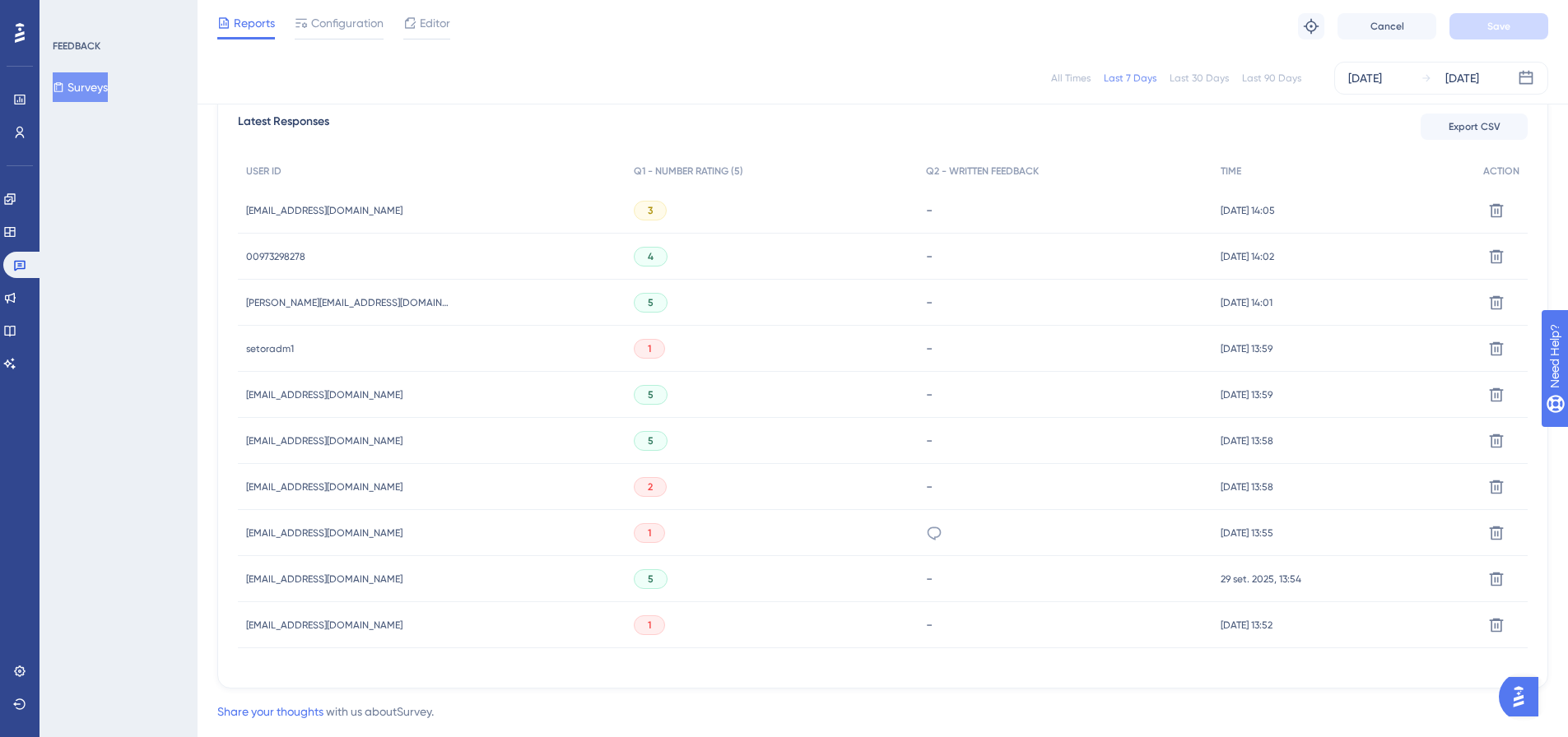
scroll to position [494, 0]
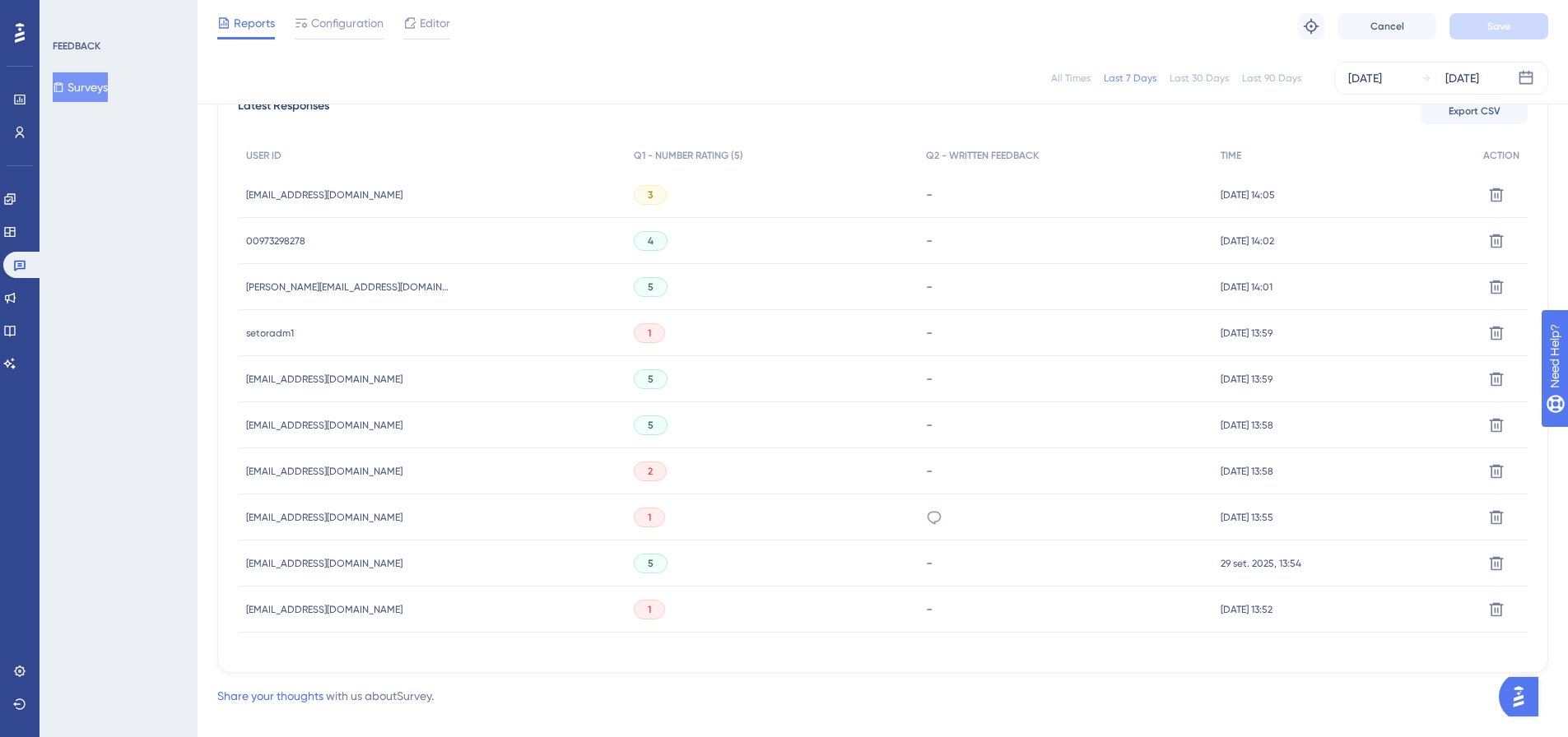
click at [100, 526] on div "FEEDBACK Surveys" at bounding box center [119, 368] width 158 height 737
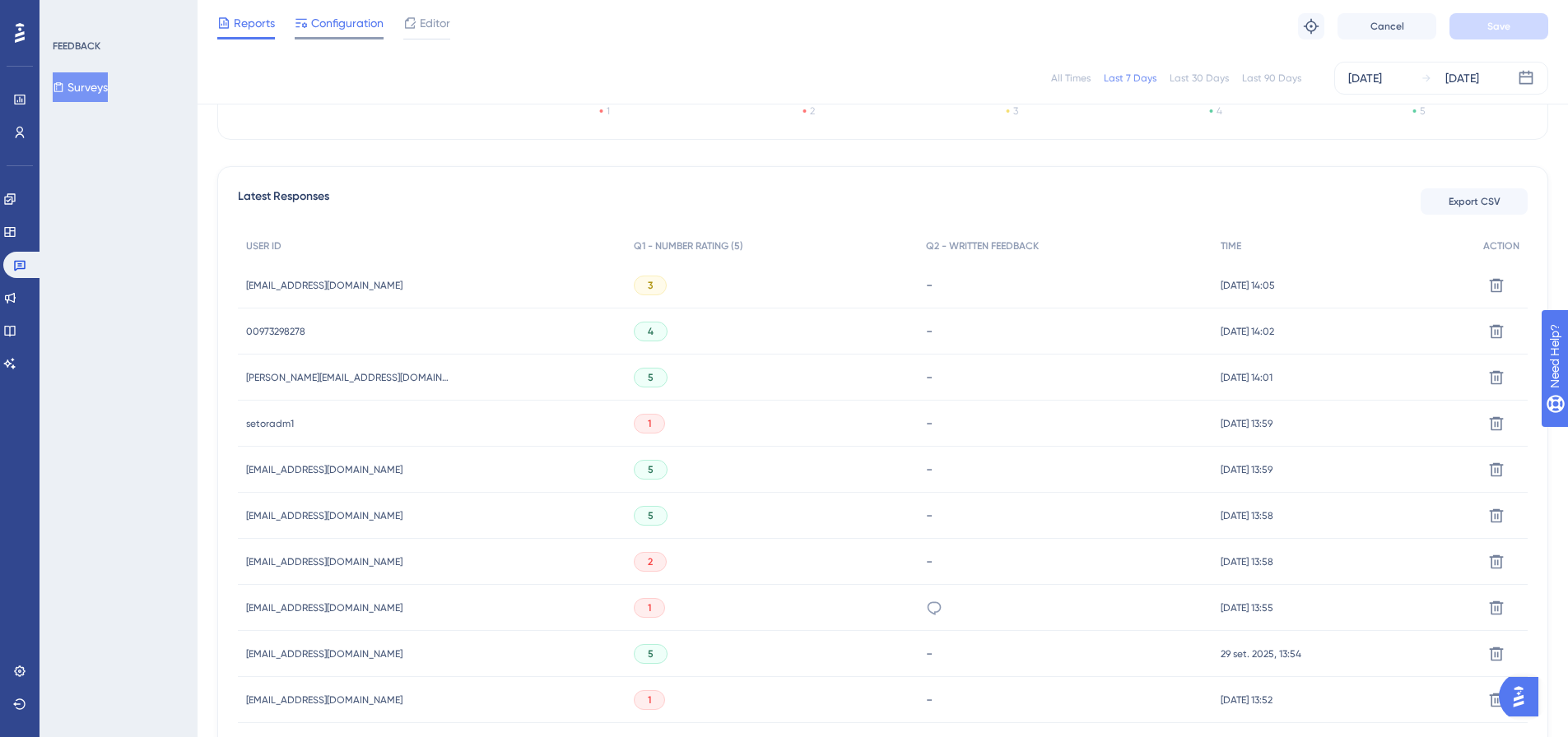
scroll to position [82, 0]
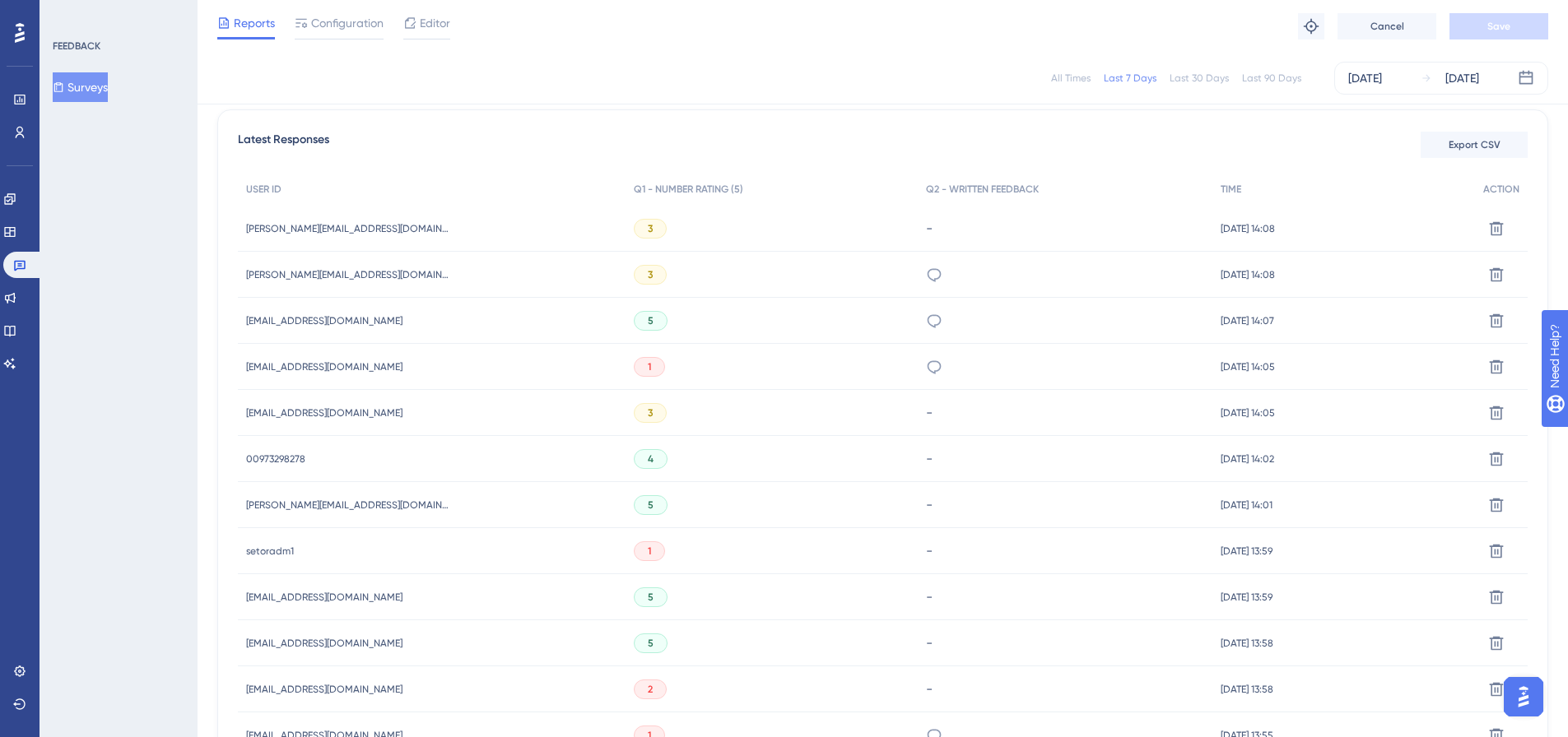
scroll to position [453, 0]
